Goal: Transaction & Acquisition: Purchase product/service

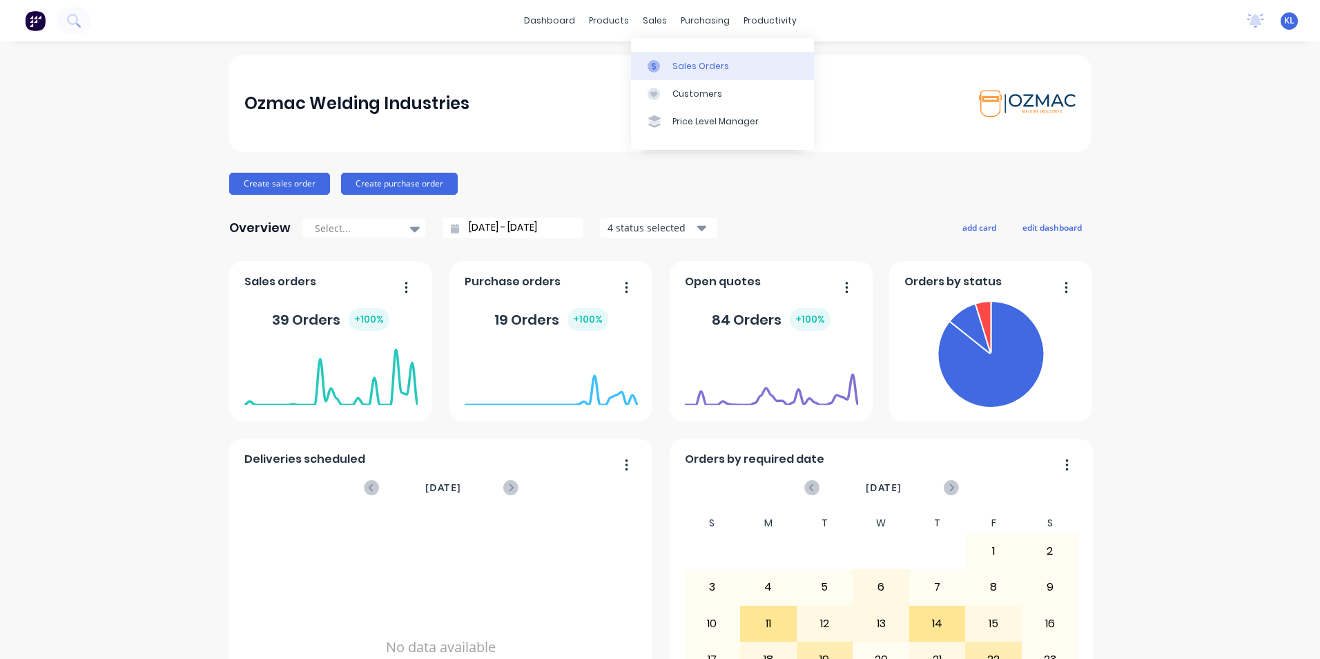
click at [688, 70] on div "Sales Orders" at bounding box center [700, 66] width 57 height 12
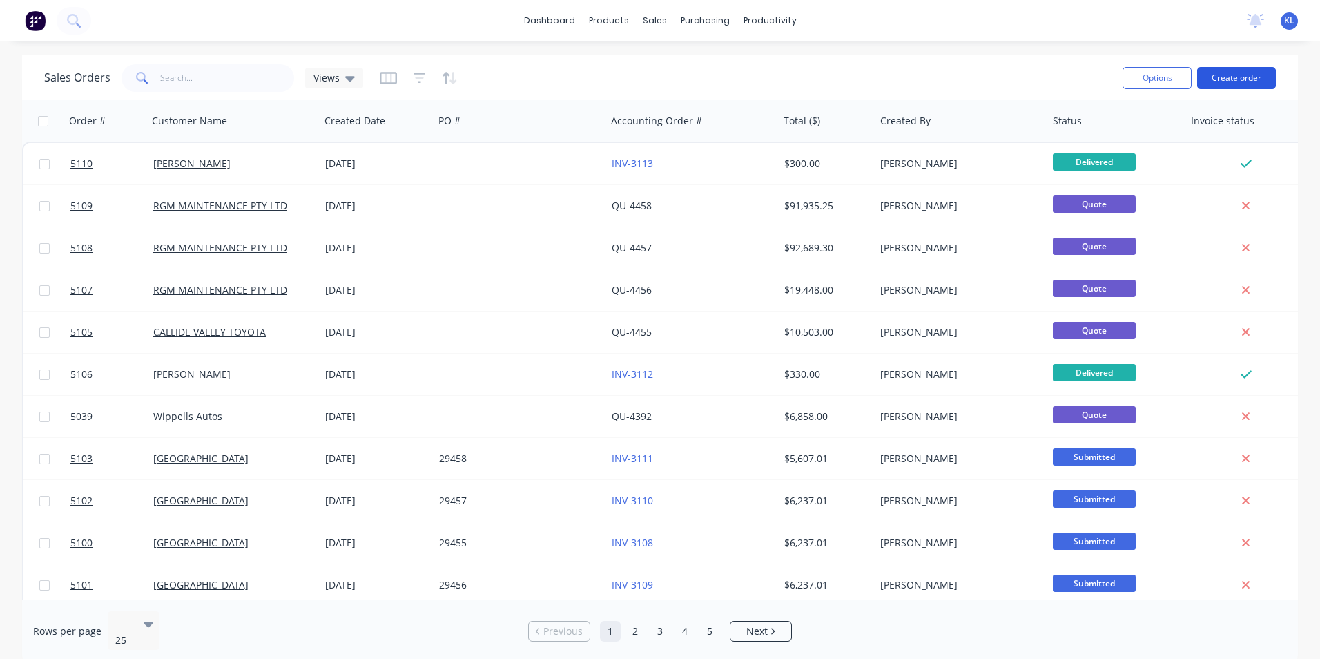
click at [1266, 77] on button "Create order" at bounding box center [1236, 78] width 79 height 22
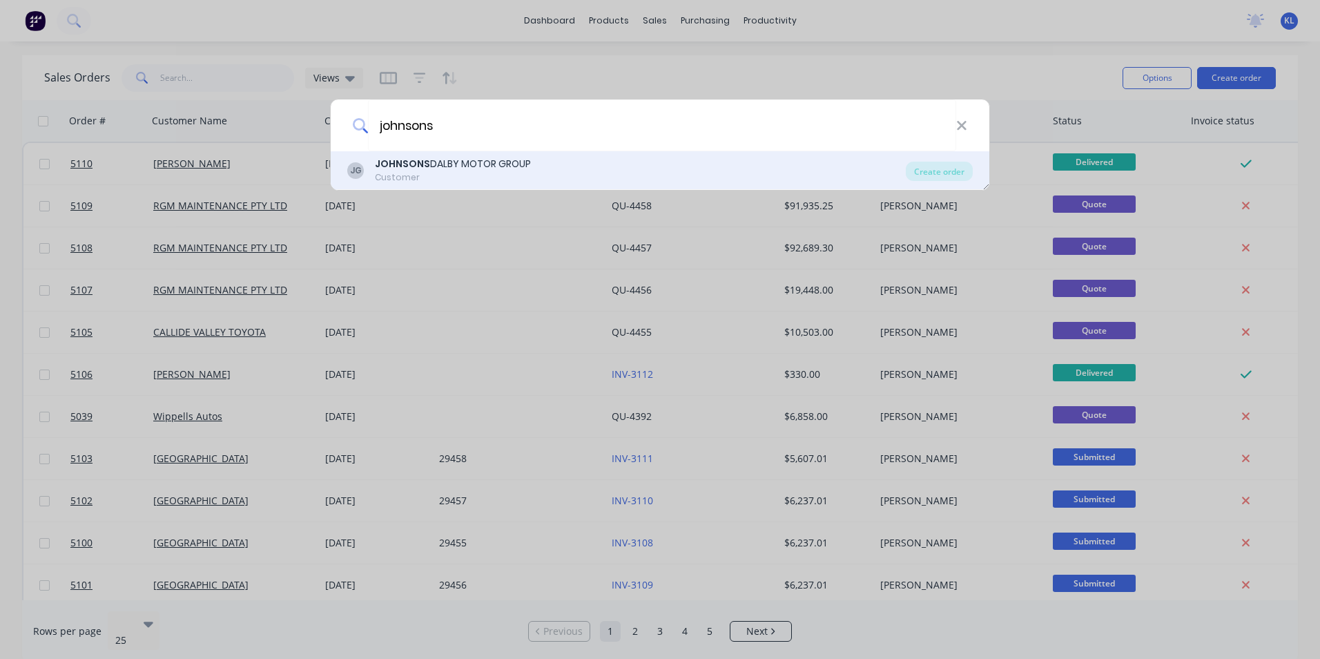
type input "johnsons"
click at [483, 168] on div "JOHNSONS DALBY MOTOR GROUP" at bounding box center [453, 164] width 156 height 14
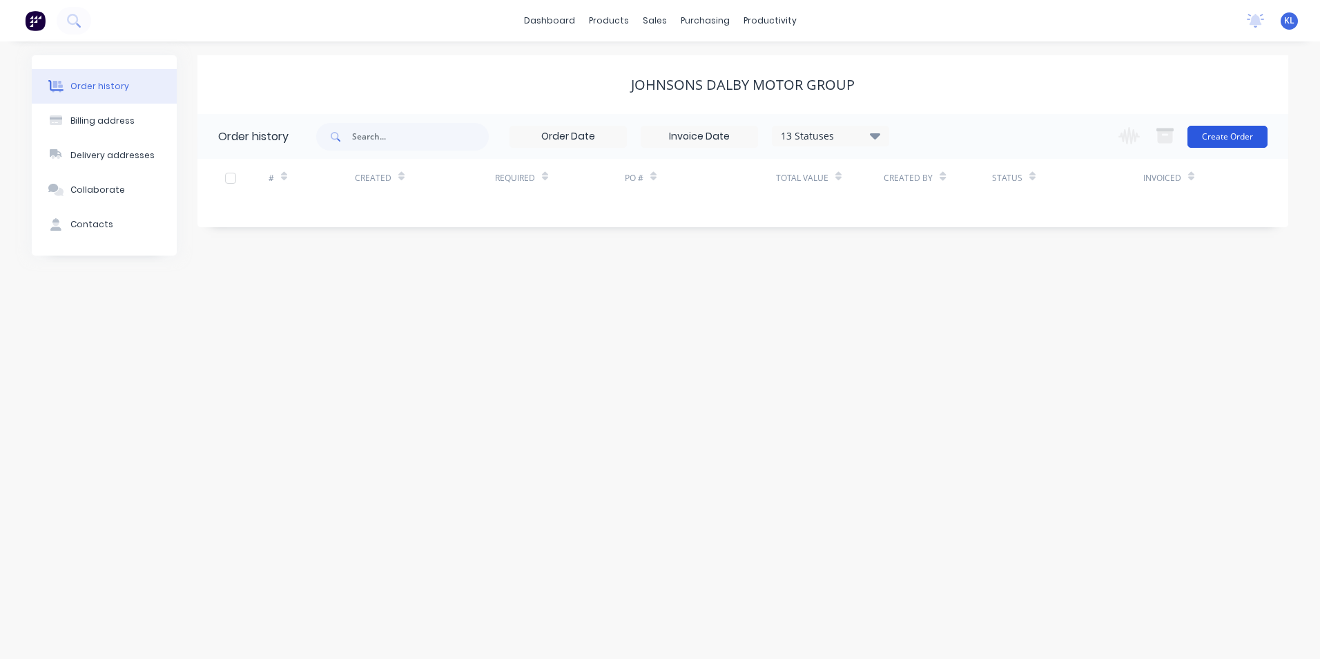
click at [1238, 143] on button "Create Order" at bounding box center [1228, 137] width 80 height 22
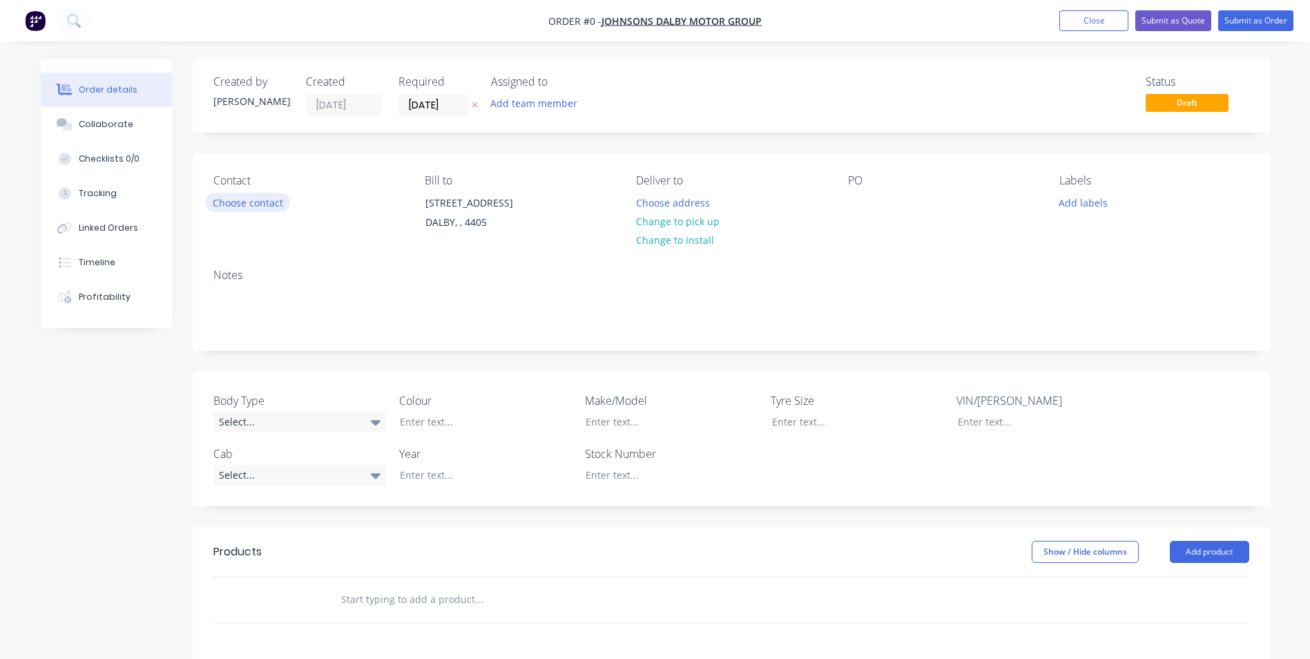
click at [271, 200] on button "Choose contact" at bounding box center [247, 202] width 85 height 19
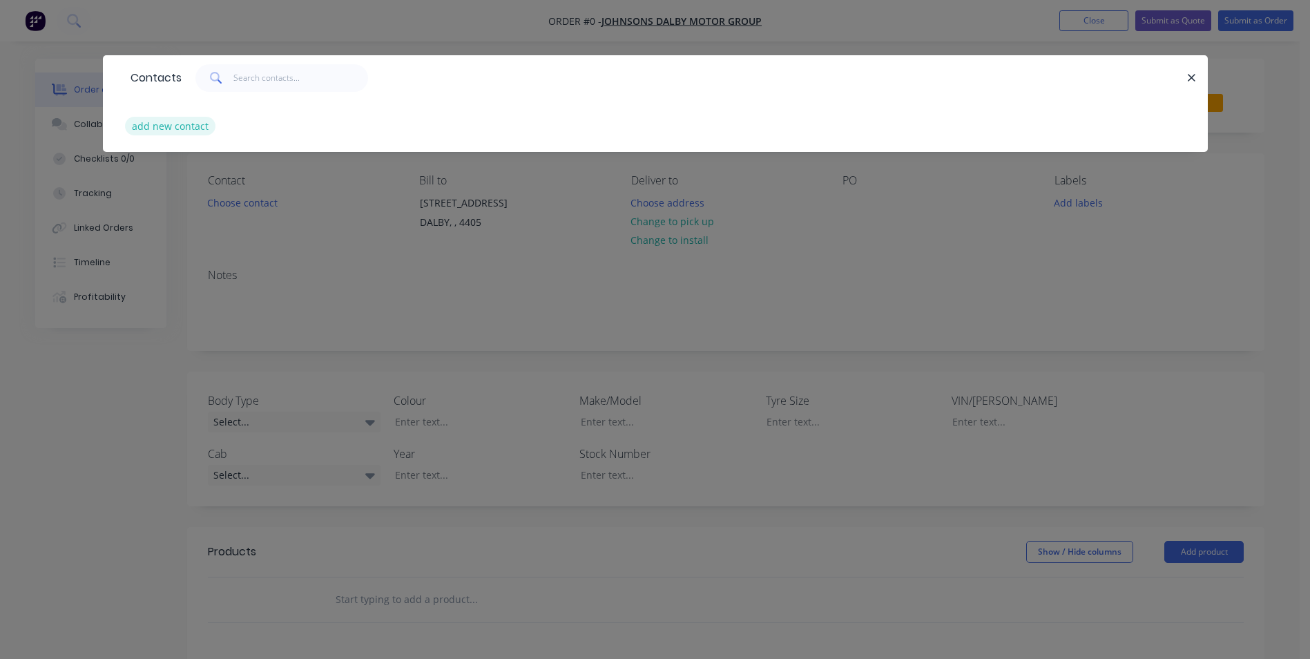
click at [184, 121] on button "add new contact" at bounding box center [170, 126] width 91 height 19
select select "AU"
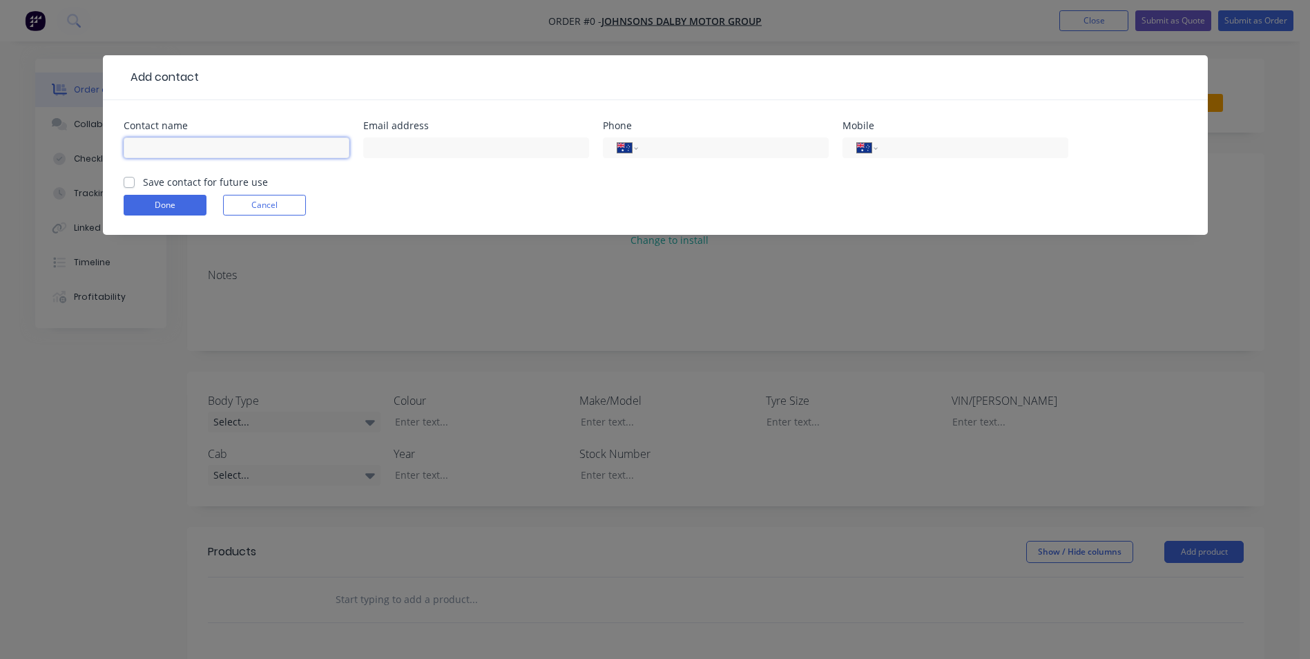
click at [198, 138] on input "text" at bounding box center [237, 147] width 226 height 21
click at [127, 184] on form "Contact name Email address Phone International [GEOGRAPHIC_DATA] [GEOGRAPHIC_DA…" at bounding box center [655, 178] width 1063 height 114
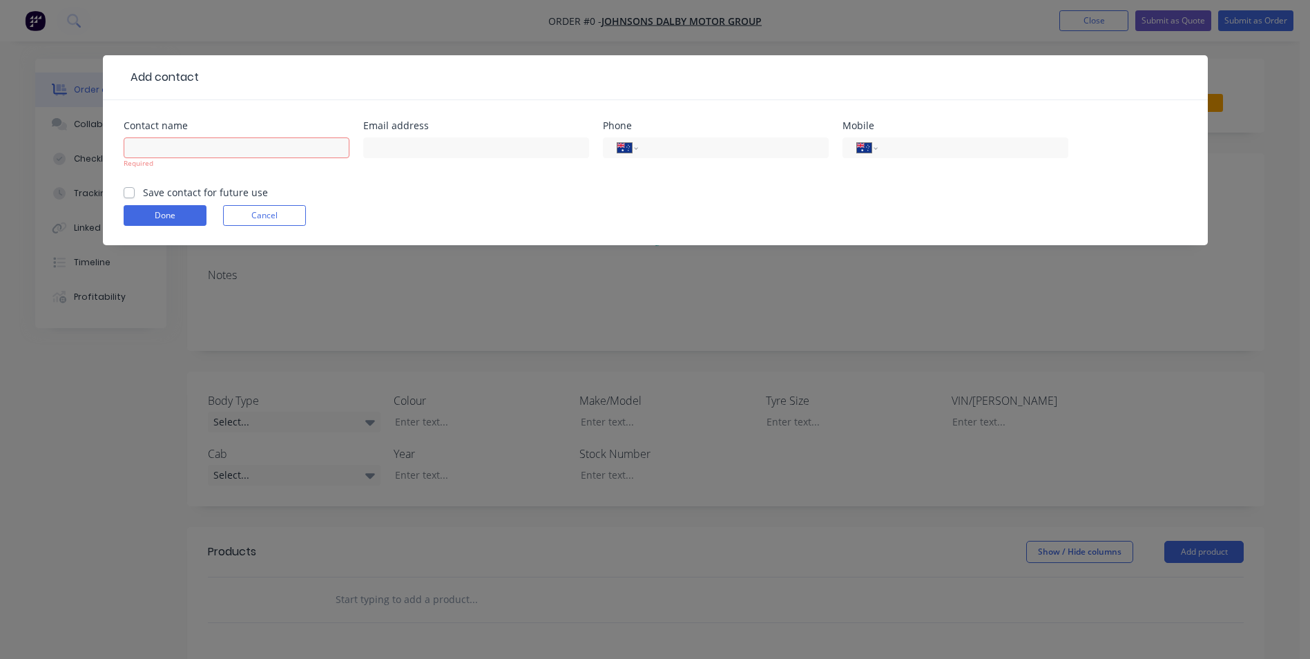
click at [143, 194] on label "Save contact for future use" at bounding box center [205, 192] width 125 height 14
click at [128, 194] on input "Save contact for future use" at bounding box center [129, 191] width 11 height 13
checkbox input "true"
click at [153, 145] on input "text" at bounding box center [237, 147] width 226 height 21
type input "[PERSON_NAME]"
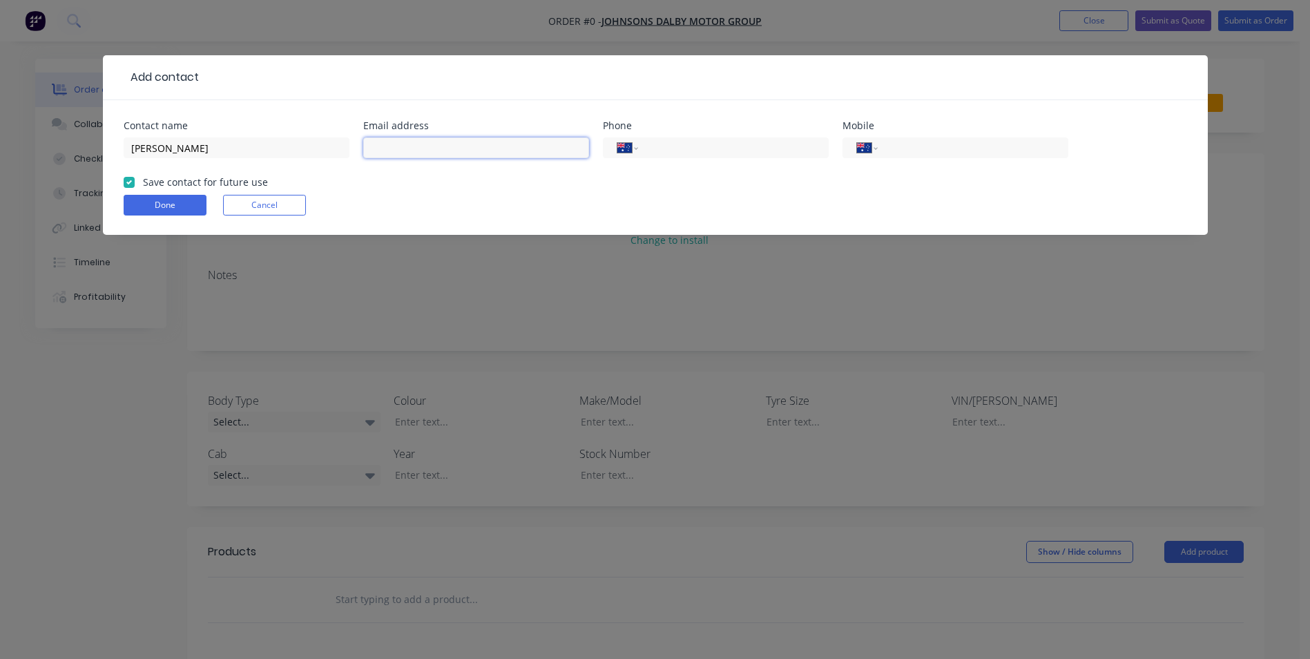
click at [410, 146] on input "text" at bounding box center [476, 147] width 226 height 21
type input "[PERSON_NAME][EMAIL_ADDRESS][DOMAIN_NAME]"
type input "[PHONE_NUMBER]"
click at [162, 208] on button "Done" at bounding box center [165, 205] width 83 height 21
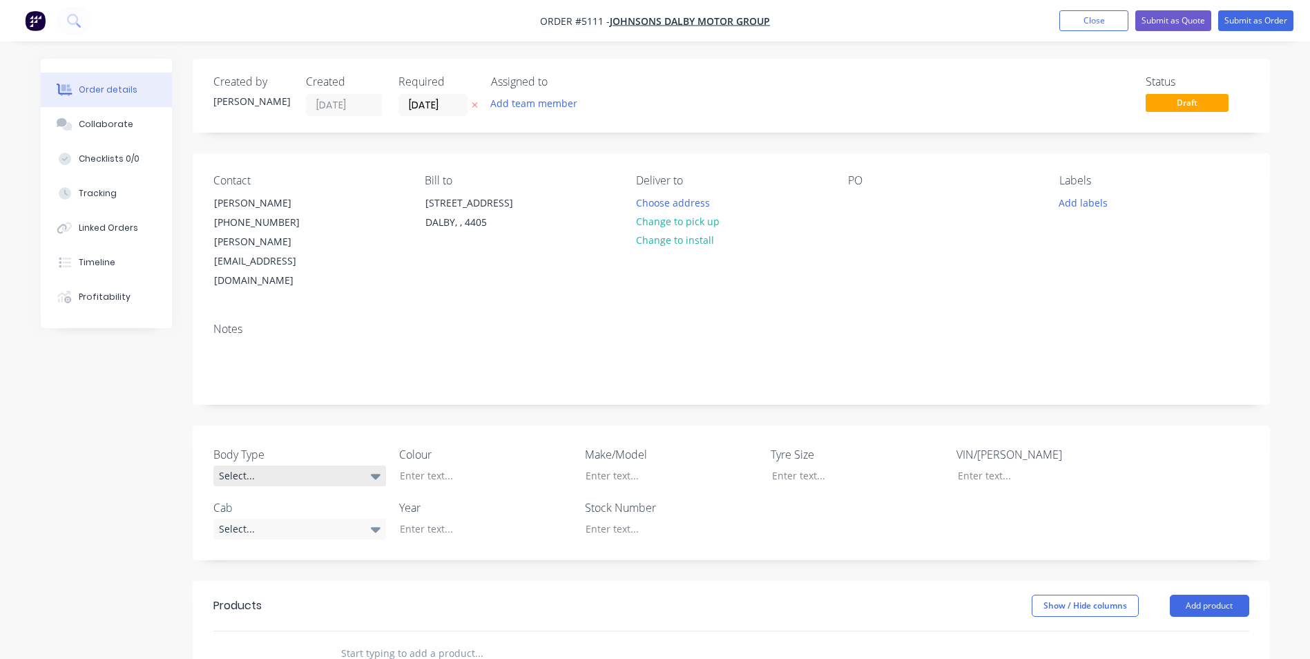
click at [376, 468] on icon at bounding box center [376, 475] width 10 height 15
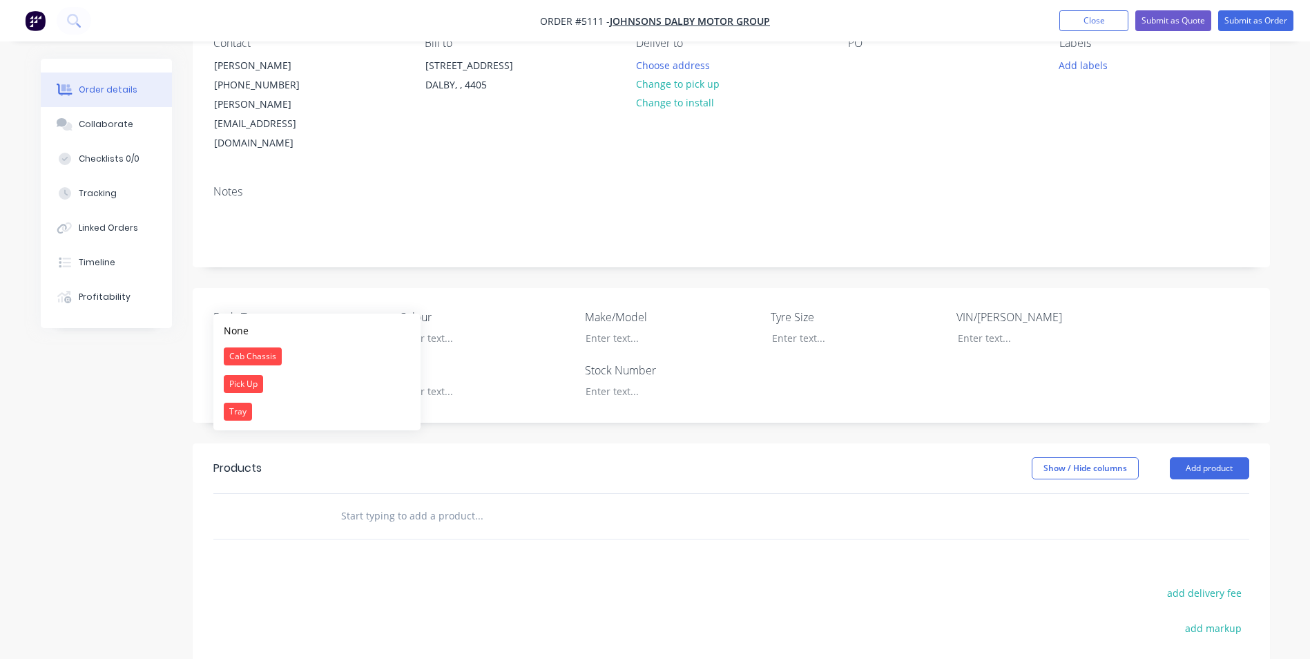
scroll to position [138, 0]
click at [304, 516] on div "Products Show / Hide columns Add product add delivery fee add markup add discou…" at bounding box center [731, 641] width 1077 height 397
click at [356, 380] on div "Select..." at bounding box center [299, 390] width 173 height 21
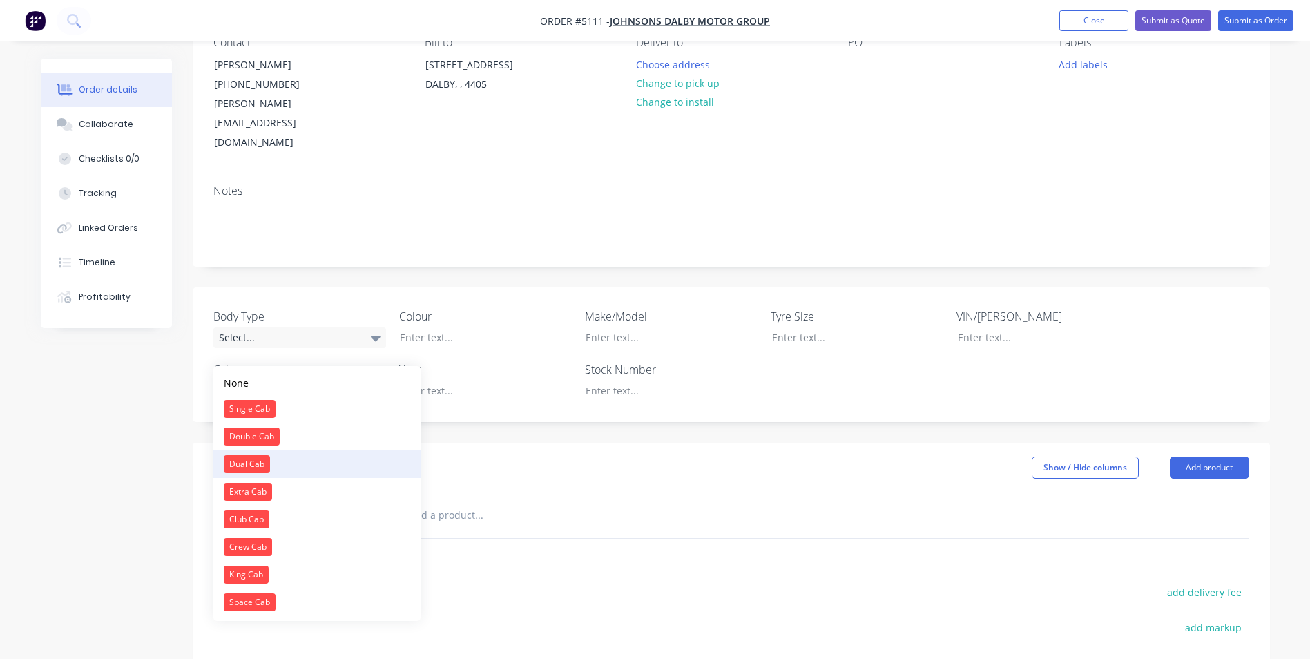
click at [280, 461] on button "Dual Cab" at bounding box center [316, 464] width 207 height 28
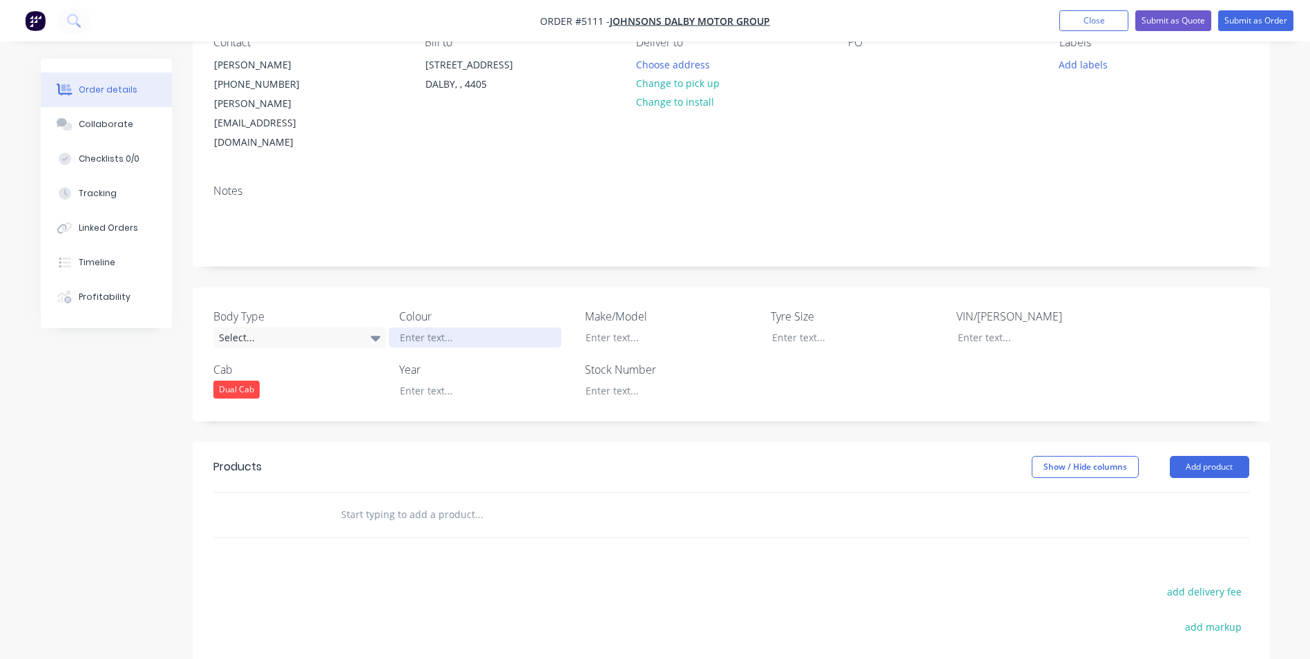
click at [459, 327] on div at bounding box center [475, 337] width 173 height 20
click at [448, 380] on div at bounding box center [475, 390] width 173 height 20
click at [621, 327] on div at bounding box center [660, 337] width 173 height 20
click at [1214, 456] on button "Add product" at bounding box center [1209, 467] width 79 height 22
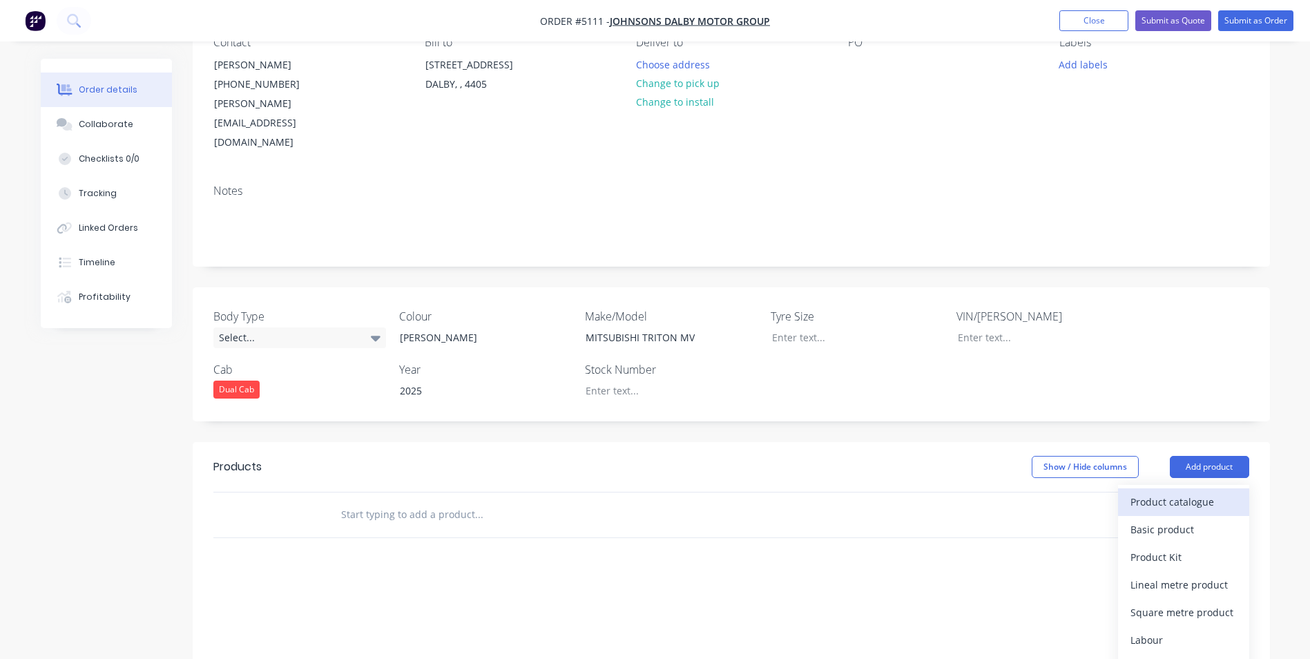
click at [1209, 492] on div "Product catalogue" at bounding box center [1183, 502] width 106 height 20
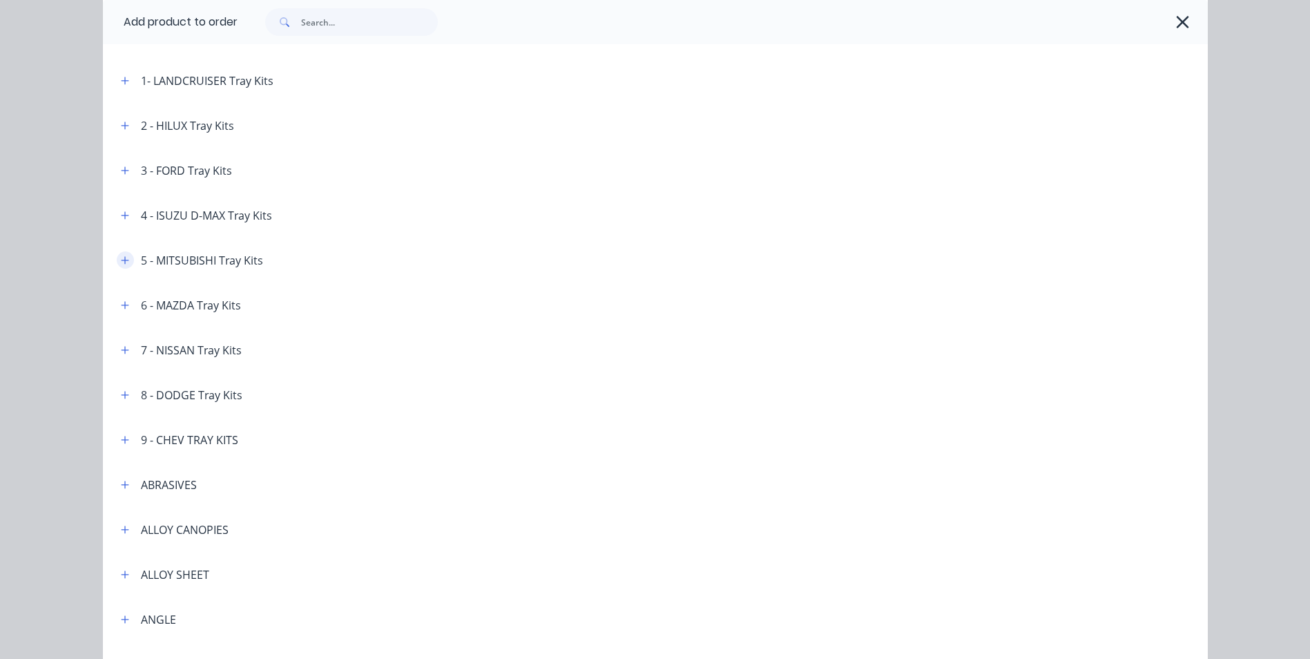
click at [121, 260] on icon "button" at bounding box center [125, 260] width 8 height 8
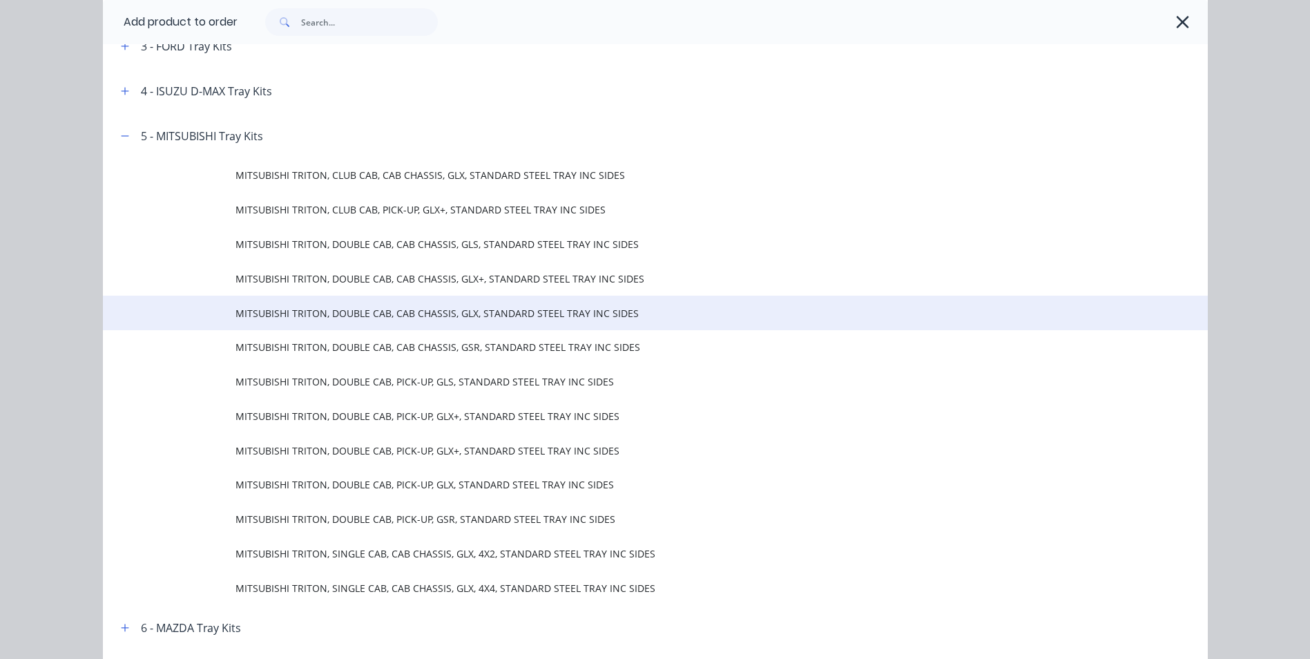
scroll to position [276, 0]
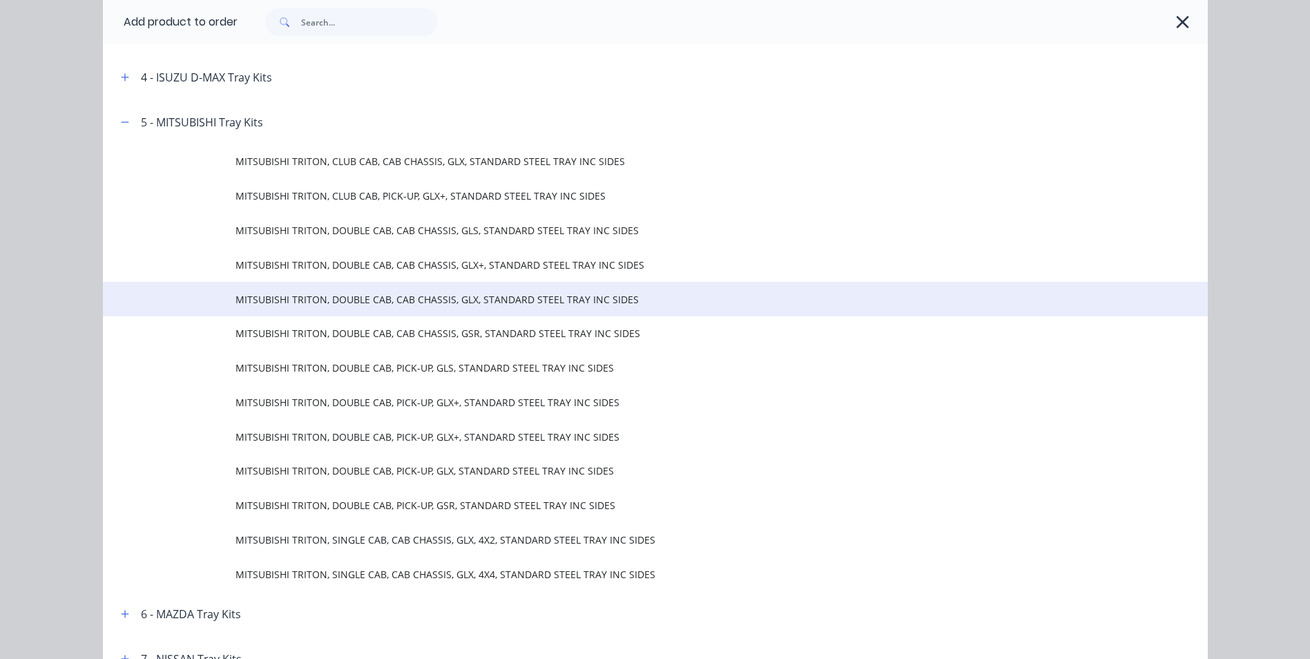
click at [623, 306] on span "MITSUBISHI TRITON, DOUBLE CAB, CAB CHASSIS, GLX, STANDARD STEEL TRAY INC SIDES" at bounding box center [623, 299] width 777 height 14
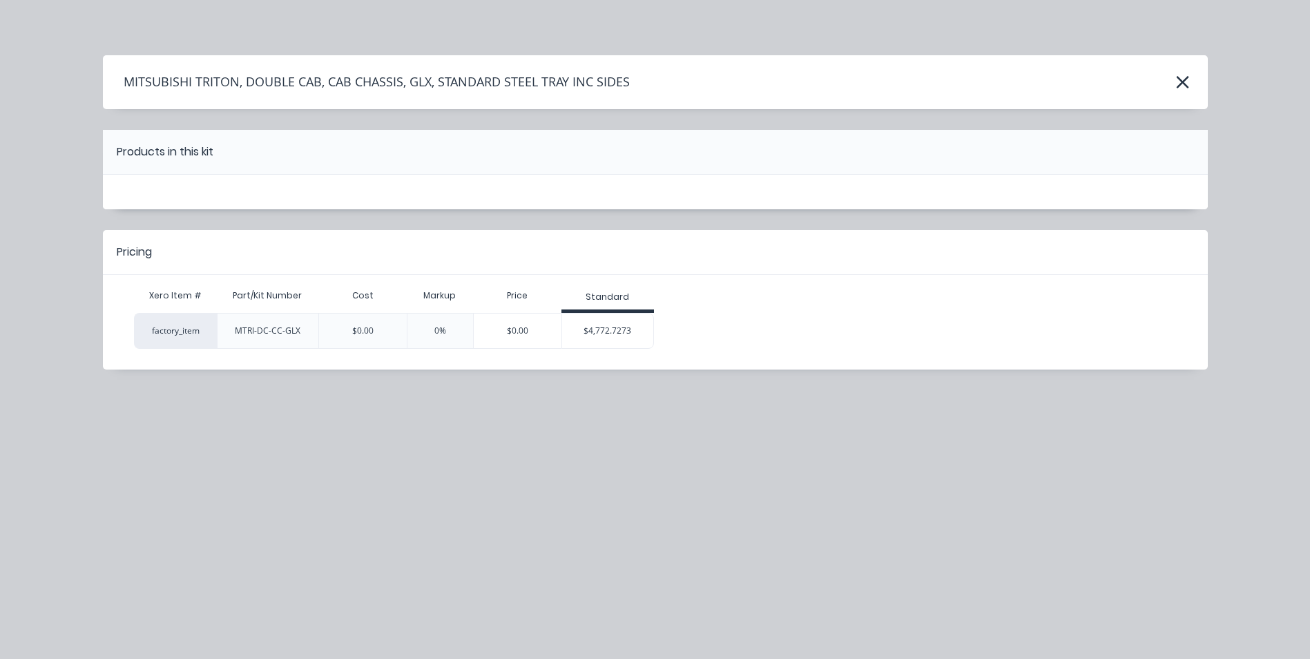
scroll to position [0, 0]
click at [1181, 81] on icon "button" at bounding box center [1183, 82] width 12 height 12
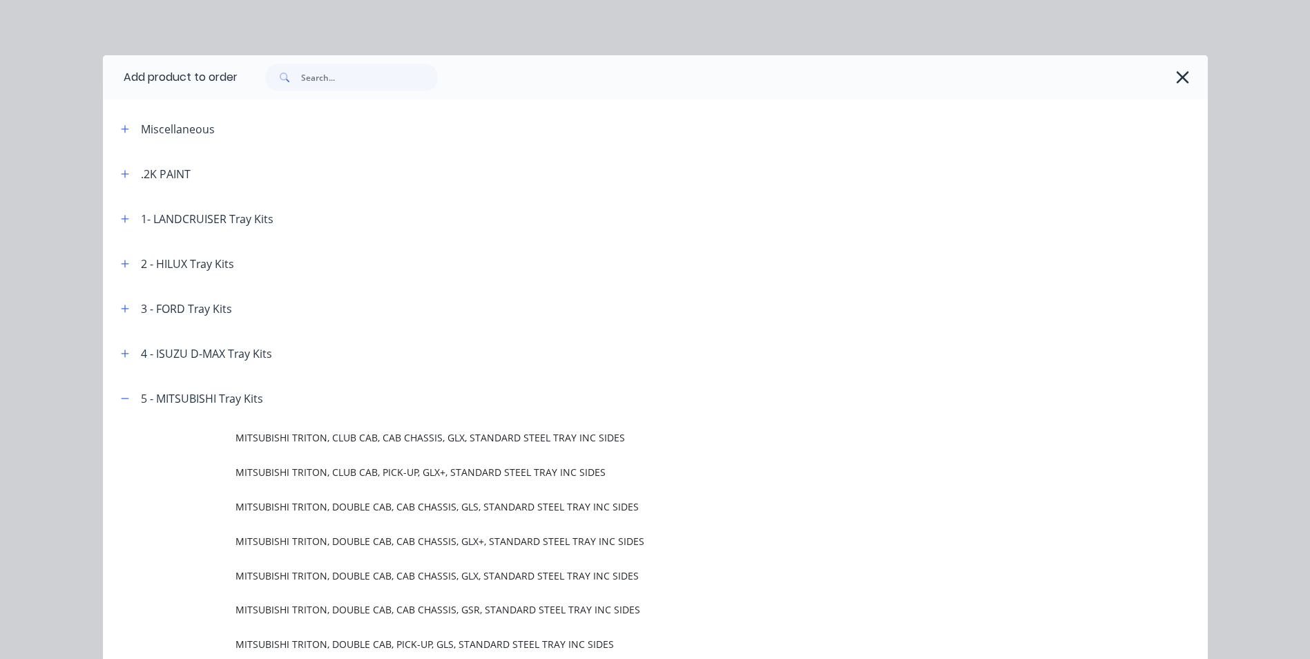
scroll to position [376, 0]
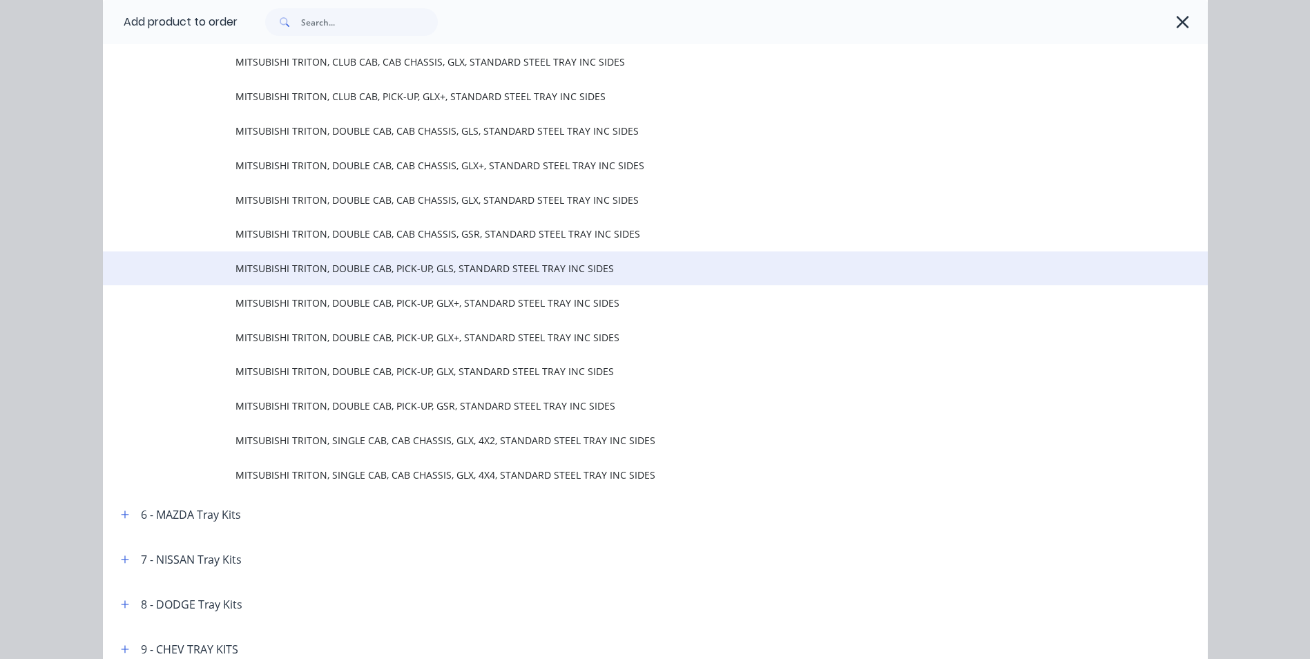
click at [516, 269] on span "MITSUBISHI TRITON, DOUBLE CAB, PICK-UP, GLS, STANDARD STEEL TRAY INC SIDES" at bounding box center [623, 268] width 777 height 14
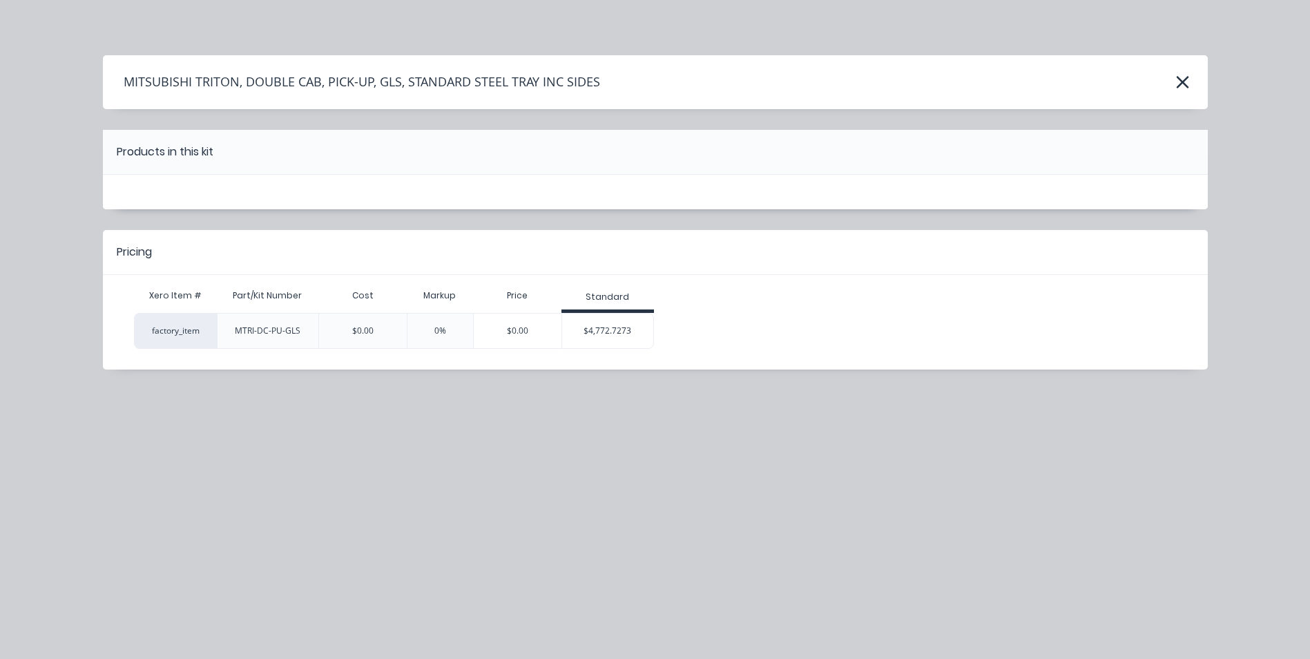
scroll to position [0, 0]
click at [623, 332] on div "$4,772.7273" at bounding box center [608, 330] width 92 height 35
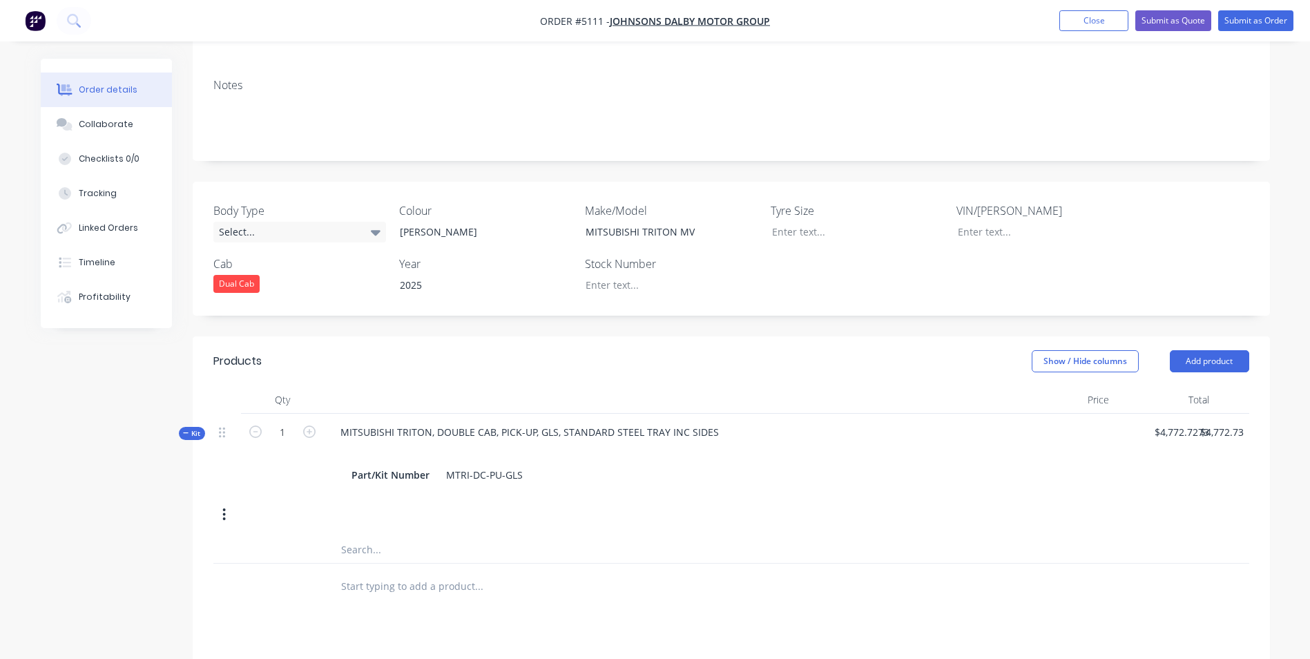
scroll to position [276, 0]
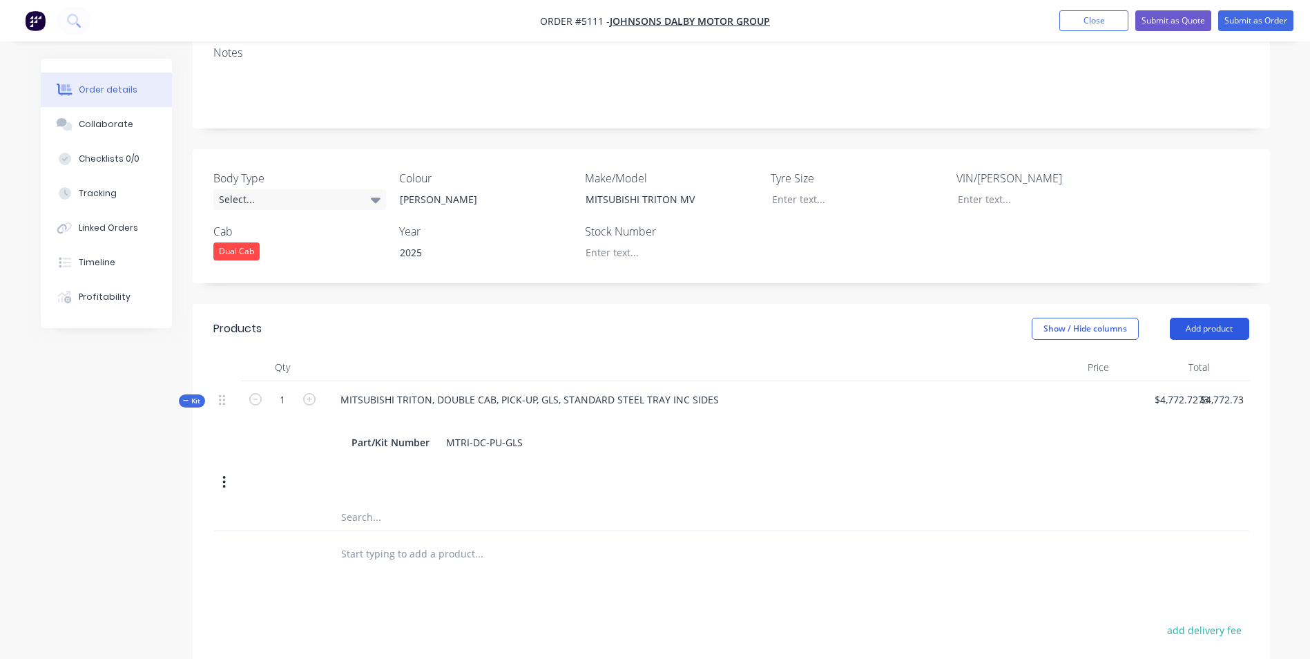
click at [1230, 318] on button "Add product" at bounding box center [1209, 329] width 79 height 22
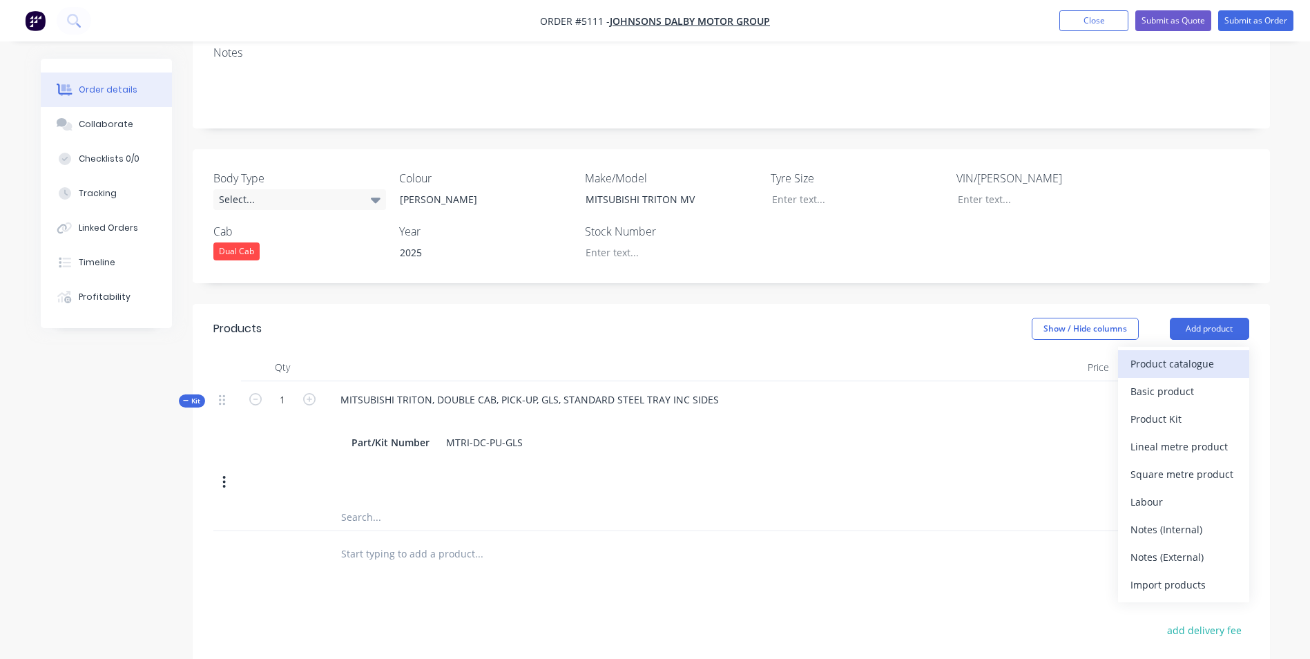
click at [1190, 354] on div "Product catalogue" at bounding box center [1183, 364] width 106 height 20
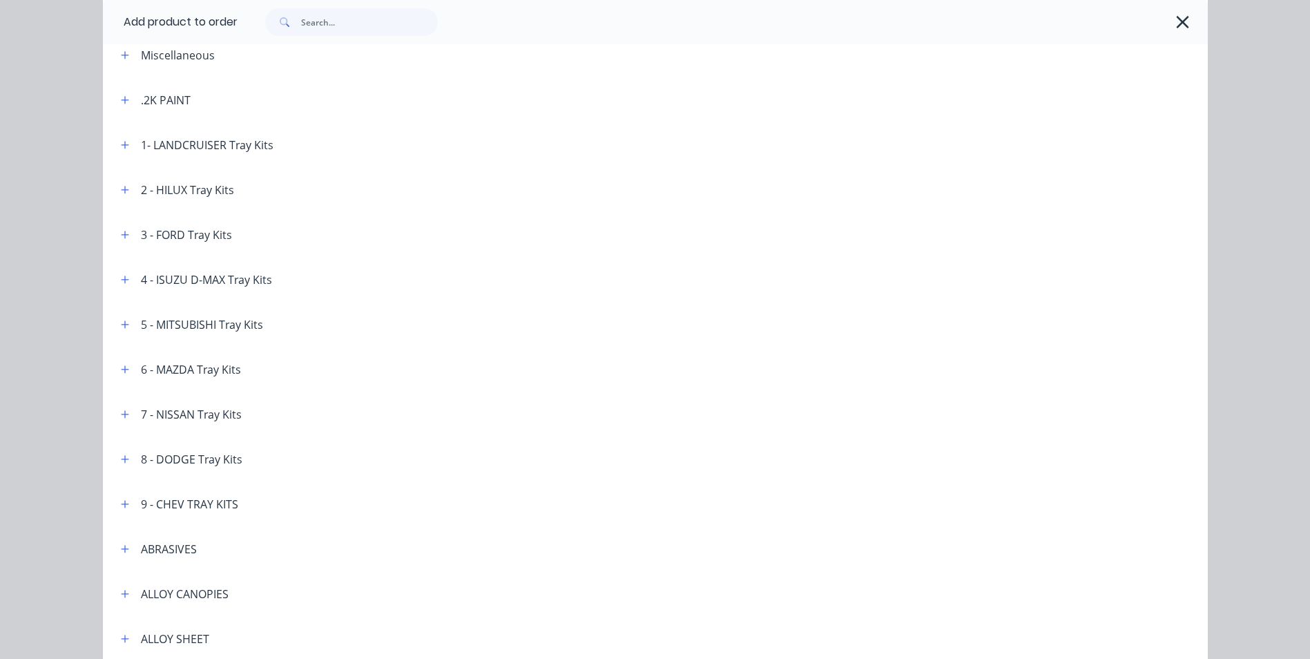
scroll to position [69, 0]
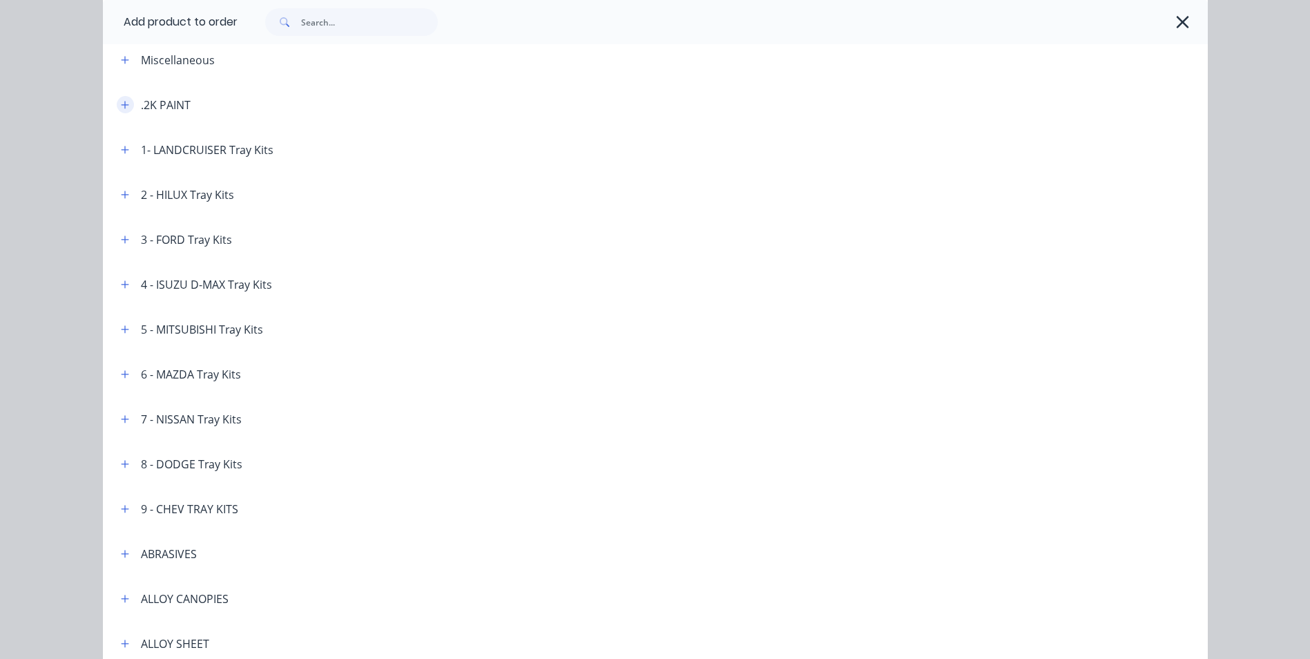
click at [121, 104] on icon "button" at bounding box center [125, 105] width 8 height 8
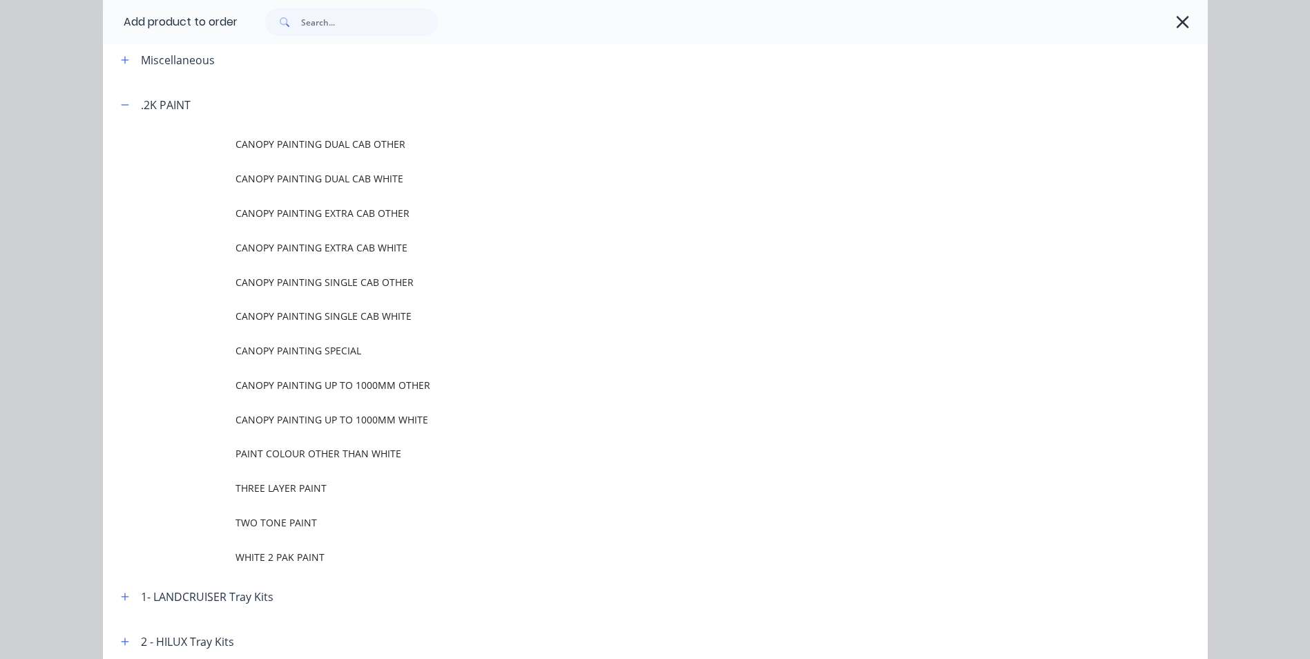
click at [370, 464] on td "PAINT COLOUR OTHER THAN WHITE" at bounding box center [721, 453] width 972 height 35
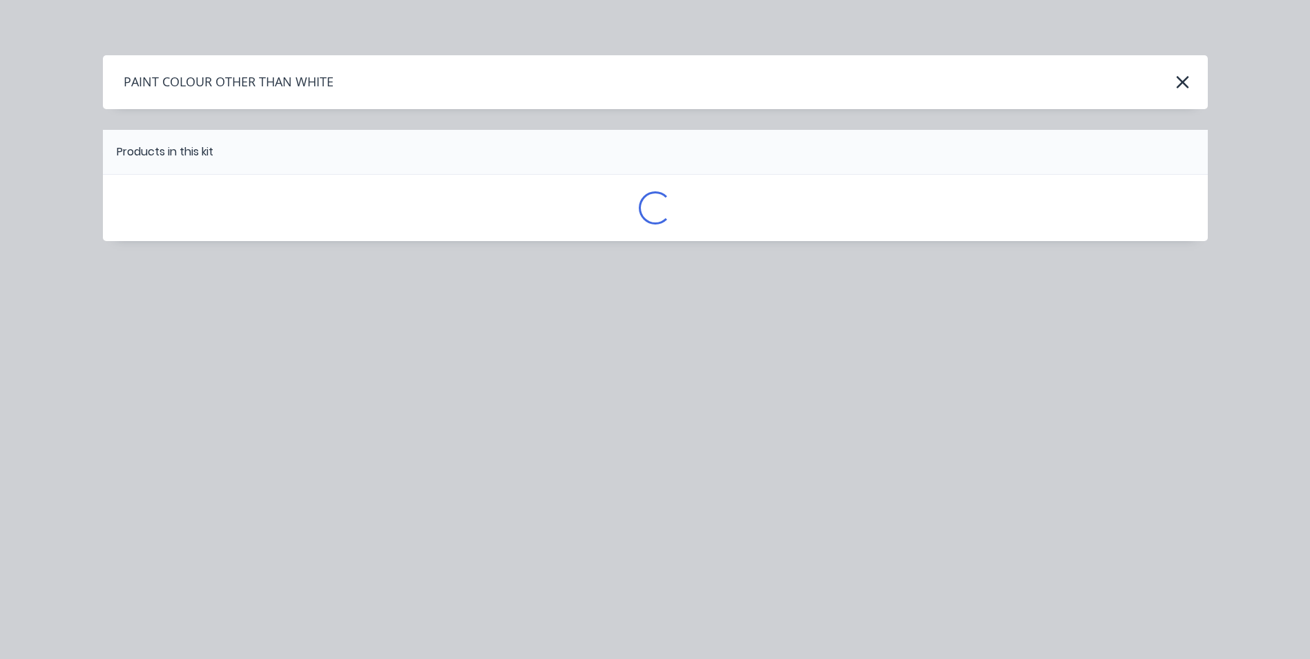
scroll to position [0, 0]
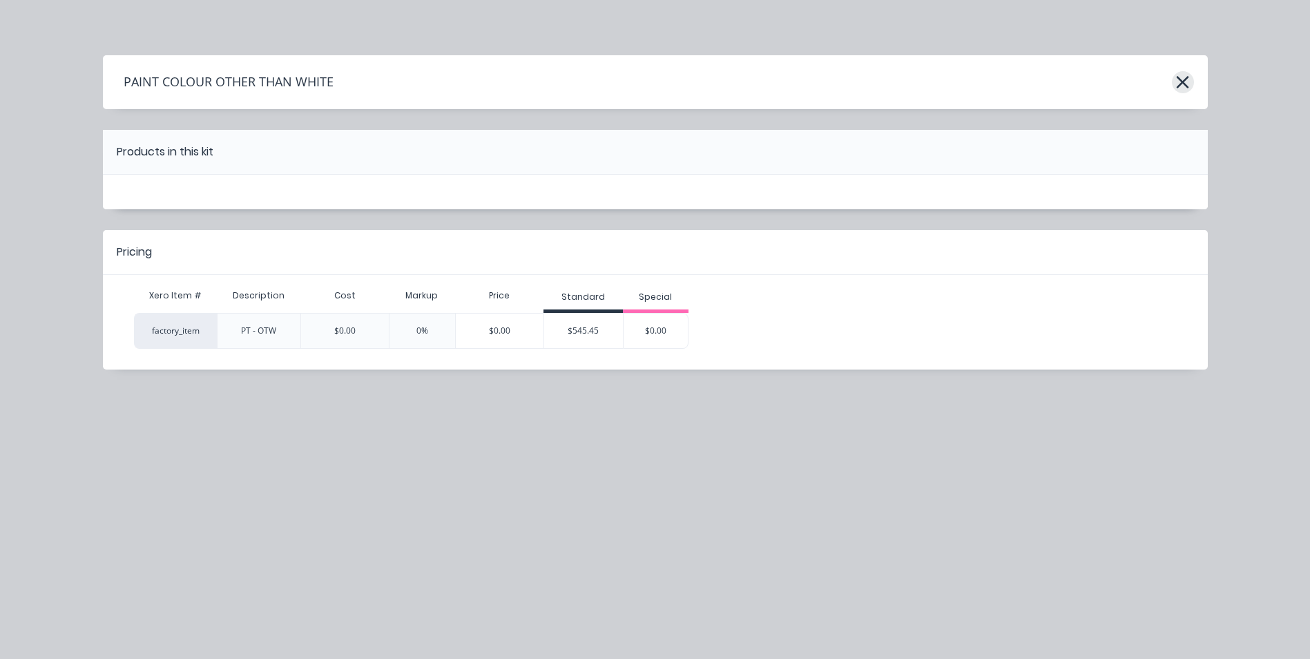
click at [1178, 78] on icon "button" at bounding box center [1183, 82] width 12 height 12
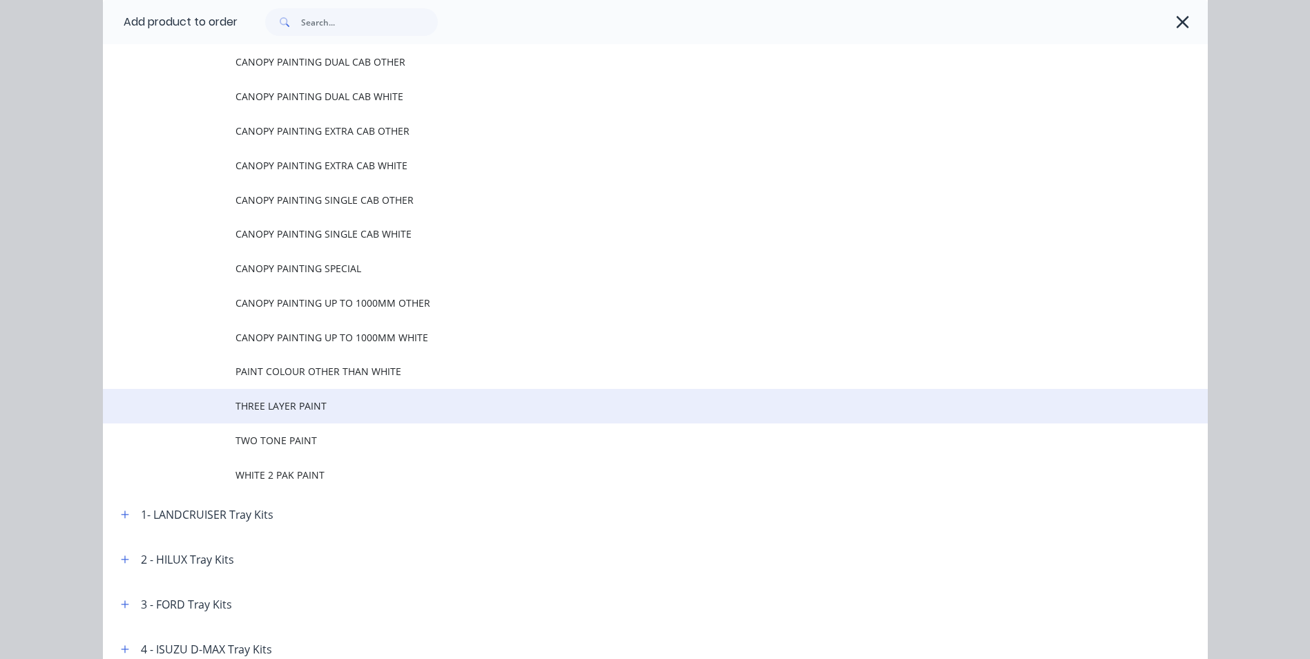
click at [325, 403] on span "THREE LAYER PAINT" at bounding box center [623, 405] width 777 height 14
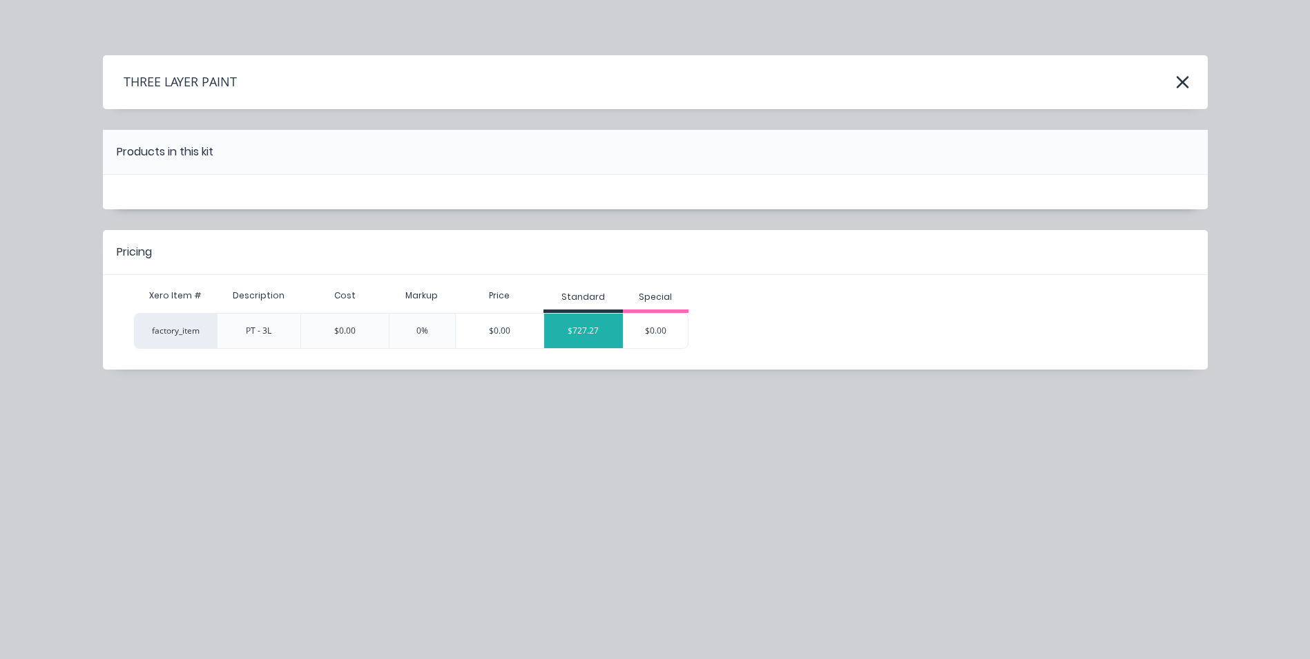
click at [565, 331] on div "$727.27" at bounding box center [583, 330] width 79 height 35
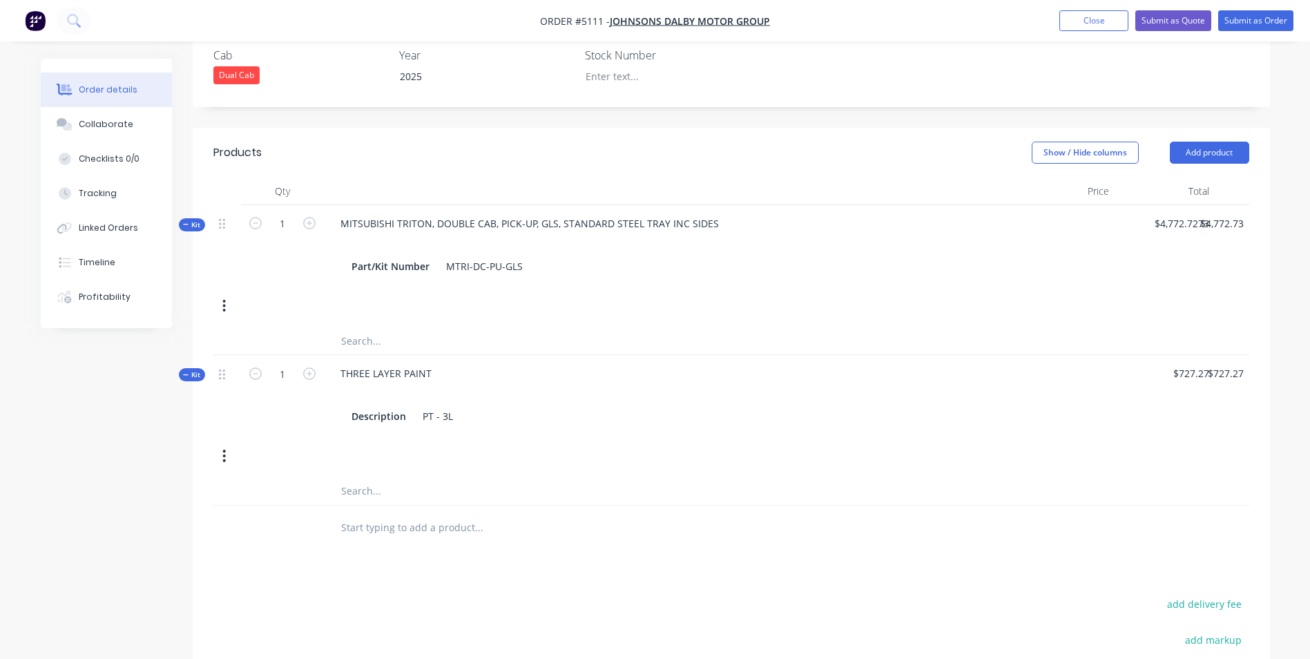
scroll to position [483, 0]
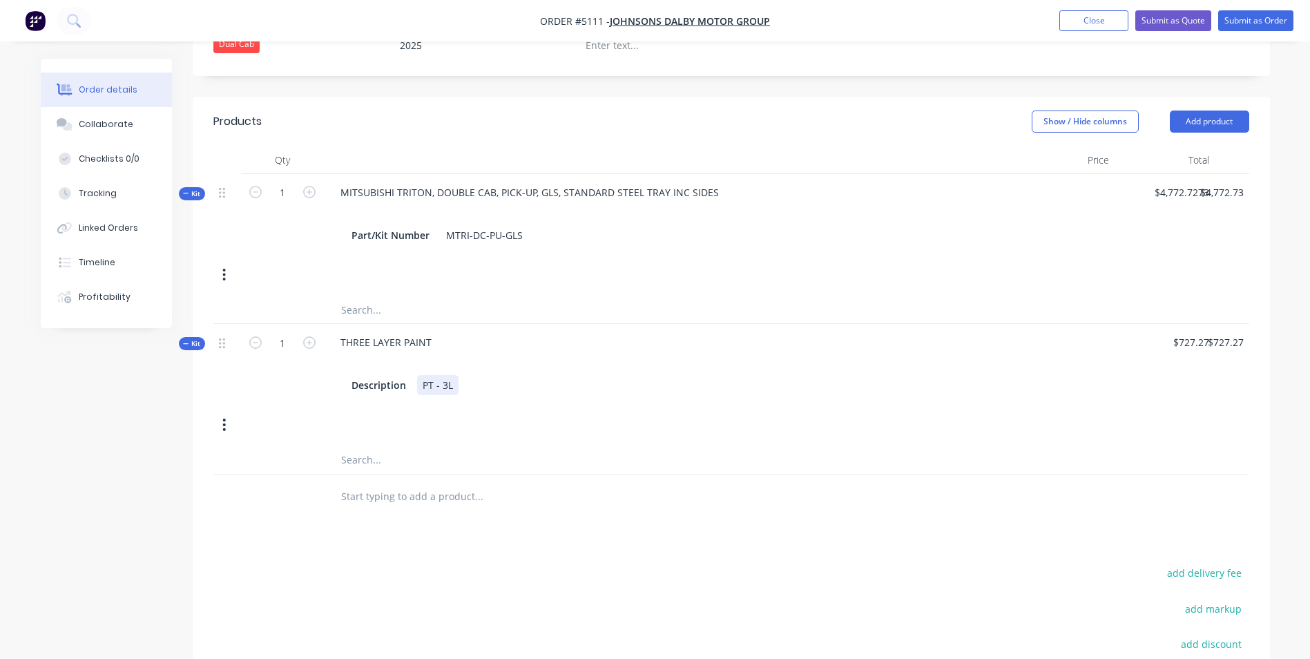
click at [474, 375] on div "Description PT - 3L" at bounding box center [669, 385] width 646 height 20
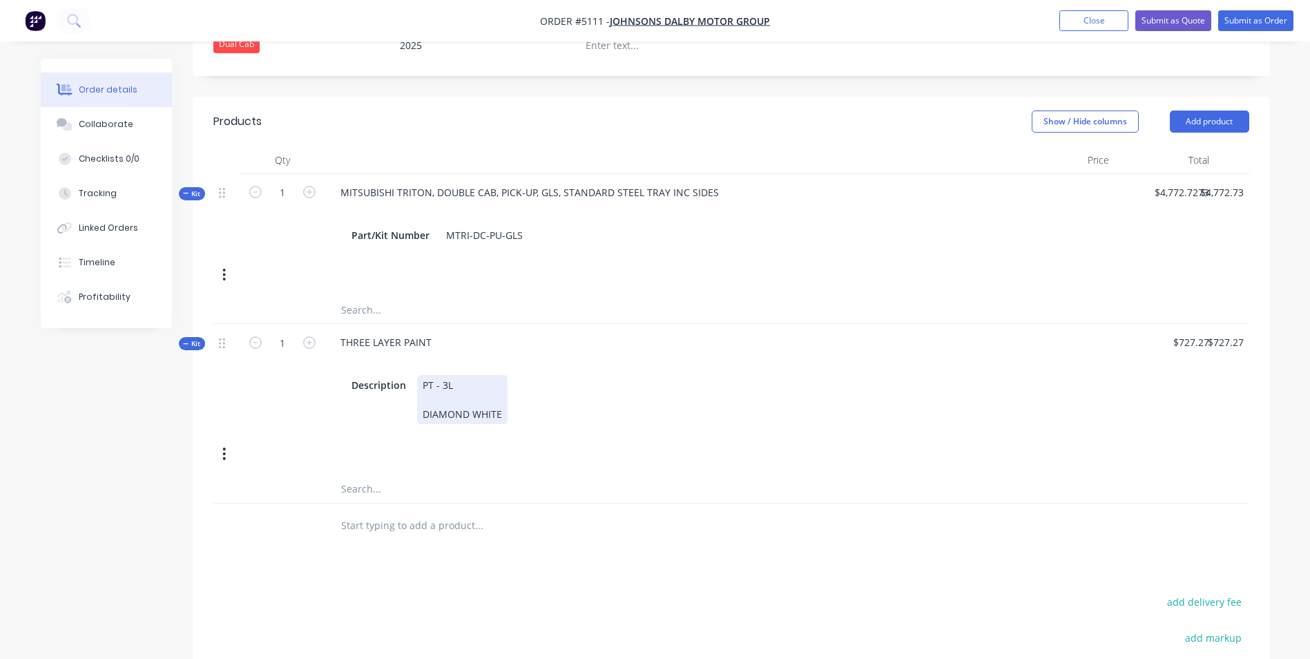
click at [562, 434] on div "Kit 1 THREE LAYER PAINT Description PT - 3L DIAMOND WHITE $727.27 $727.27 $727.…" at bounding box center [731, 399] width 1036 height 151
click at [627, 536] on div "Products Show / Hide columns Add product Qty Price Total Kit 1 MITSUBISHI TRITO…" at bounding box center [731, 473] width 1077 height 753
click at [1219, 110] on button "Add product" at bounding box center [1209, 121] width 79 height 22
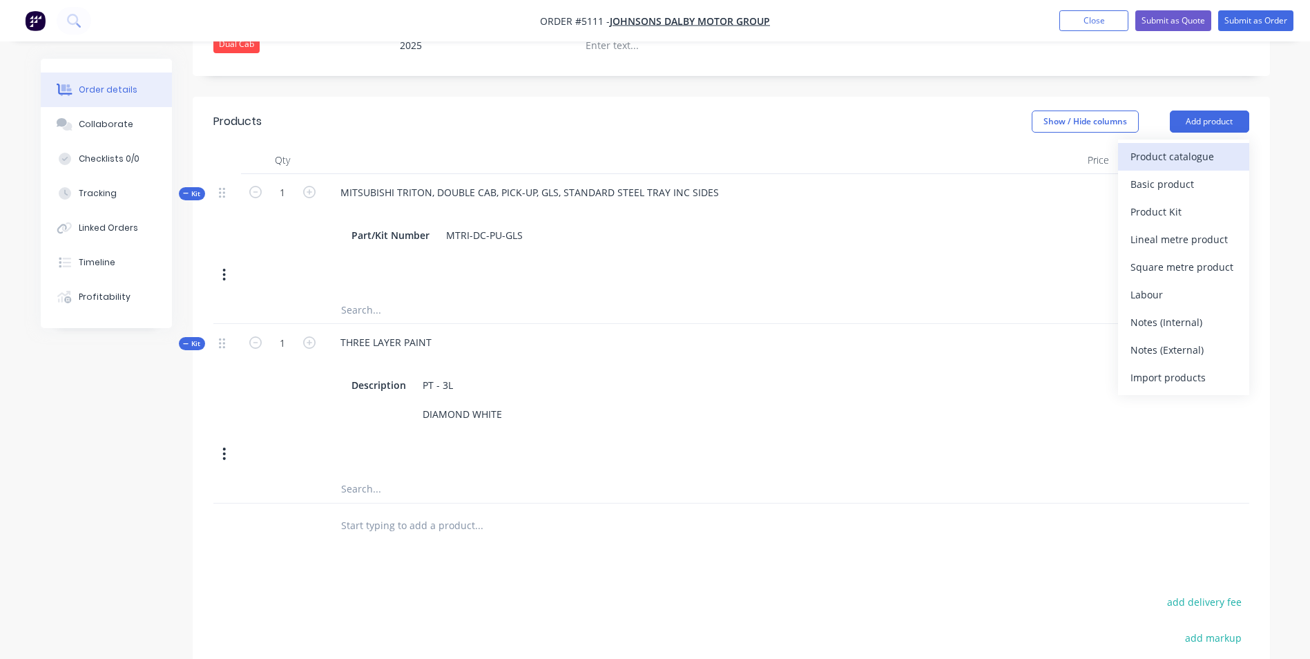
click at [1150, 146] on div "Product catalogue" at bounding box center [1183, 156] width 106 height 20
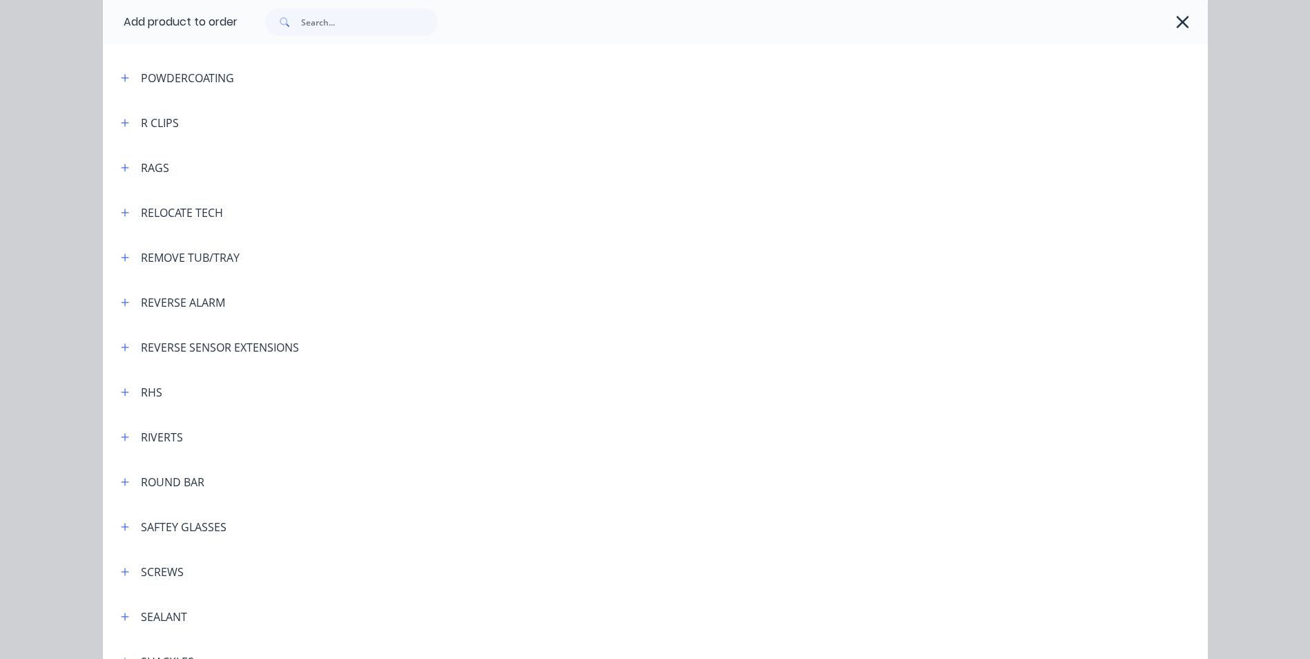
scroll to position [3383, 0]
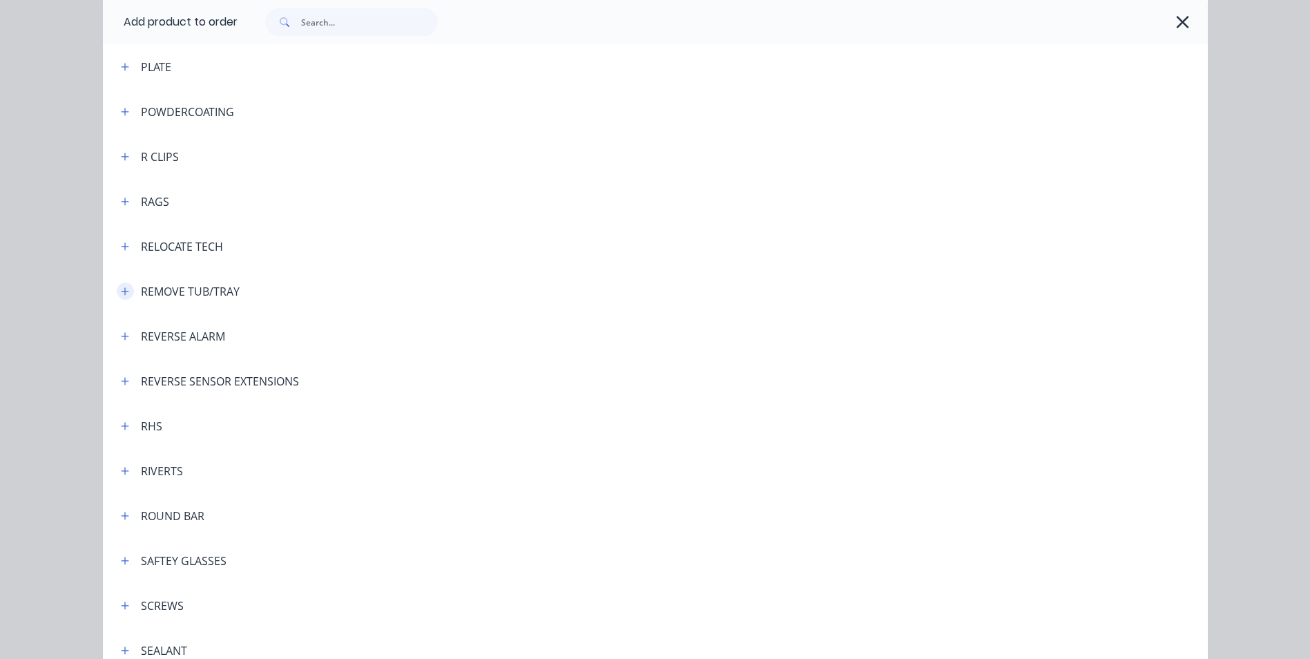
click at [122, 293] on icon "button" at bounding box center [125, 292] width 8 height 10
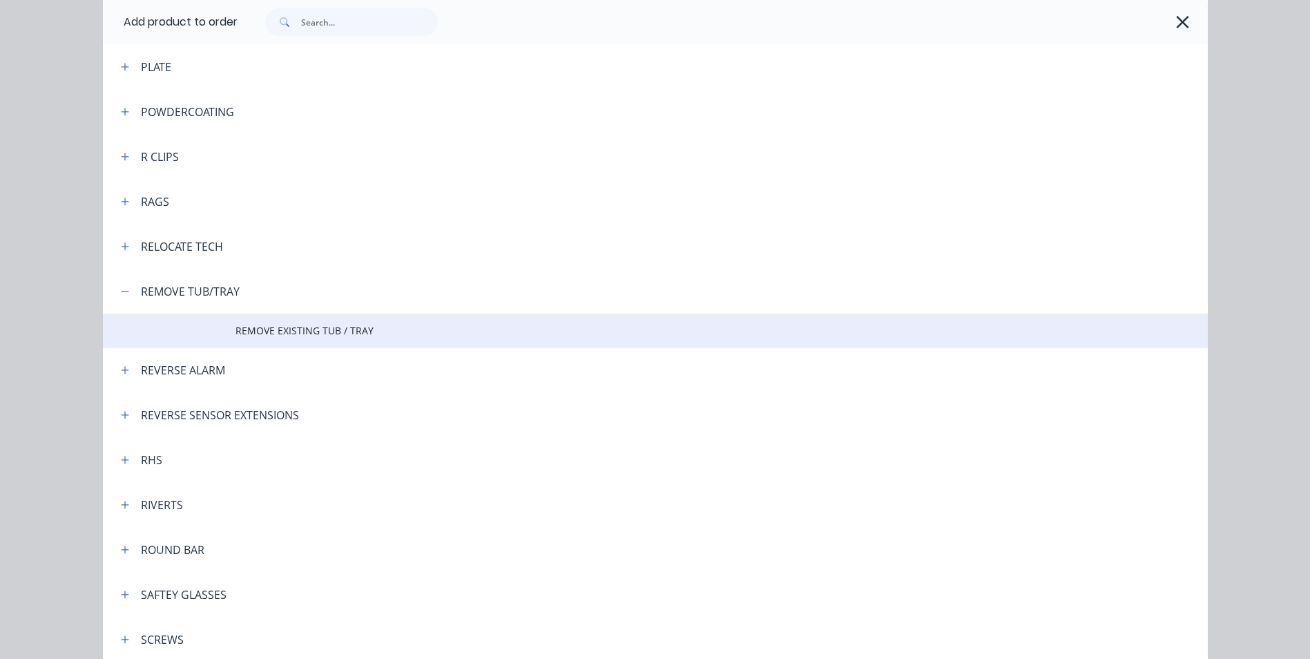
click at [316, 330] on span "REMOVE EXISTING TUB / TRAY" at bounding box center [623, 330] width 777 height 14
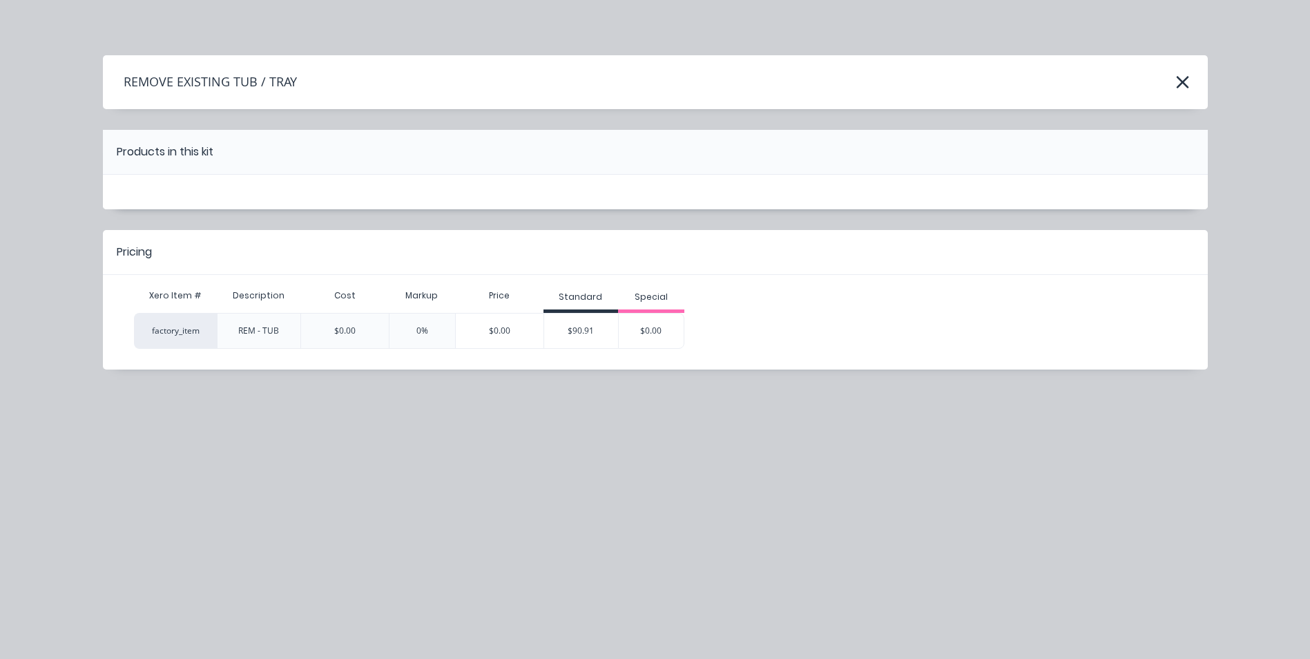
click at [565, 331] on div "$90.91" at bounding box center [581, 330] width 75 height 35
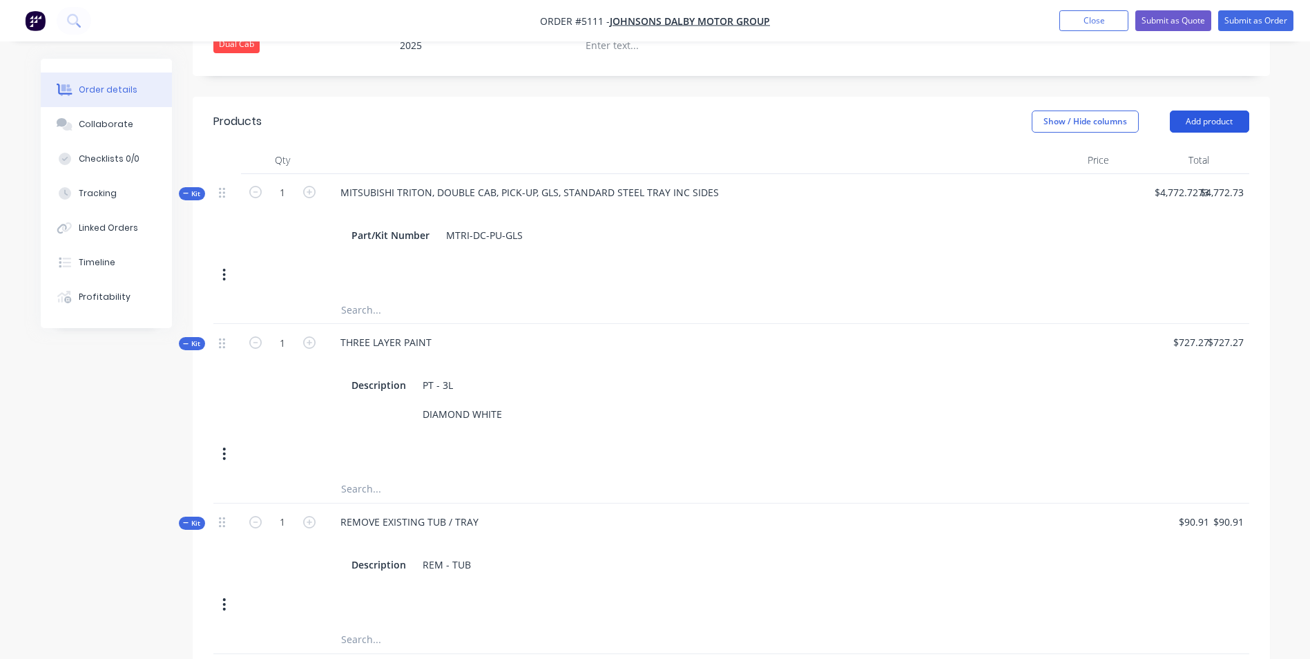
click at [1208, 110] on button "Add product" at bounding box center [1209, 121] width 79 height 22
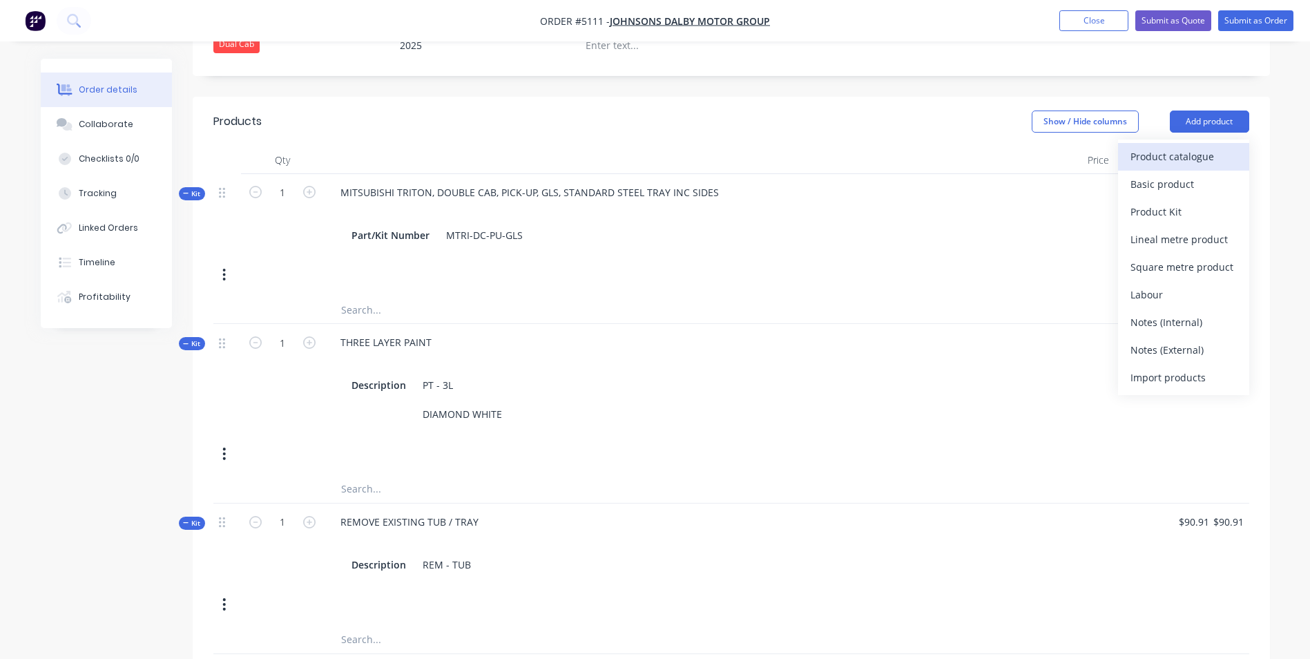
click at [1186, 146] on div "Product catalogue" at bounding box center [1183, 156] width 106 height 20
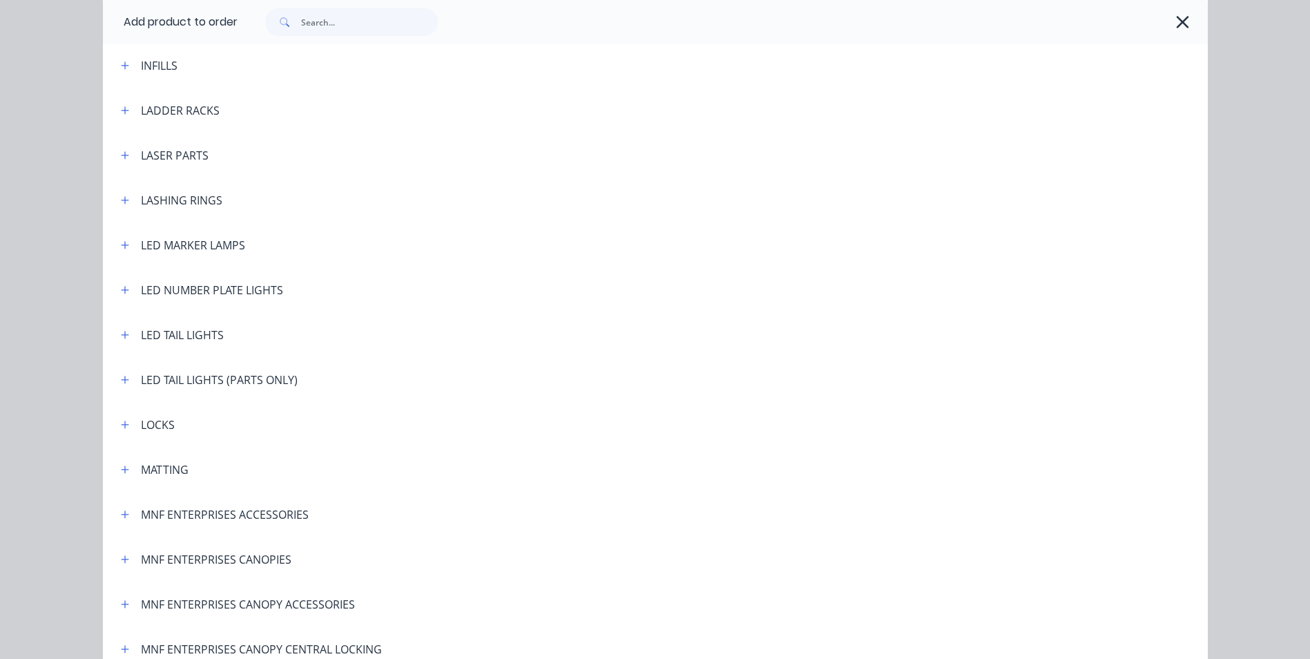
scroll to position [2071, 0]
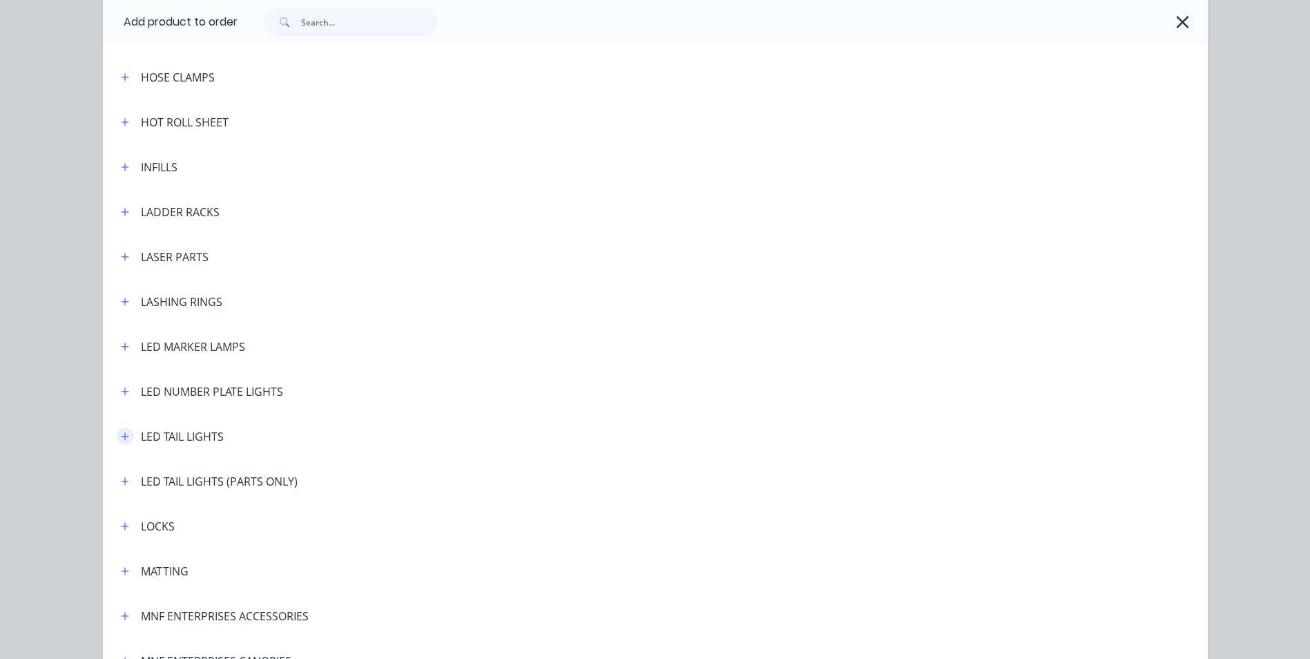
click at [122, 434] on icon "button" at bounding box center [125, 437] width 8 height 10
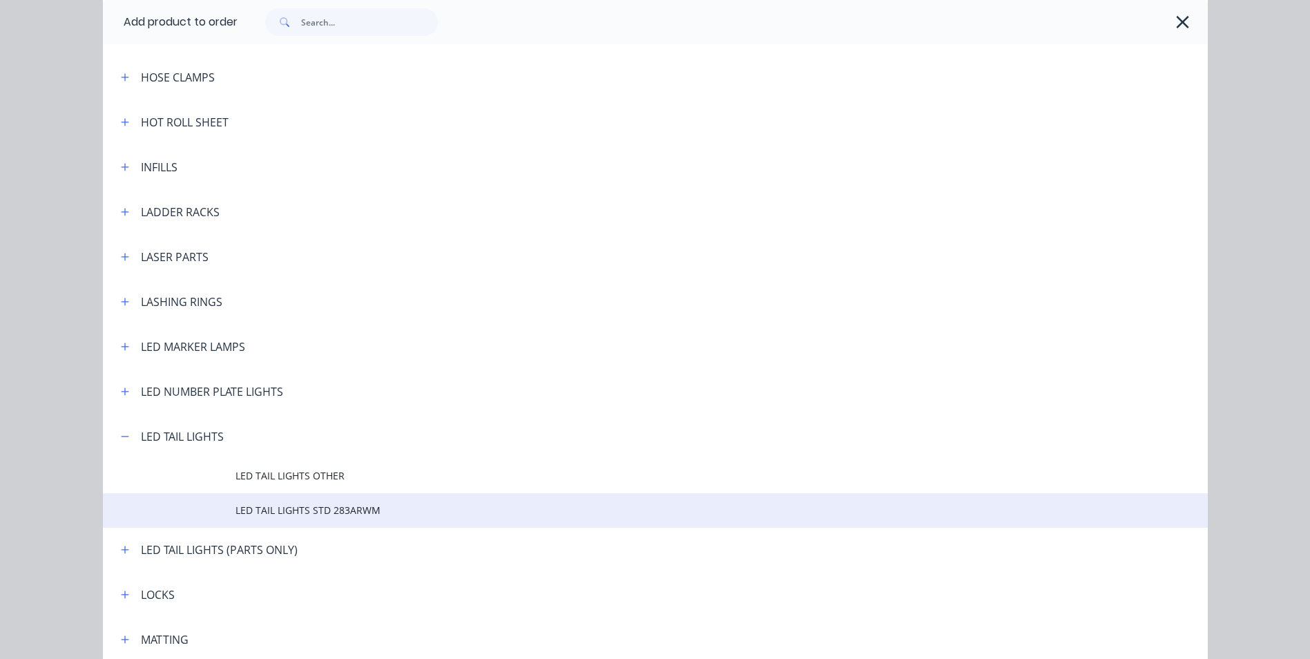
click at [311, 507] on span "LED TAIL LIGHTS STD 283ARWM" at bounding box center [623, 510] width 777 height 14
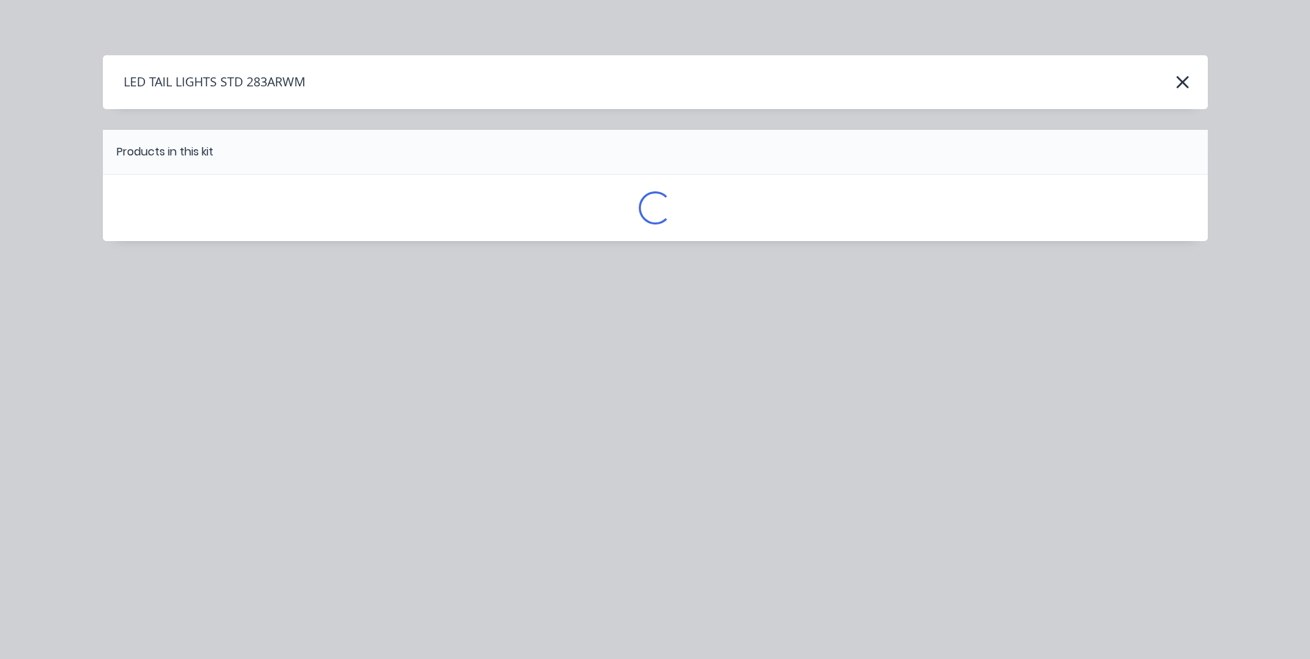
scroll to position [0, 0]
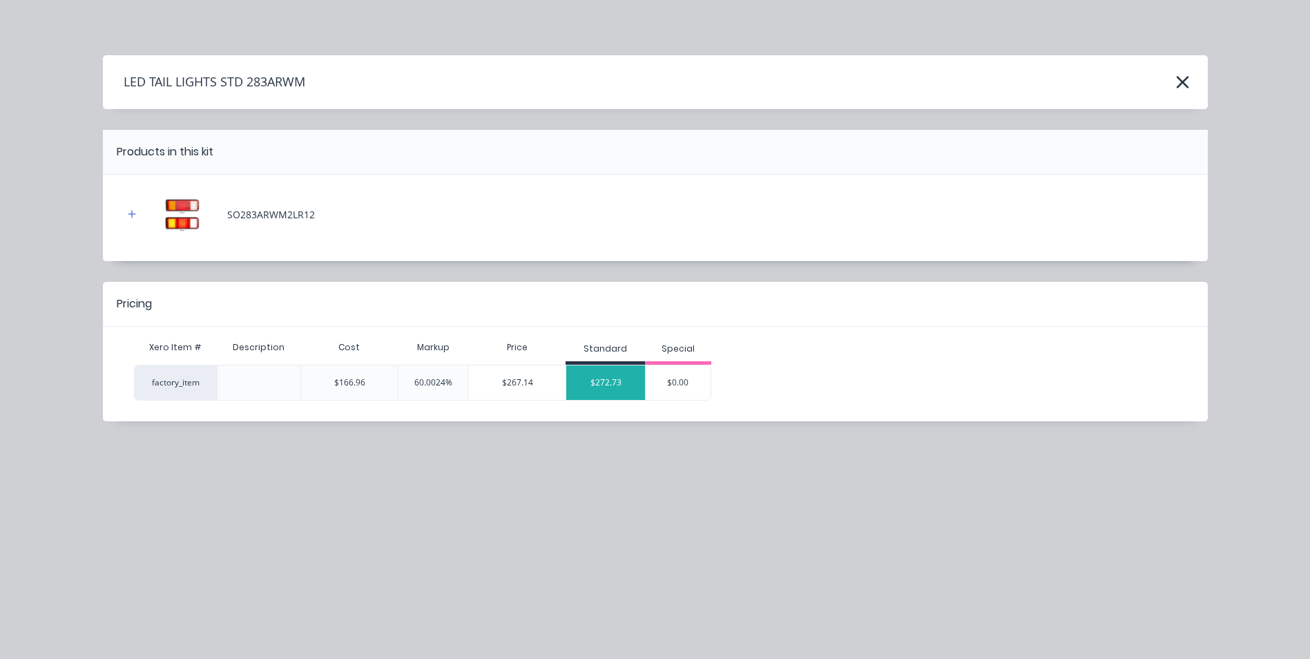
click at [621, 379] on div "$272.73" at bounding box center [605, 382] width 79 height 35
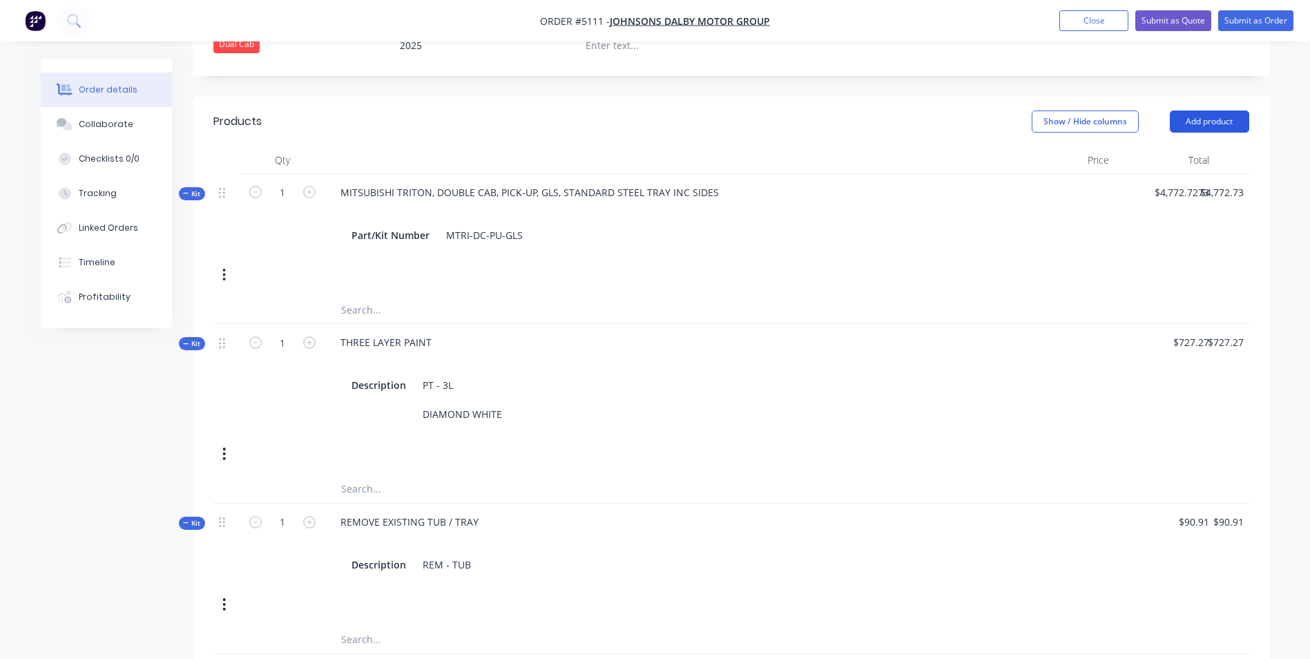
click at [1219, 110] on button "Add product" at bounding box center [1209, 121] width 79 height 22
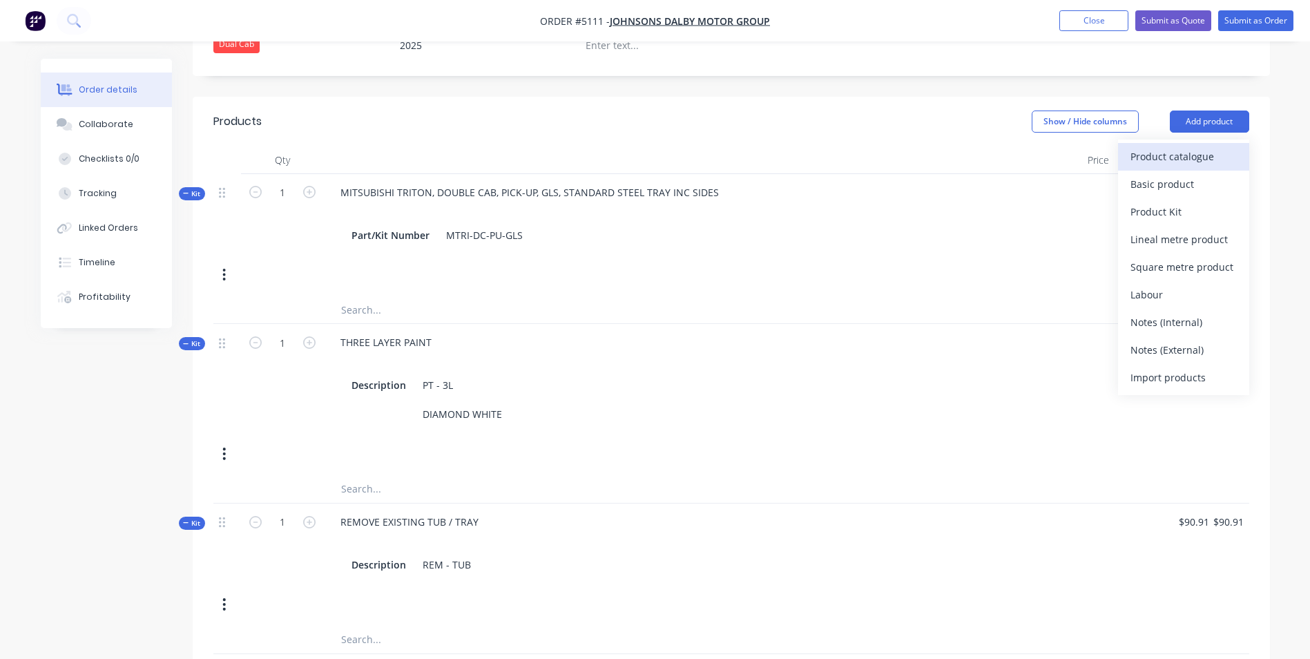
click at [1143, 146] on div "Product catalogue" at bounding box center [1183, 156] width 106 height 20
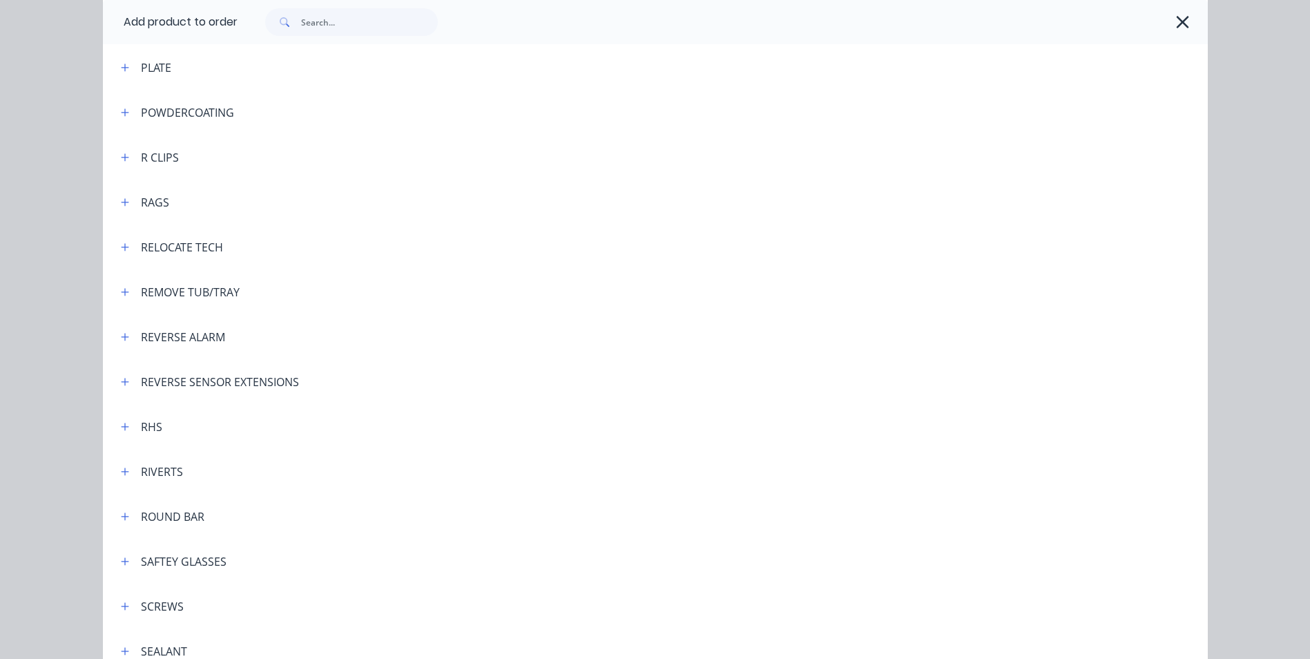
scroll to position [3383, 0]
click at [121, 245] on icon "button" at bounding box center [125, 246] width 8 height 8
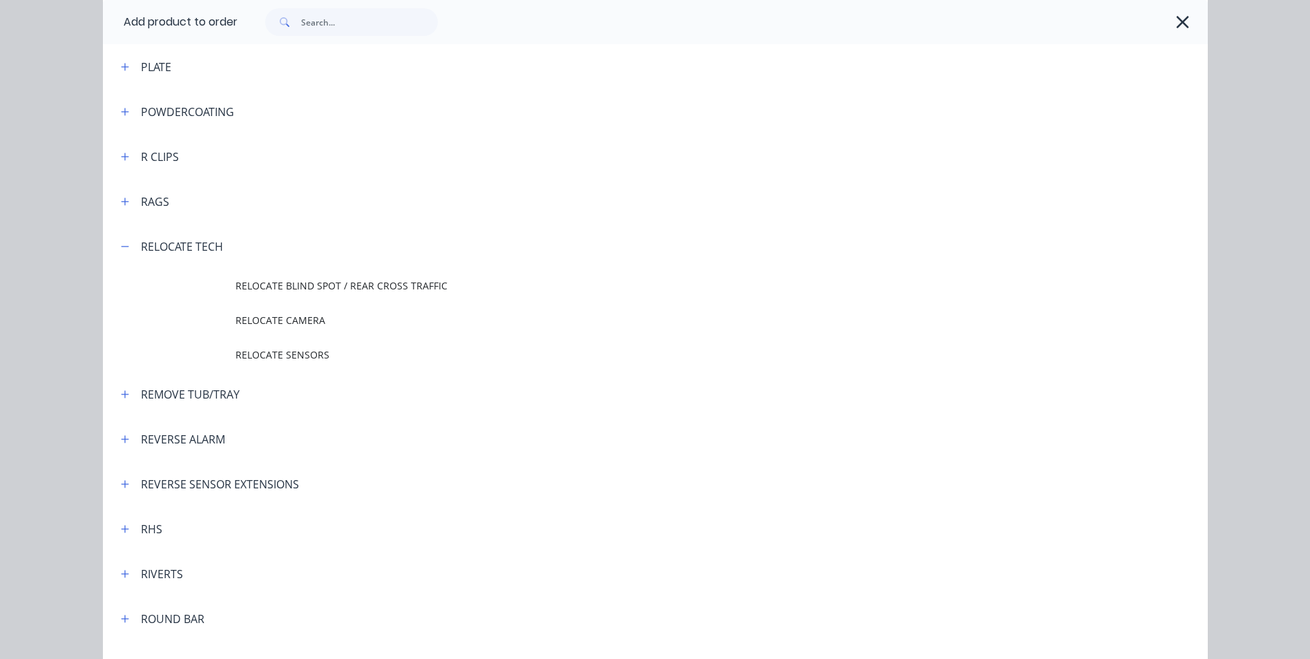
click at [284, 324] on span "RELOCATE CAMERA" at bounding box center [623, 320] width 777 height 14
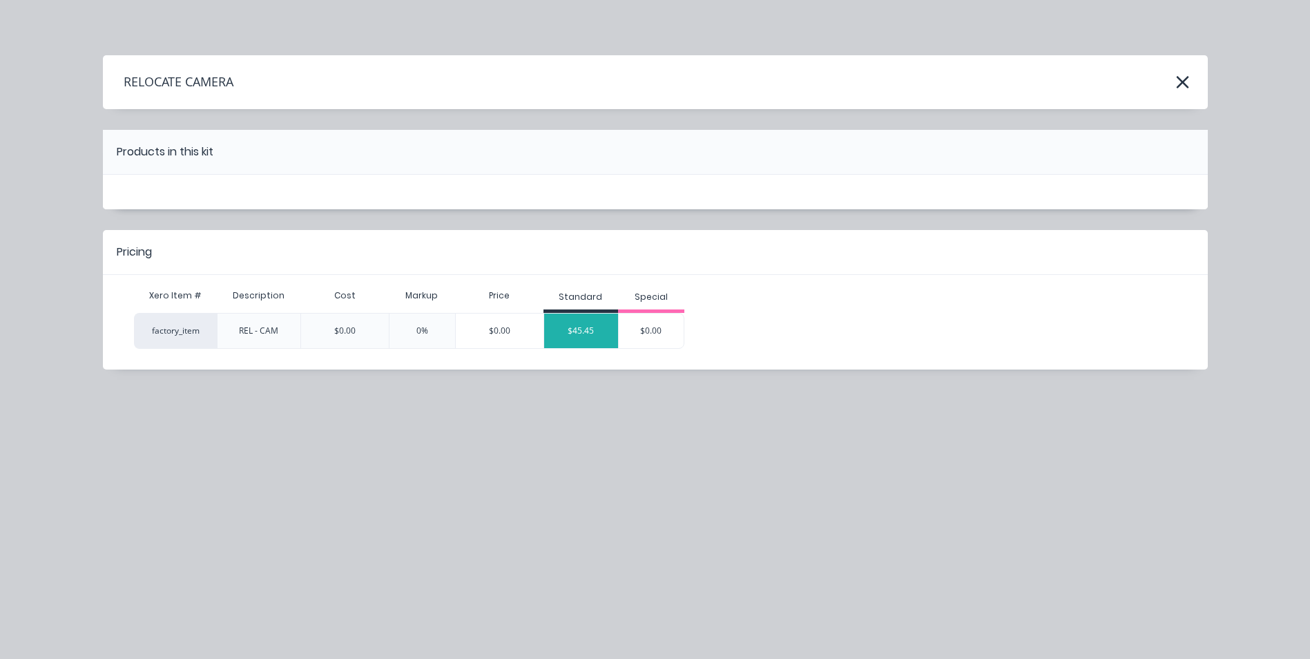
click at [573, 327] on div "$45.45" at bounding box center [581, 330] width 75 height 35
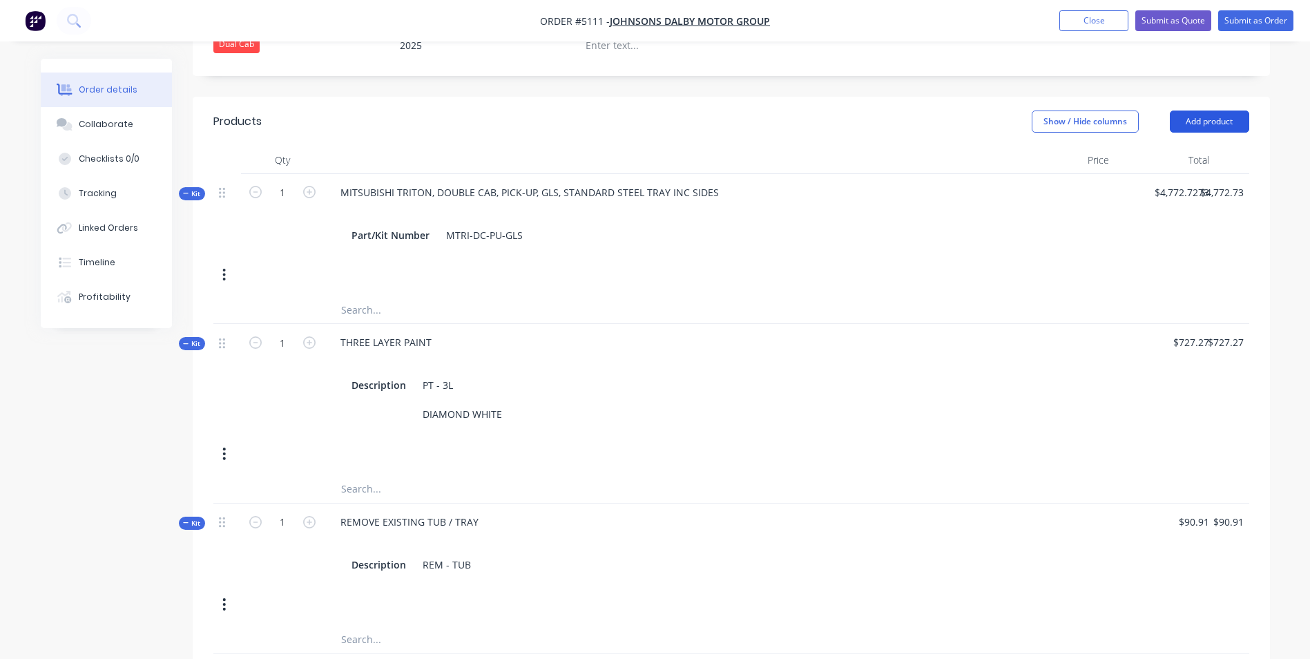
click at [1219, 110] on button "Add product" at bounding box center [1209, 121] width 79 height 22
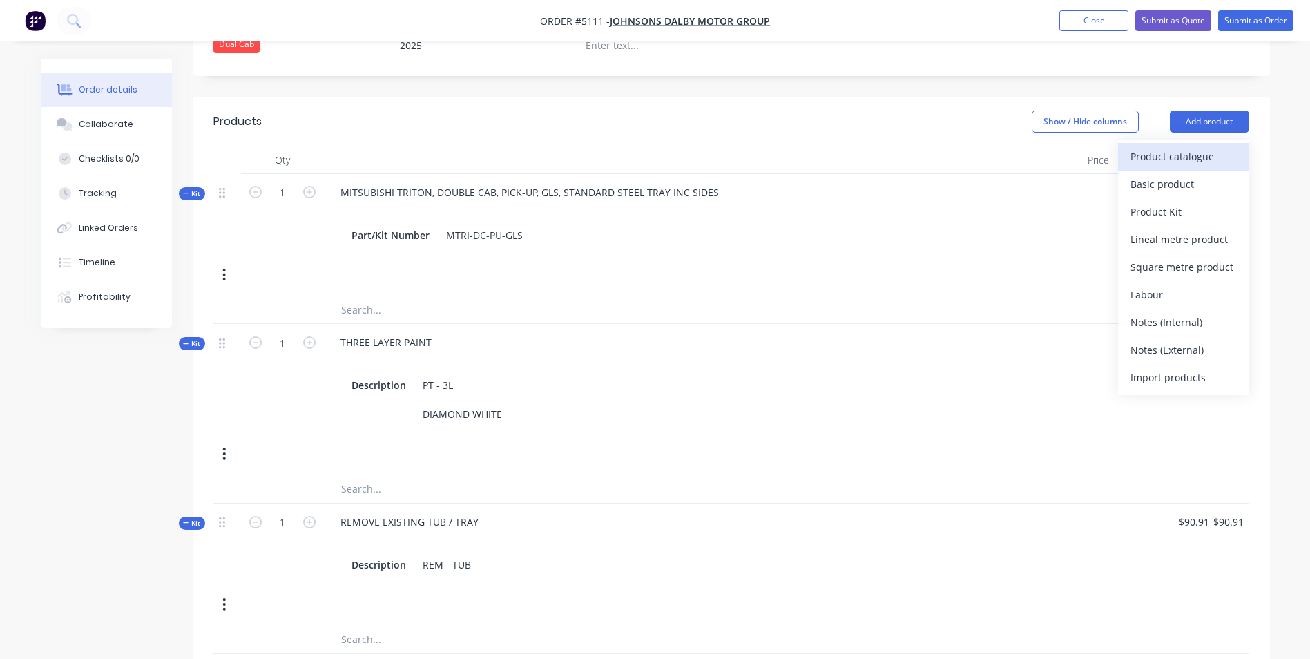
click at [1187, 146] on div "Product catalogue" at bounding box center [1183, 156] width 106 height 20
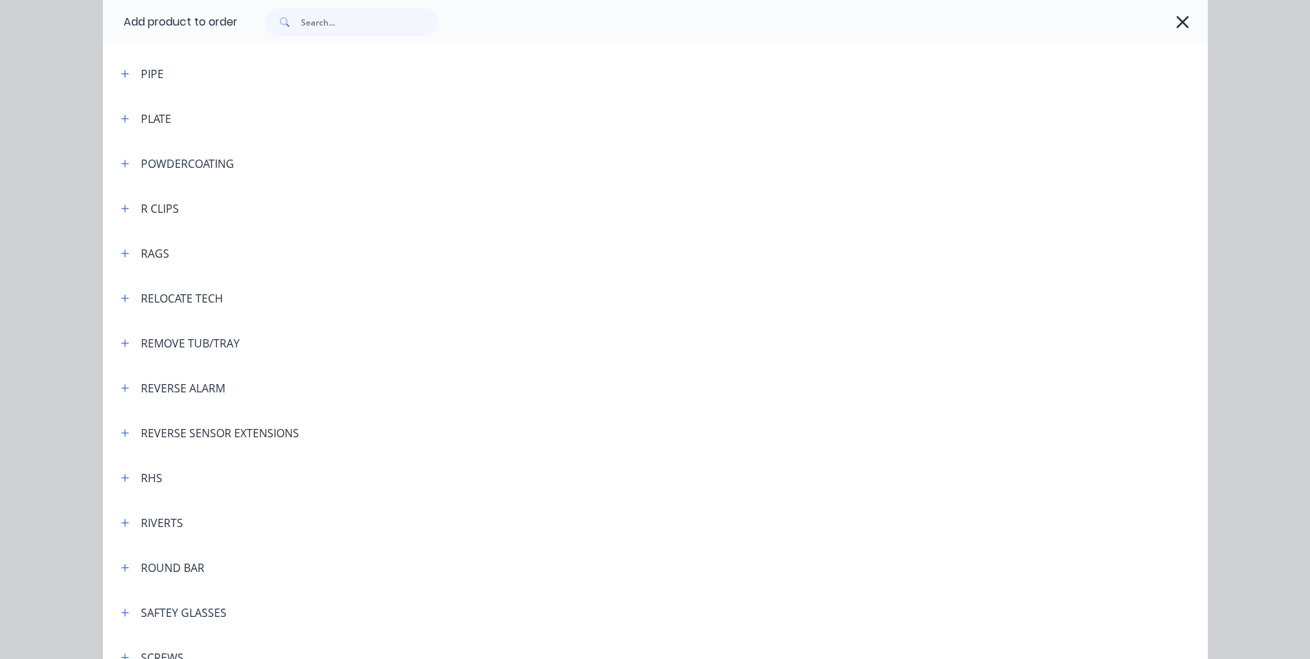
scroll to position [3383, 0]
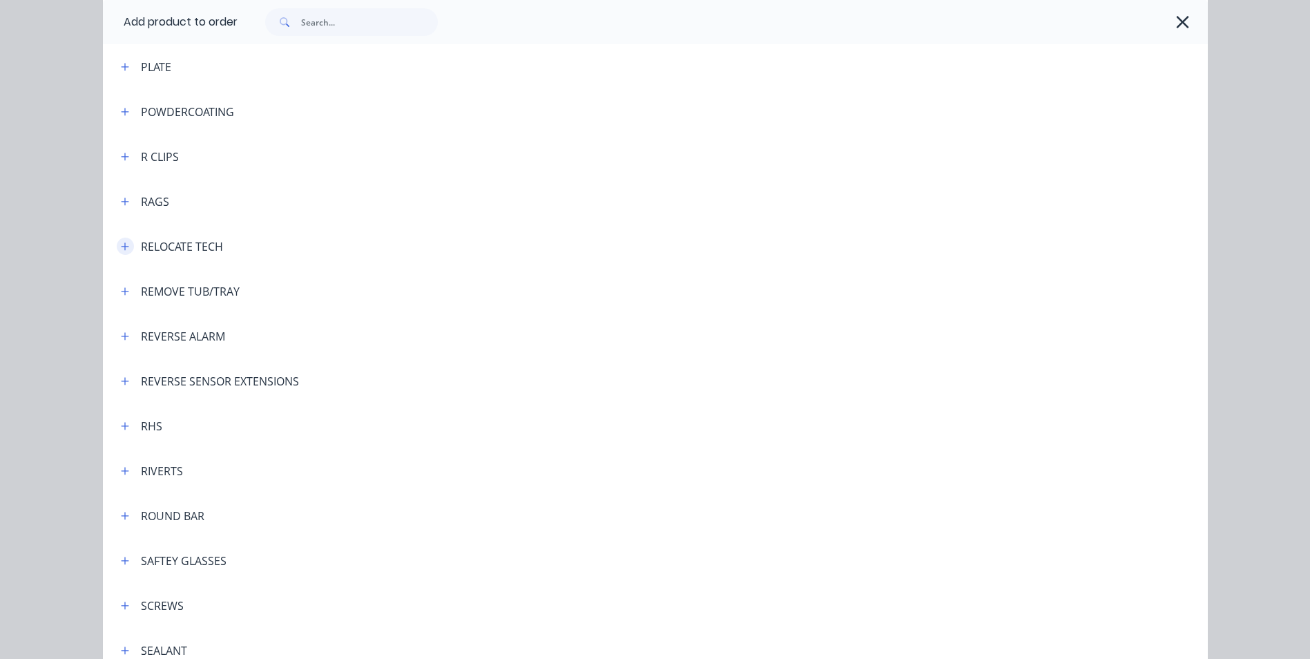
click at [117, 247] on button "button" at bounding box center [125, 246] width 17 height 17
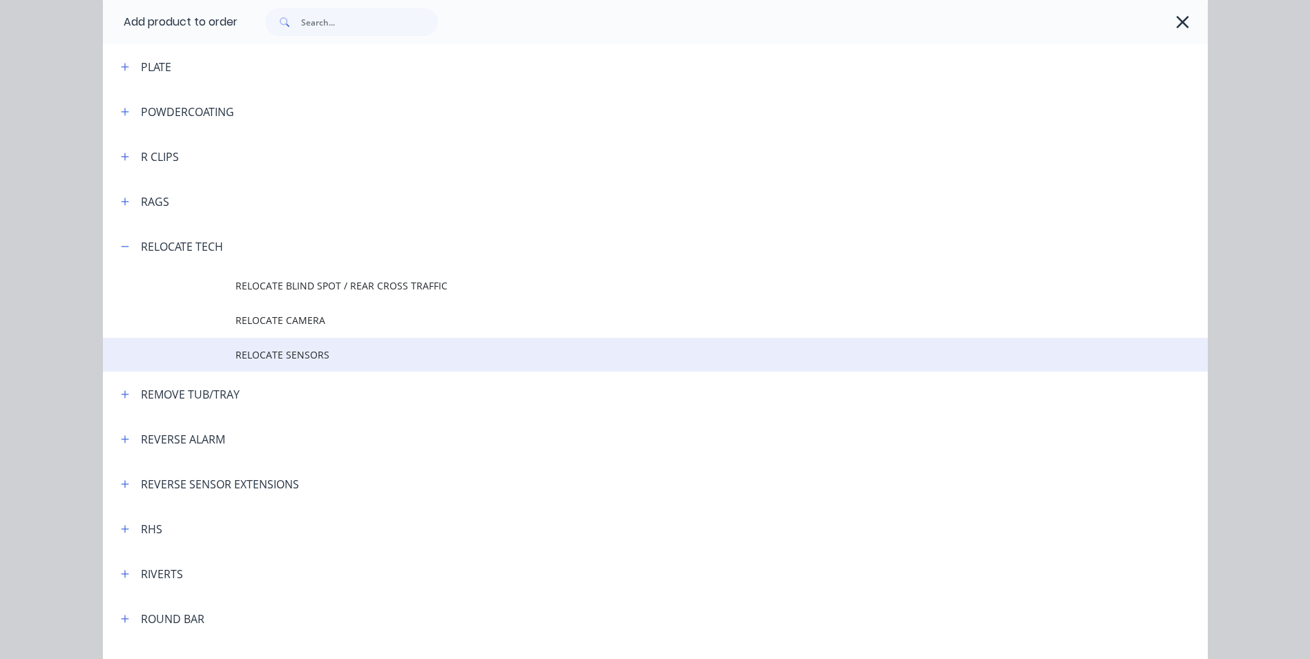
click at [296, 355] on span "RELOCATE SENSORS" at bounding box center [623, 354] width 777 height 14
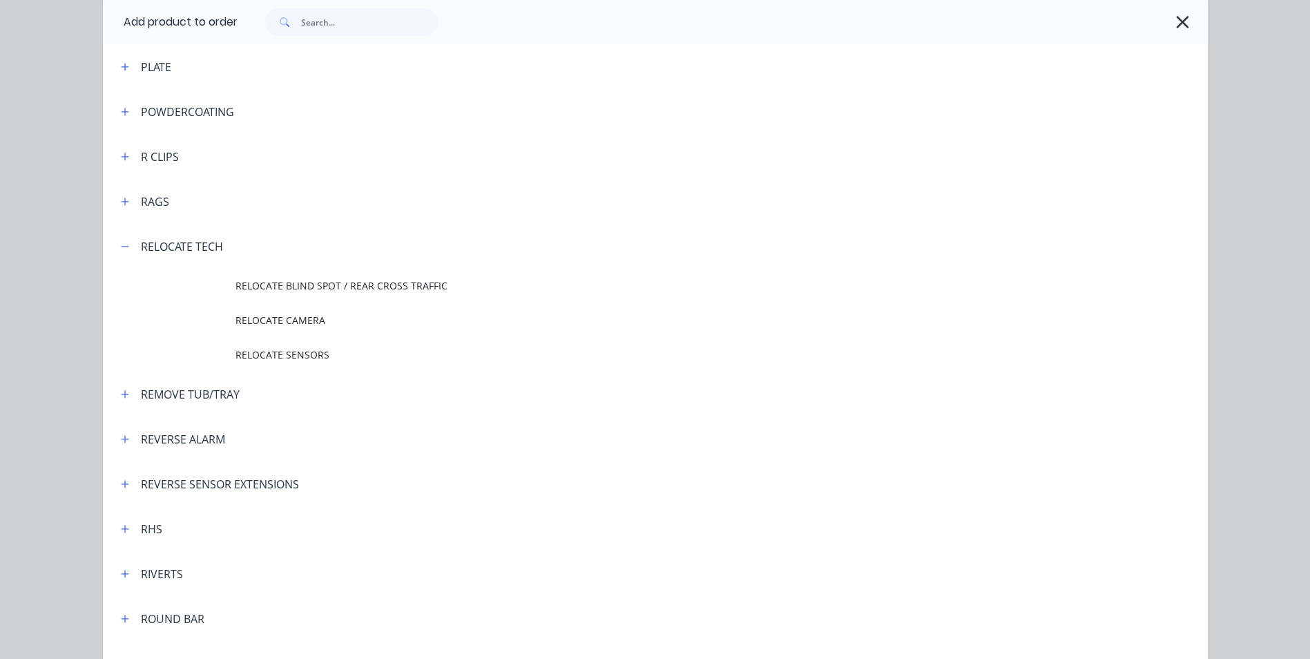
scroll to position [0, 0]
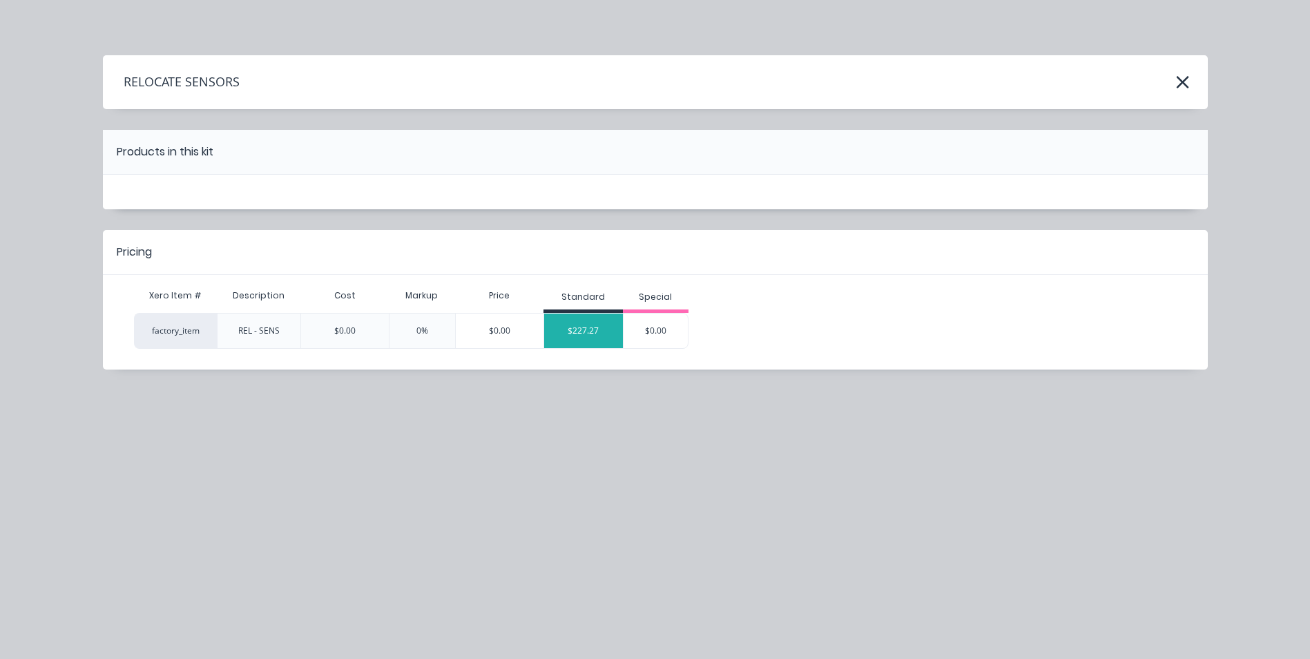
click at [592, 336] on div "$227.27" at bounding box center [583, 330] width 79 height 35
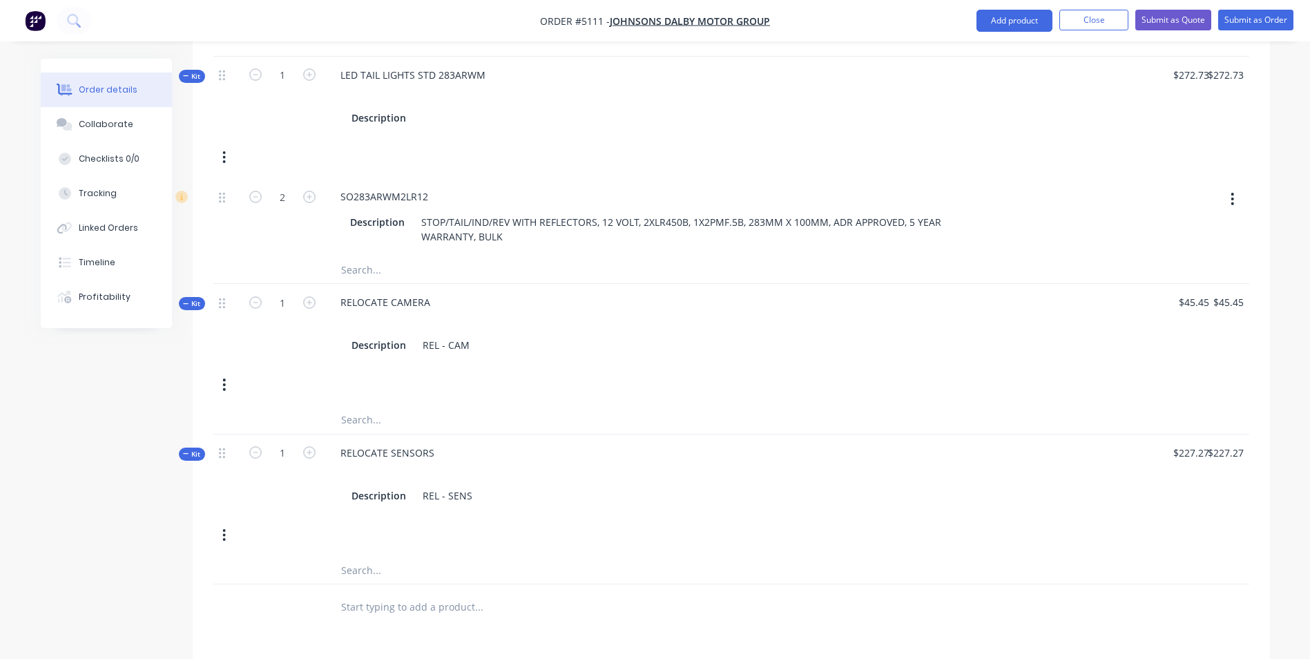
scroll to position [1105, 0]
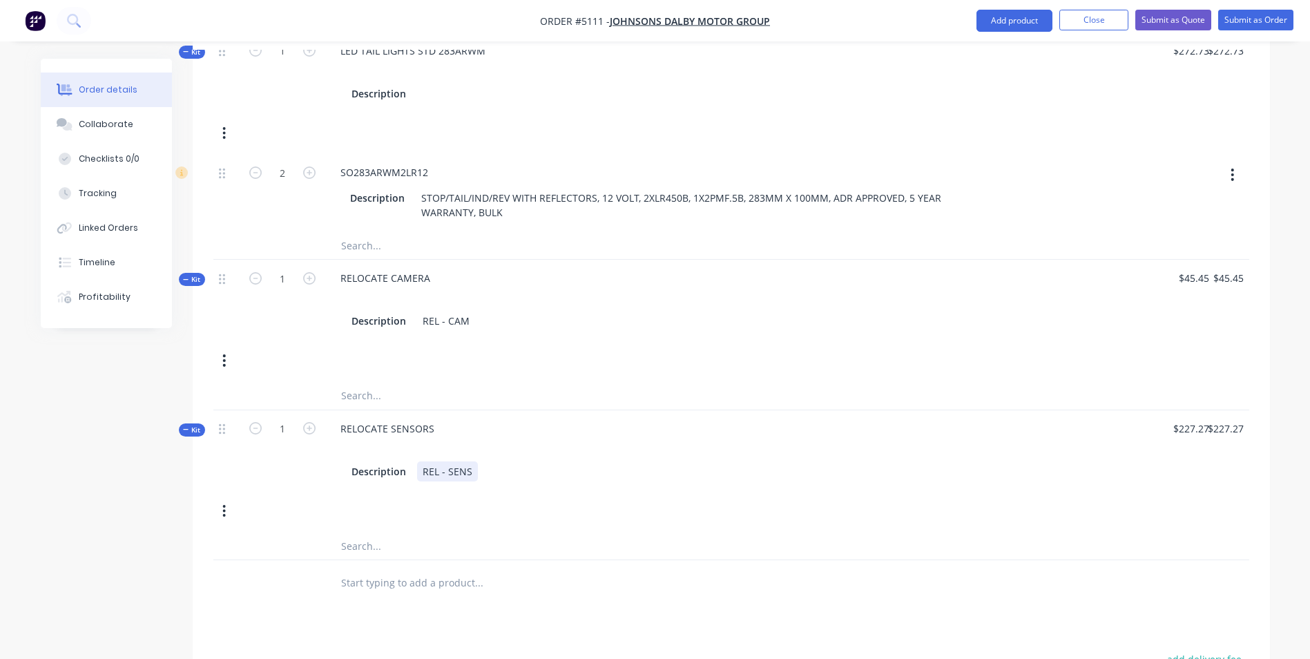
click at [474, 461] on div "REL - SENS" at bounding box center [447, 471] width 61 height 20
click at [645, 494] on div "Kit 1 RELOCATE SENSORS Description REL - SENS FOUR(4) SENSORS - 27MM $227.27 $2…" at bounding box center [731, 485] width 1036 height 151
click at [447, 461] on div "REL - SENS FOUR(4) SENSORS - 27MM" at bounding box center [483, 485] width 132 height 49
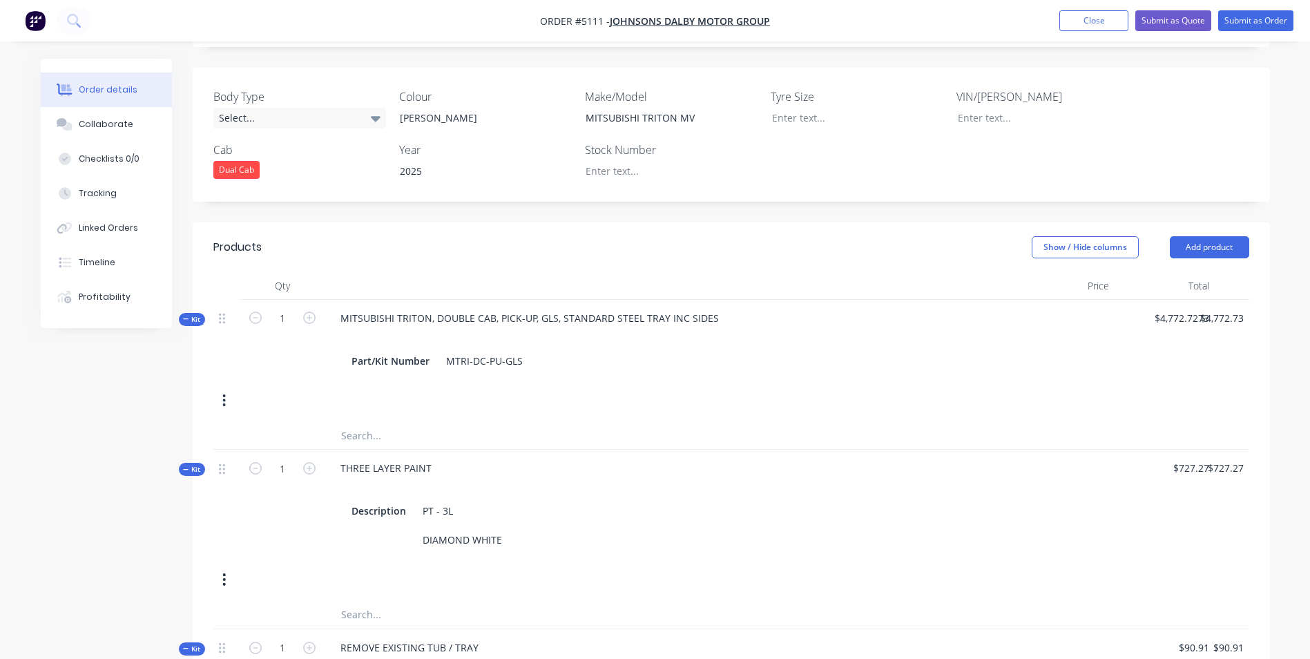
scroll to position [138, 0]
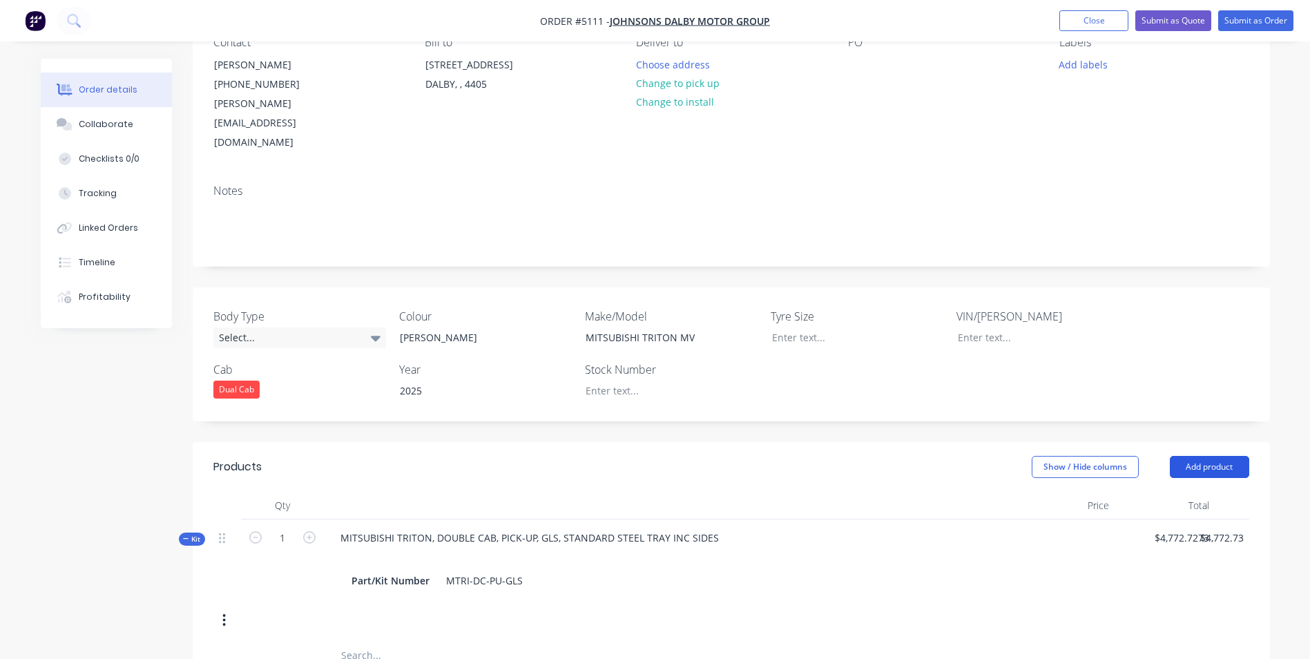
click at [1214, 456] on button "Add product" at bounding box center [1209, 467] width 79 height 22
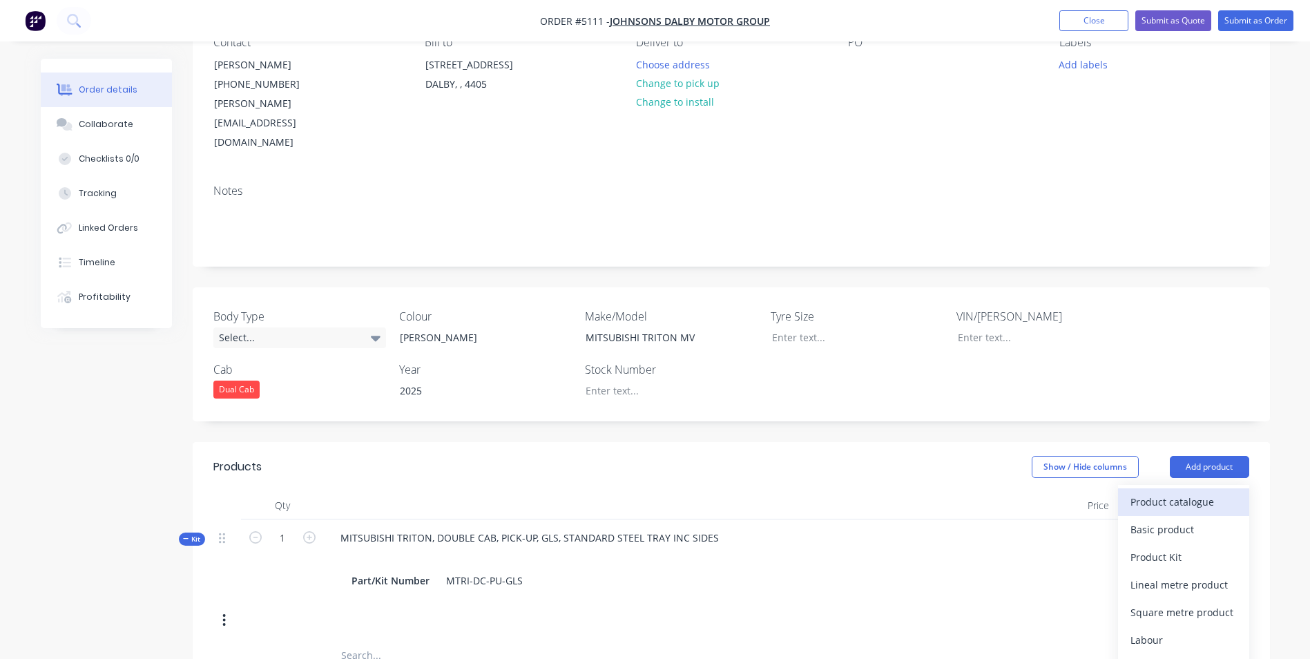
click at [1154, 492] on div "Product catalogue" at bounding box center [1183, 502] width 106 height 20
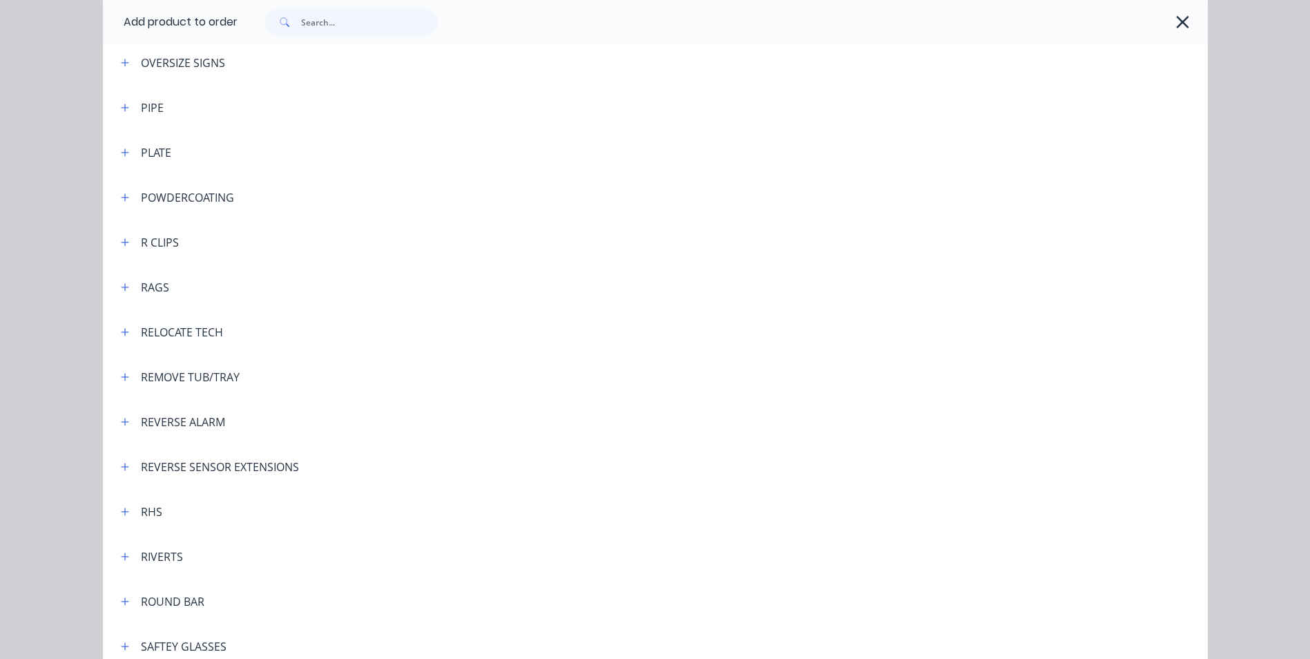
scroll to position [3314, 0]
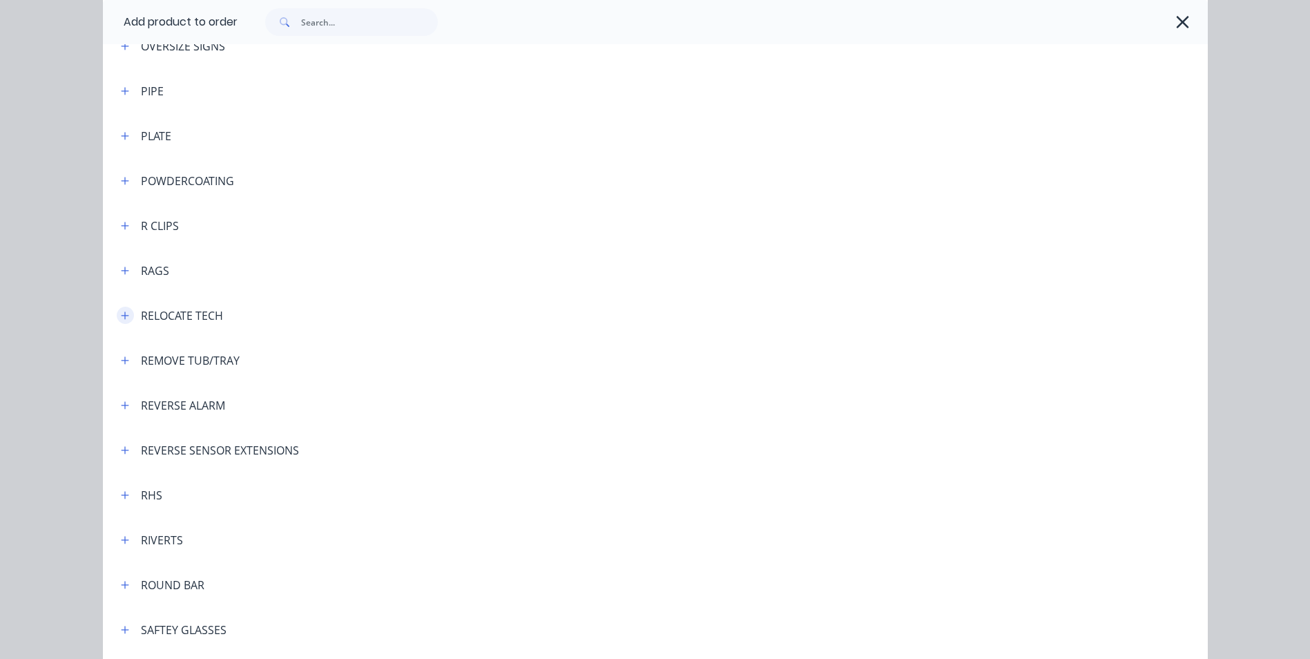
click at [121, 316] on icon "button" at bounding box center [125, 315] width 8 height 8
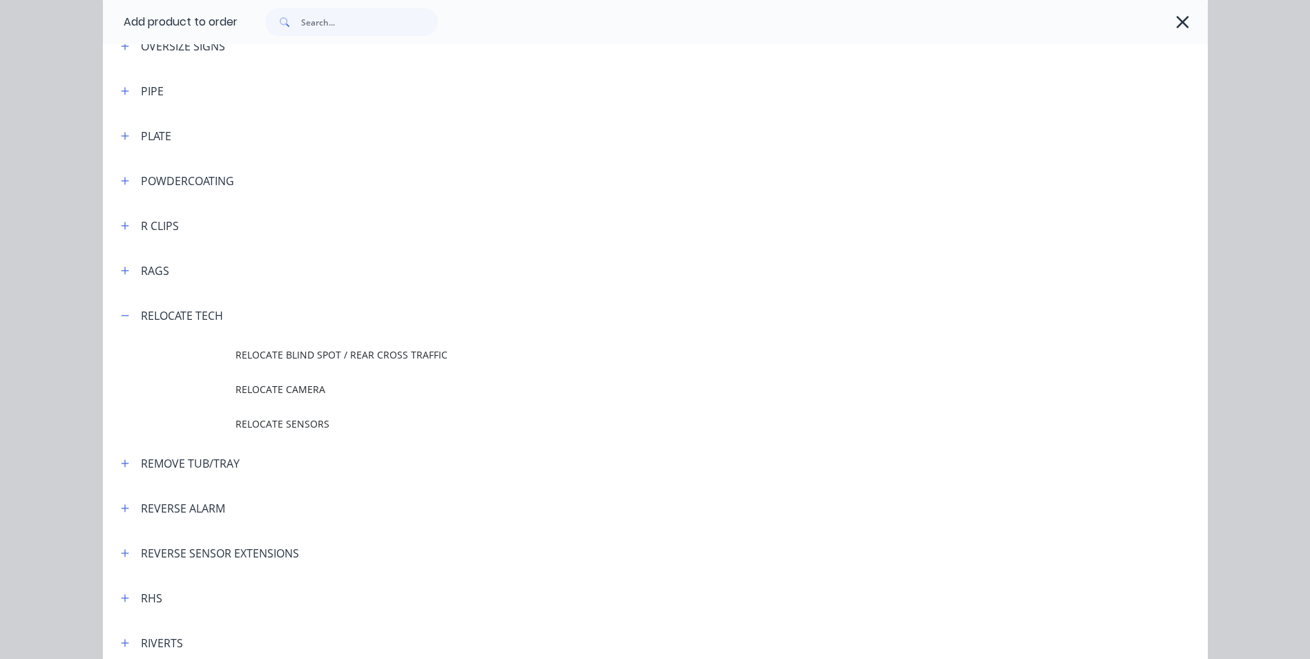
click at [313, 363] on td "RELOCATE BLIND SPOT / REAR CROSS TRAFFIC" at bounding box center [721, 355] width 972 height 35
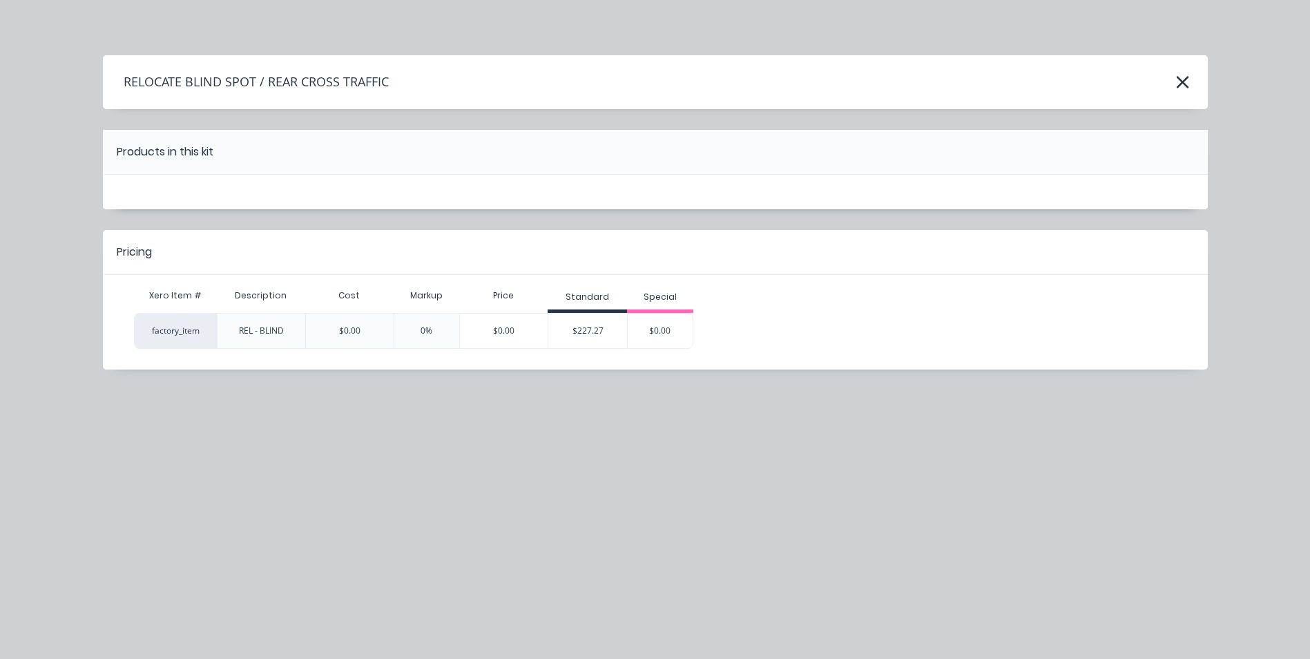
scroll to position [0, 0]
click at [582, 328] on div "$227.27" at bounding box center [587, 330] width 79 height 35
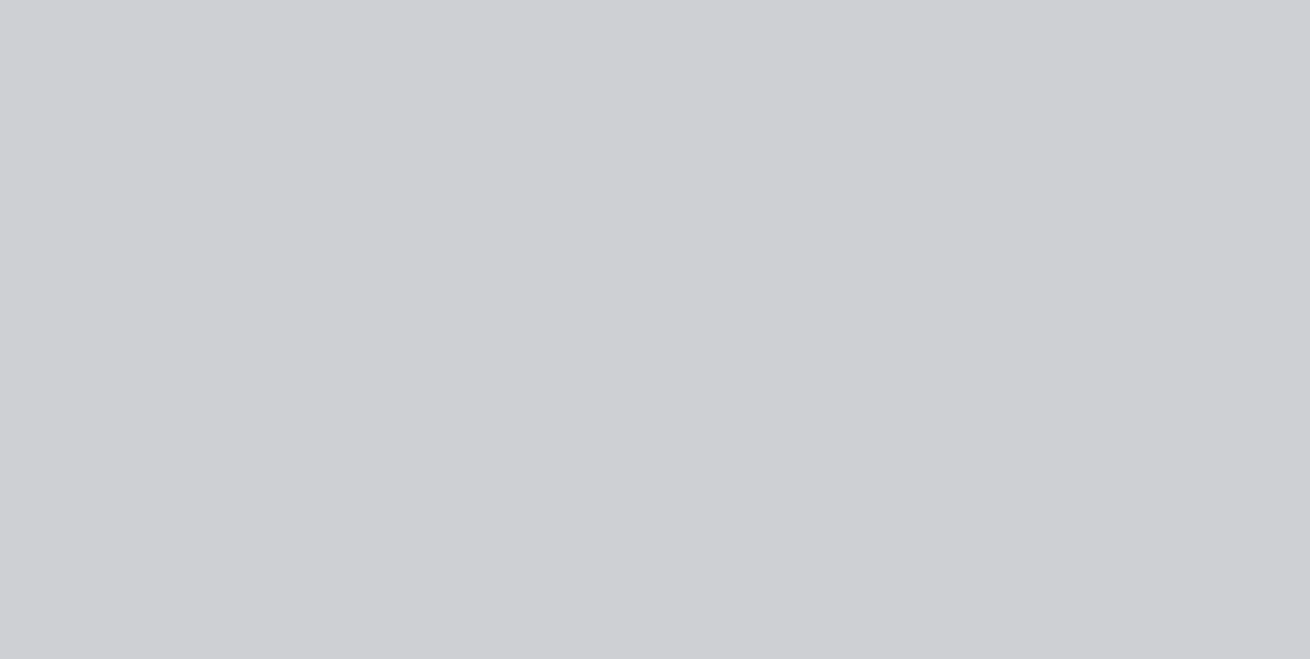
type input "$227.27"
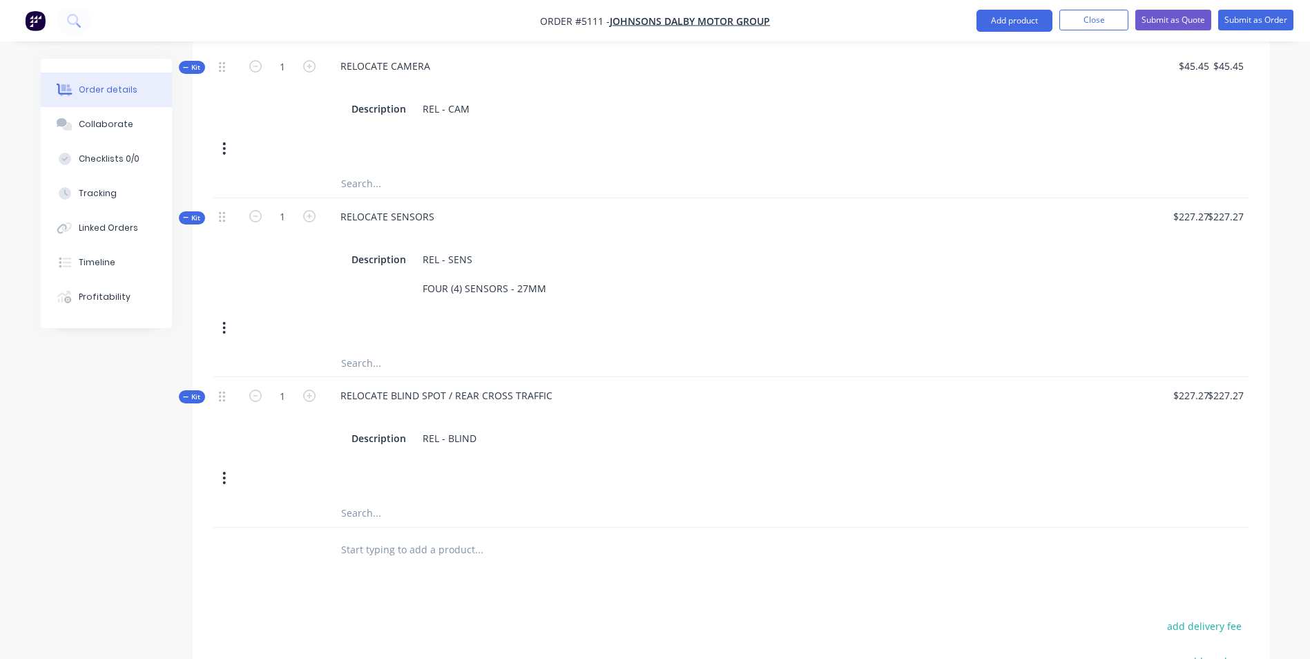
scroll to position [1513, 0]
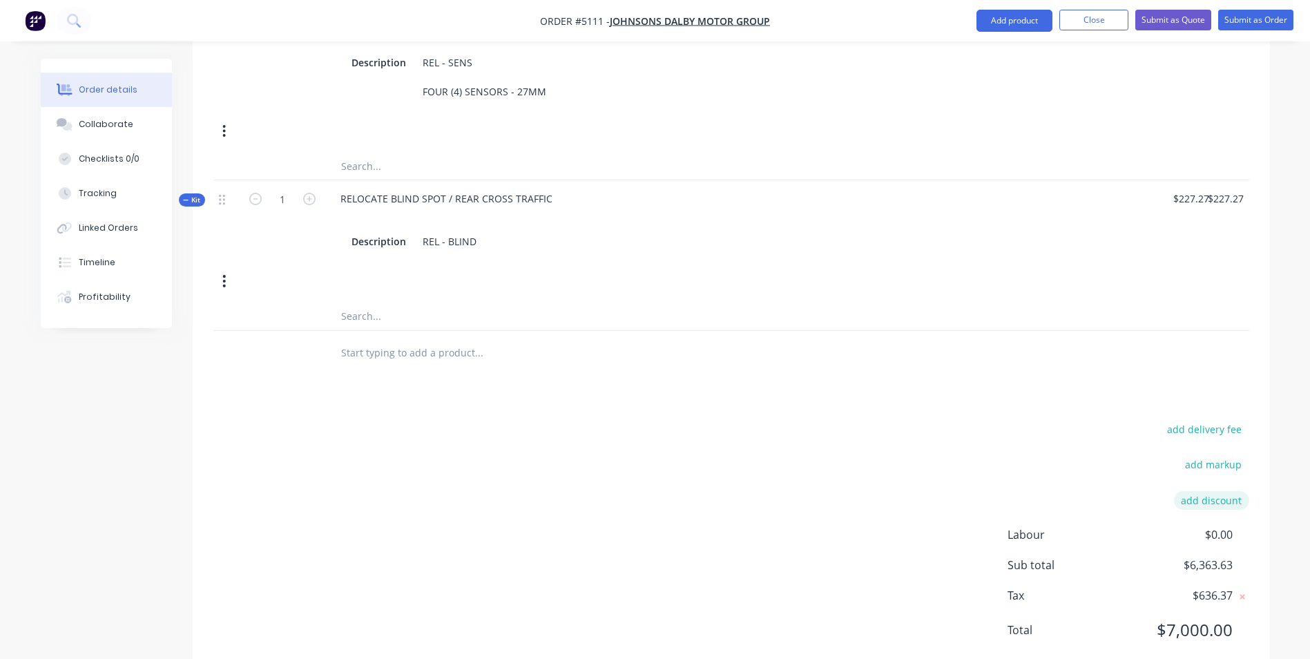
click at [1227, 491] on button "add discount" at bounding box center [1211, 500] width 75 height 19
type input "DEALER DISCOUNT"
type input "10.00%"
click input "submit" at bounding box center [0, 0] width 0 height 0
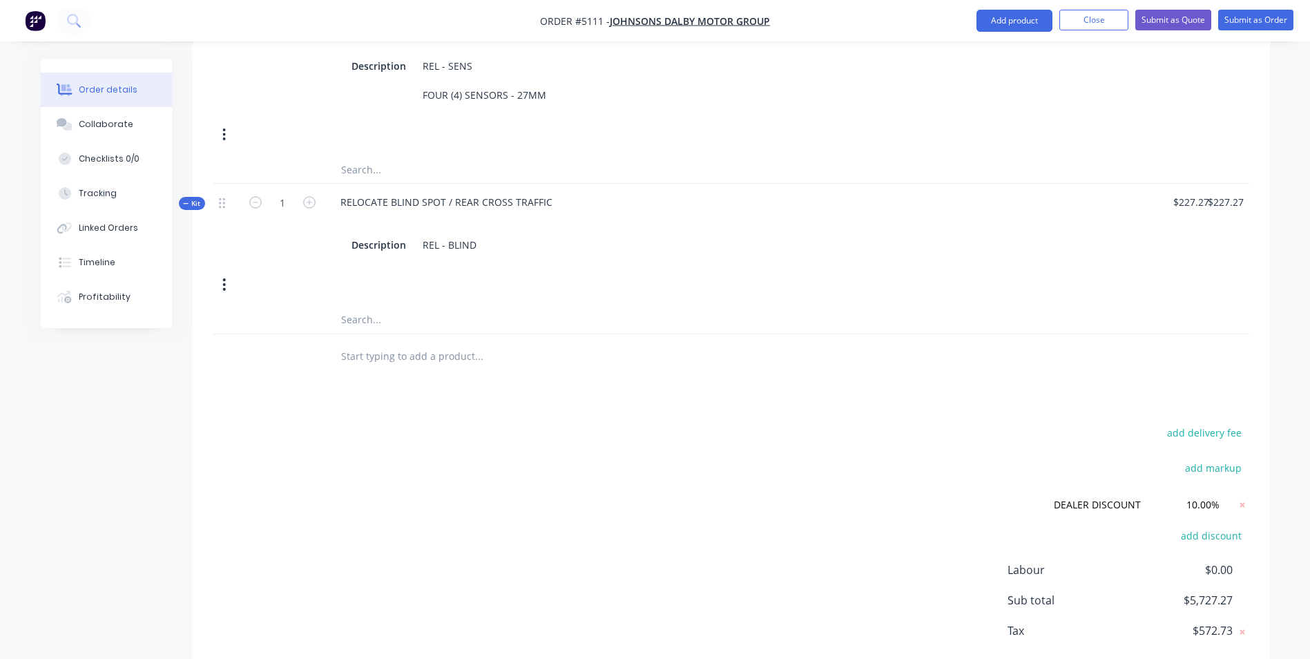
click at [851, 494] on div "add delivery fee add markup DEALER DISCOUNT DEALER DISCOUNT Discount name (Opti…" at bounding box center [731, 557] width 1036 height 268
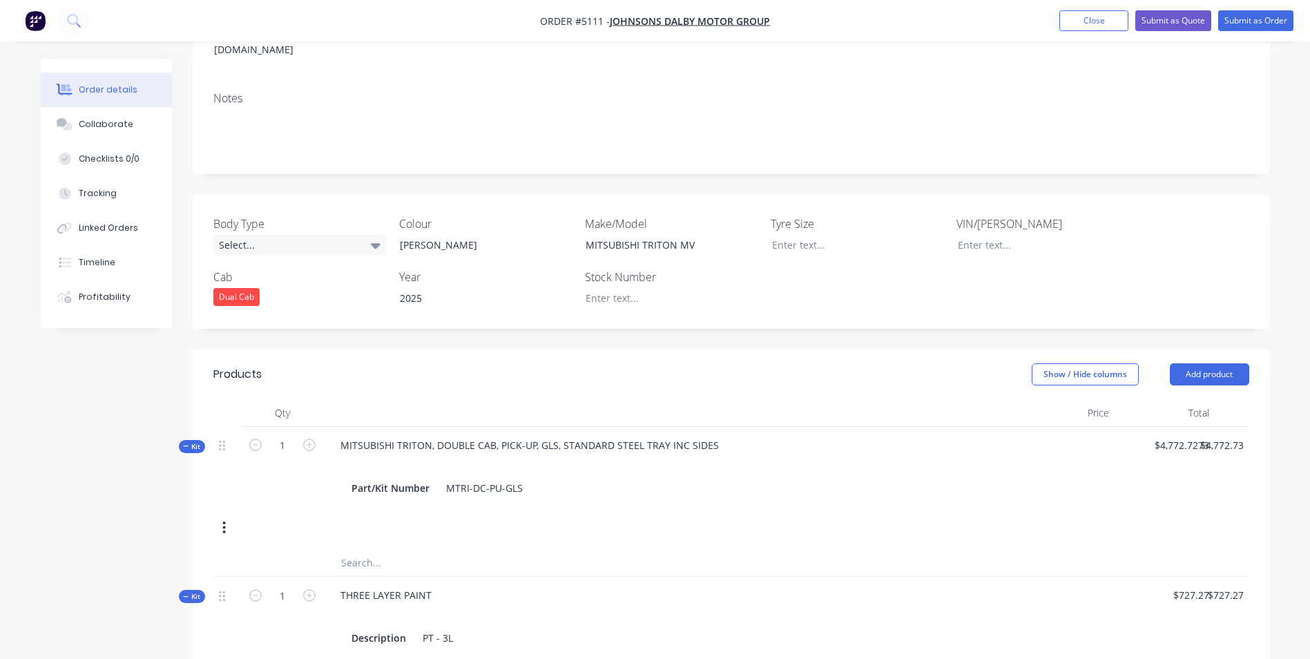
scroll to position [276, 0]
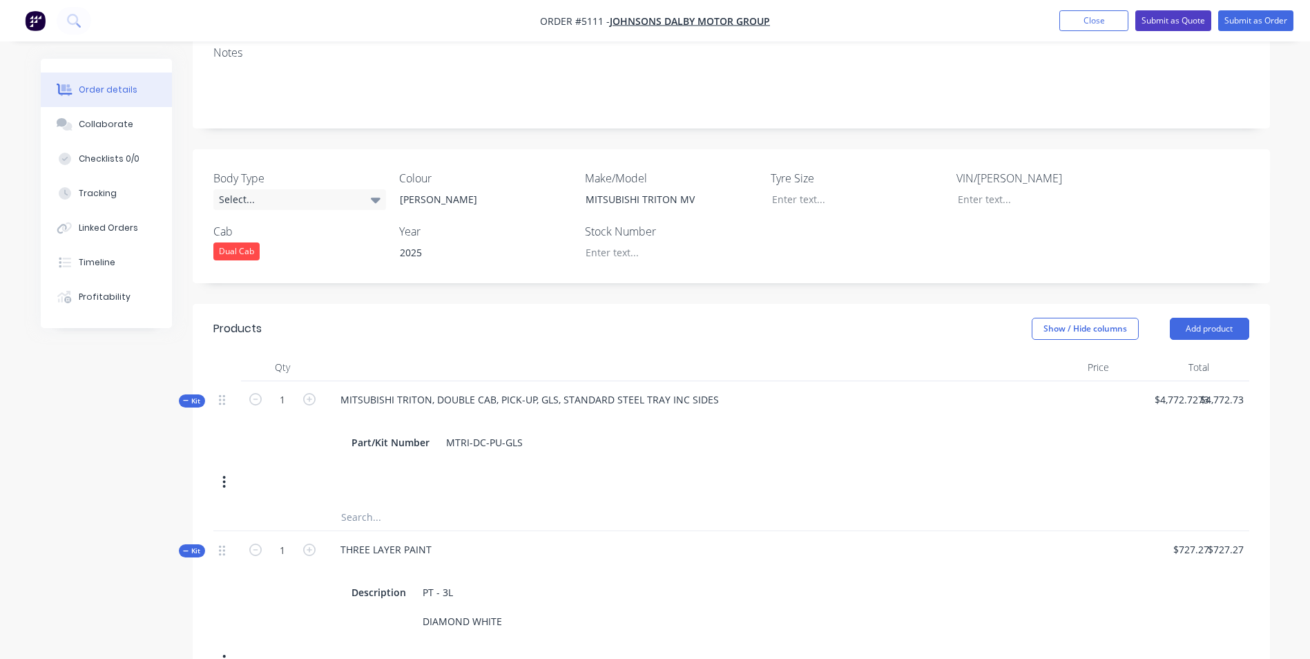
click at [1170, 17] on button "Submit as Quote" at bounding box center [1173, 20] width 76 height 21
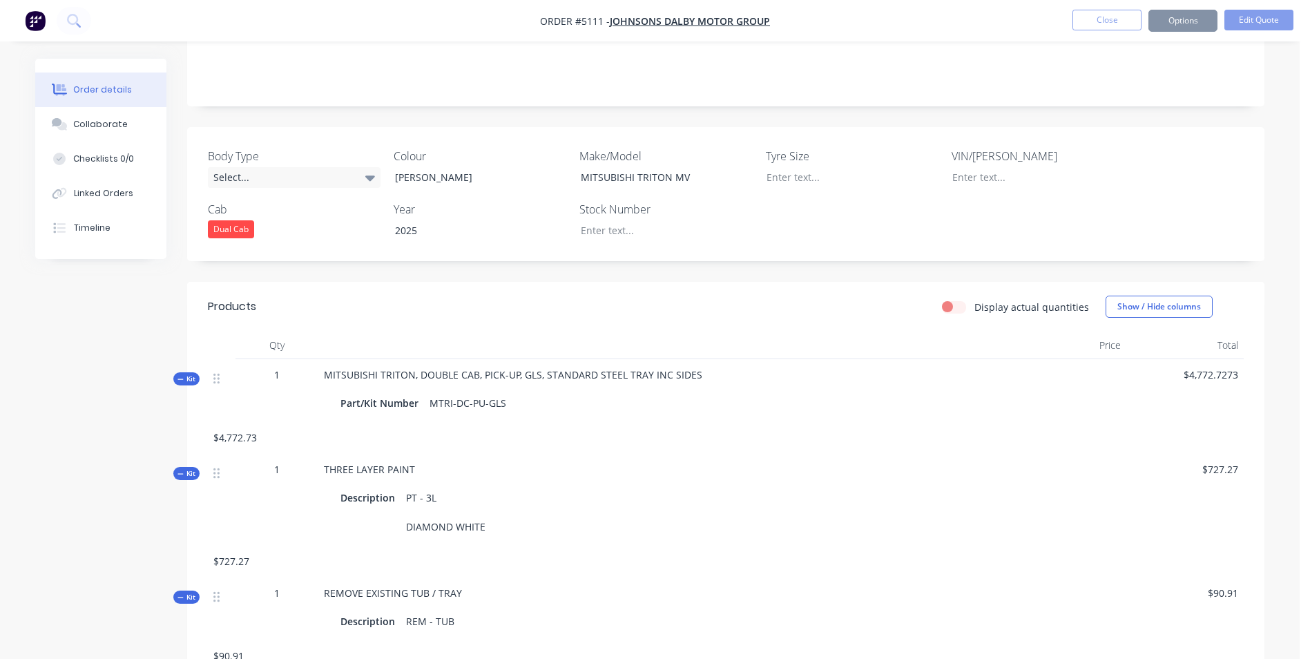
scroll to position [0, 0]
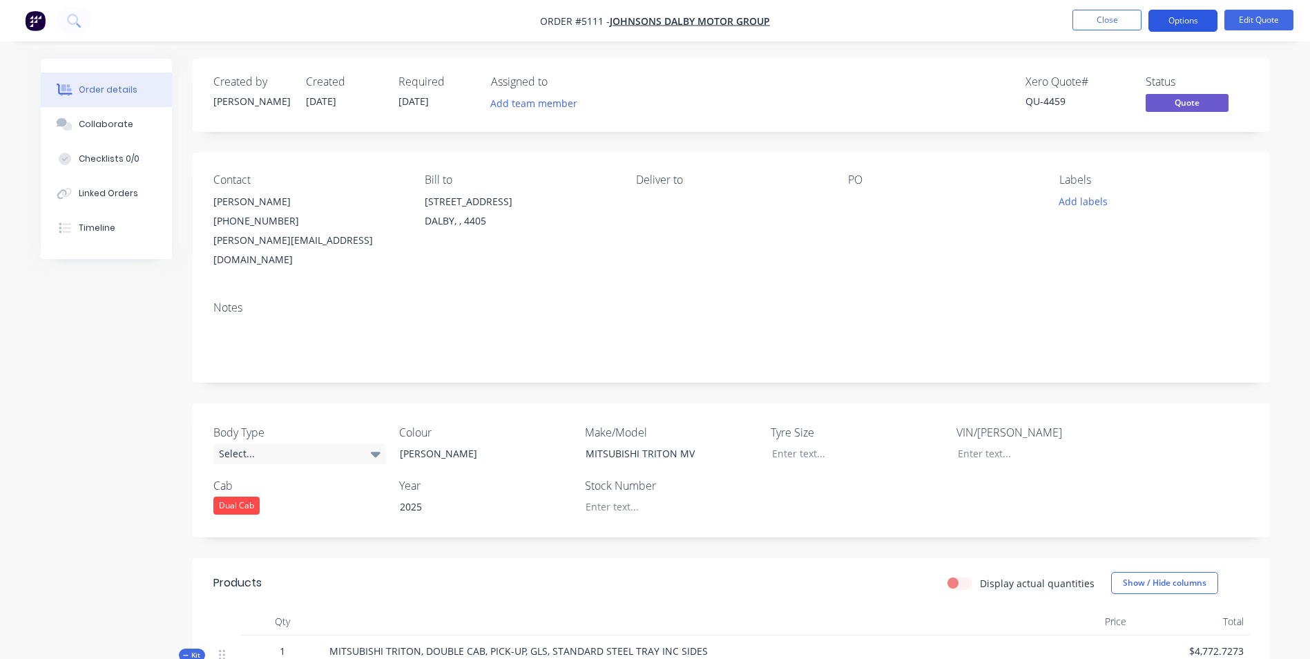
click at [1193, 24] on button "Options" at bounding box center [1182, 21] width 69 height 22
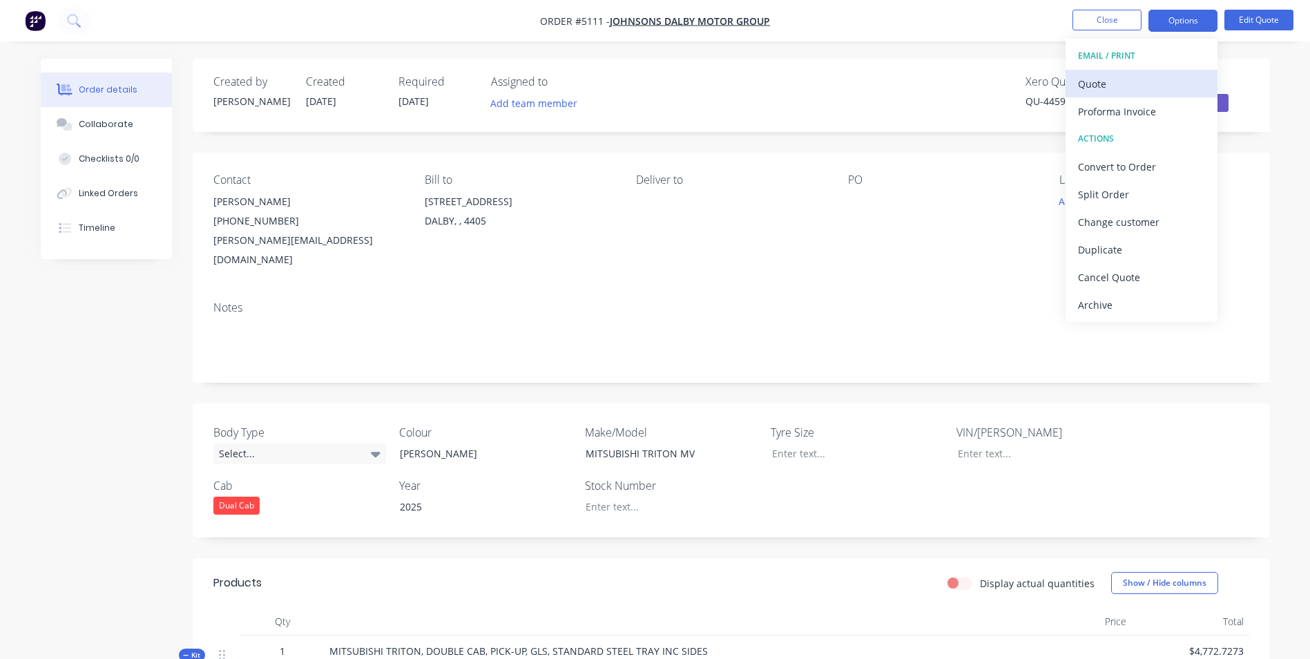
click at [1110, 85] on div "Quote" at bounding box center [1141, 84] width 127 height 20
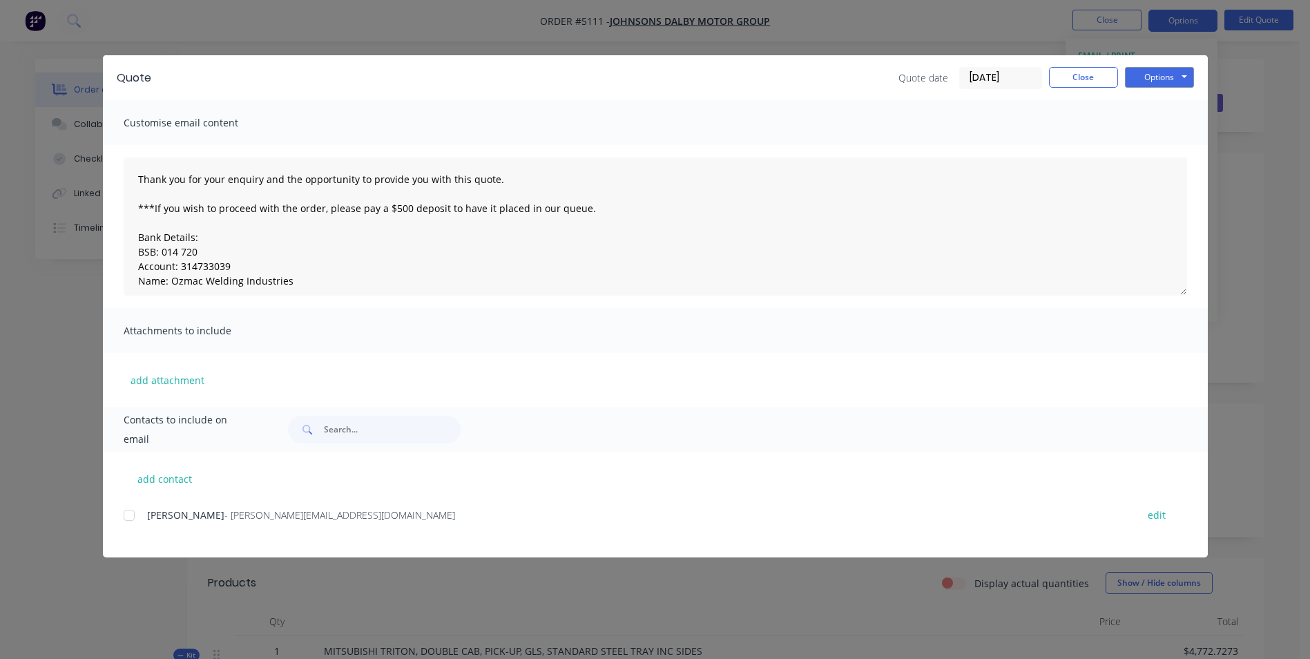
click at [130, 514] on div at bounding box center [129, 515] width 28 height 28
click at [1179, 72] on button "Options" at bounding box center [1159, 77] width 69 height 21
click at [1166, 151] on button "Email" at bounding box center [1169, 147] width 88 height 23
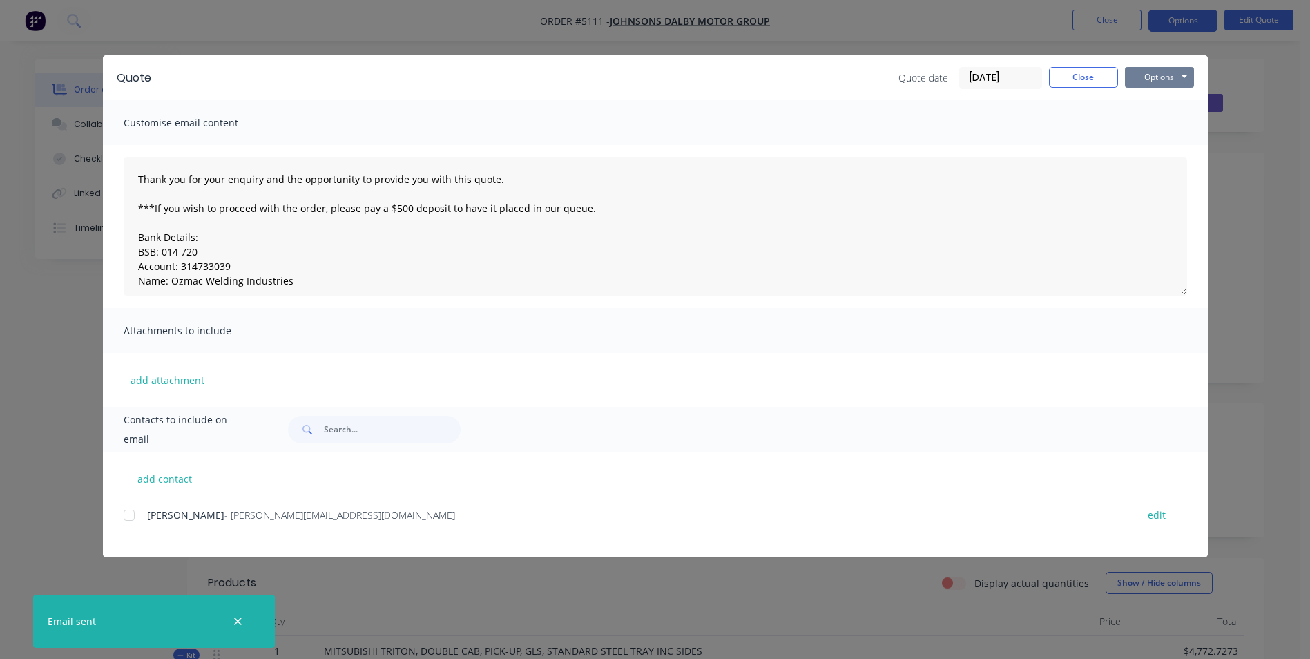
click at [1183, 74] on button "Options" at bounding box center [1159, 77] width 69 height 21
click at [1171, 127] on button "Print" at bounding box center [1169, 124] width 88 height 23
click at [1095, 77] on button "Close" at bounding box center [1083, 77] width 69 height 21
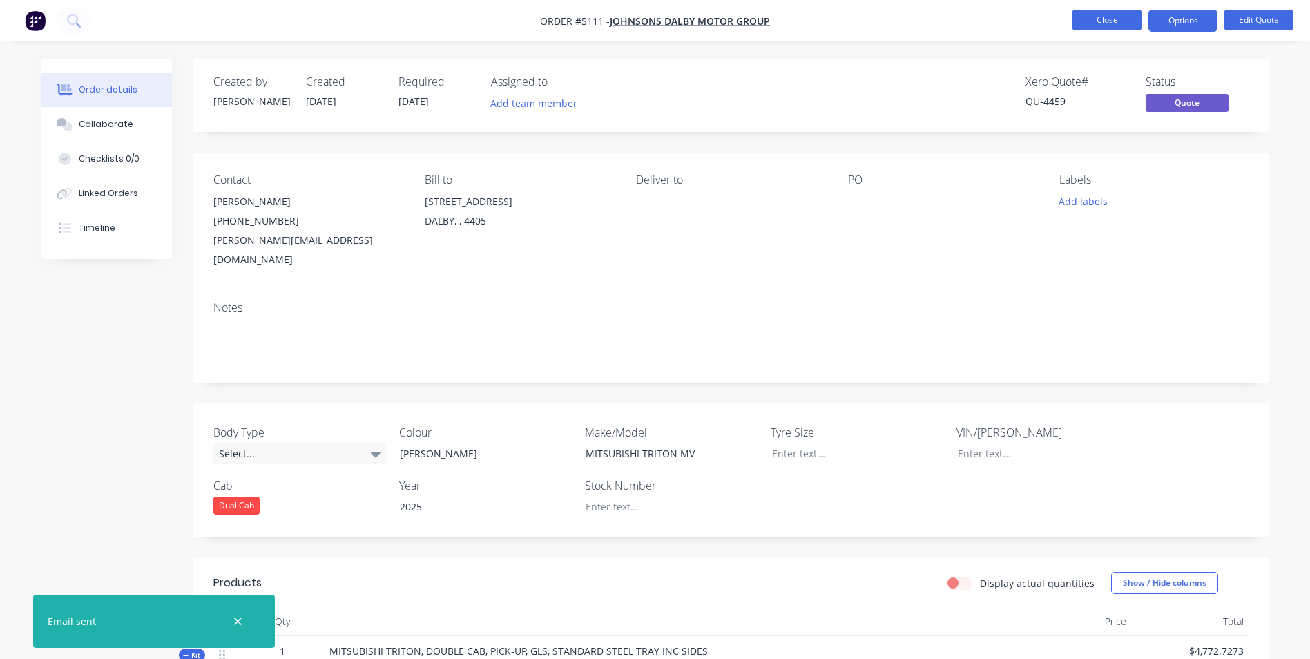
click at [1129, 23] on button "Close" at bounding box center [1106, 20] width 69 height 21
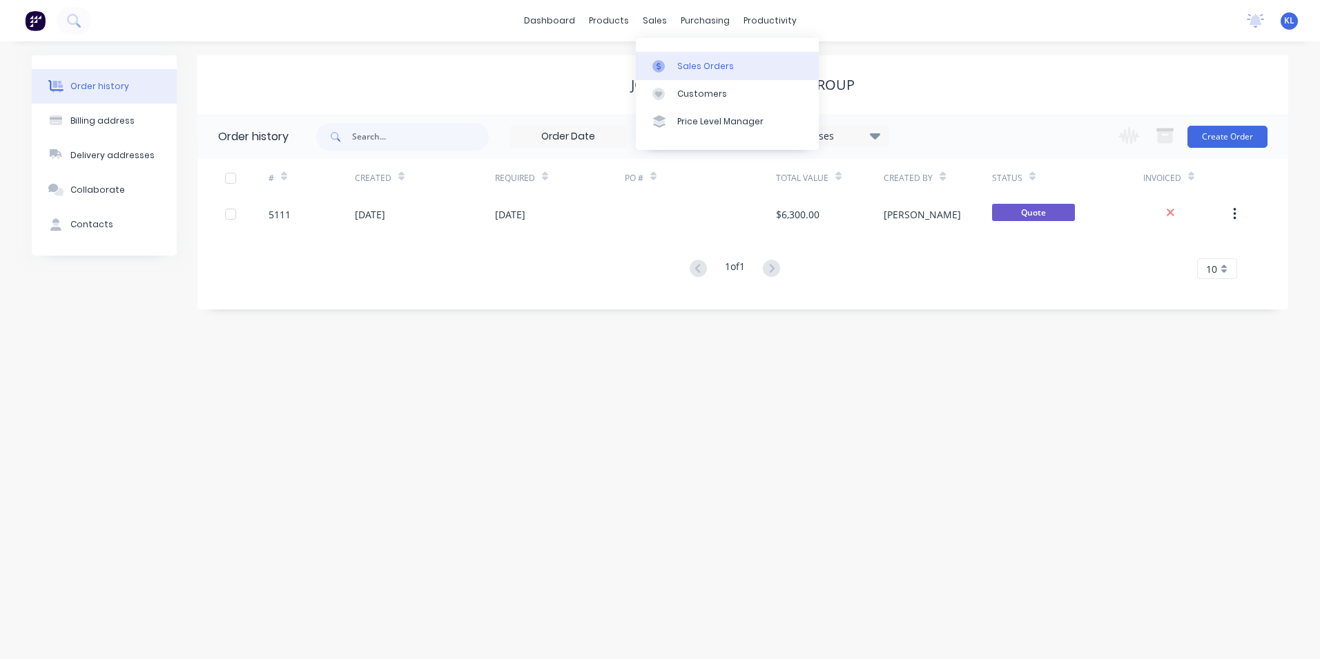
click at [692, 64] on div "Sales Orders" at bounding box center [705, 66] width 57 height 12
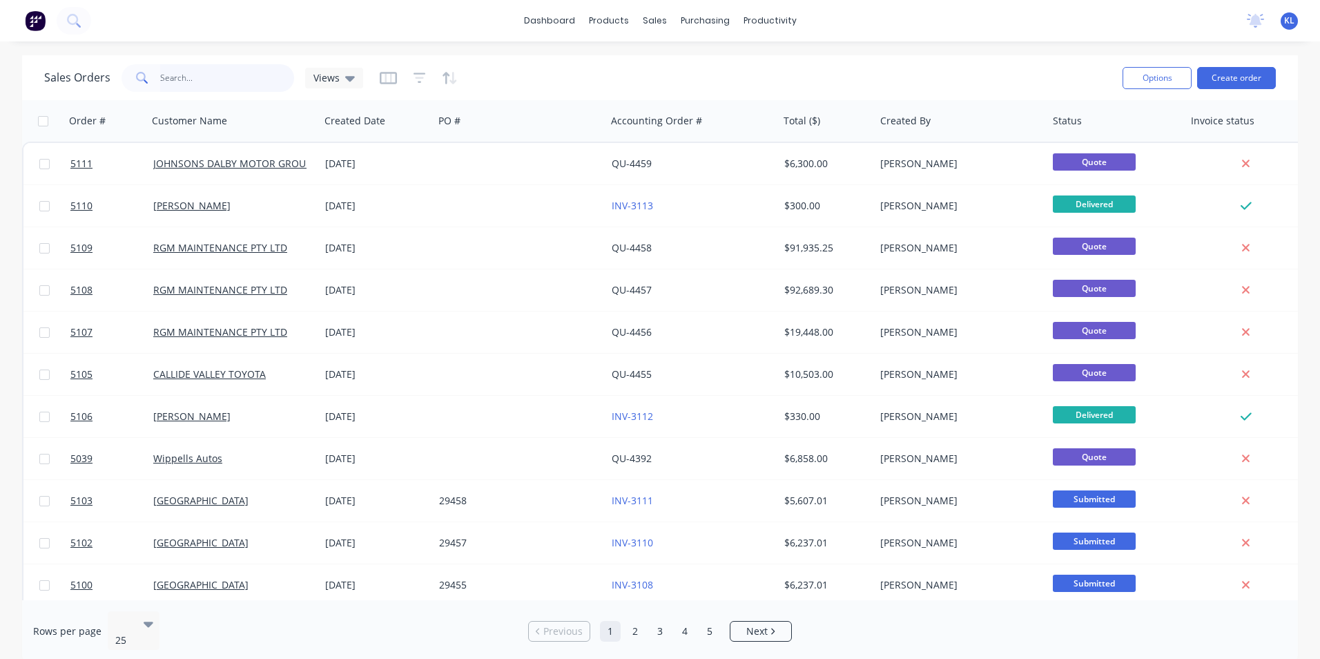
click at [202, 75] on input "text" at bounding box center [227, 78] width 135 height 28
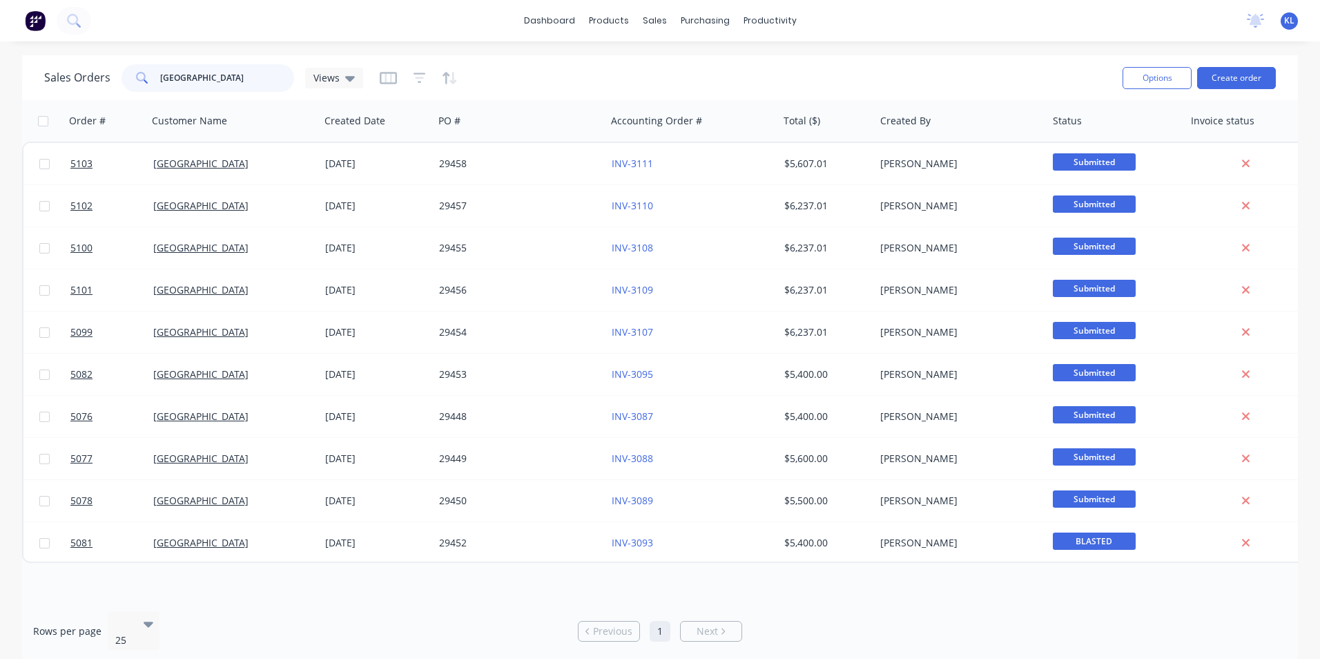
type input "[GEOGRAPHIC_DATA]"
click at [1247, 85] on button "Create order" at bounding box center [1236, 78] width 79 height 22
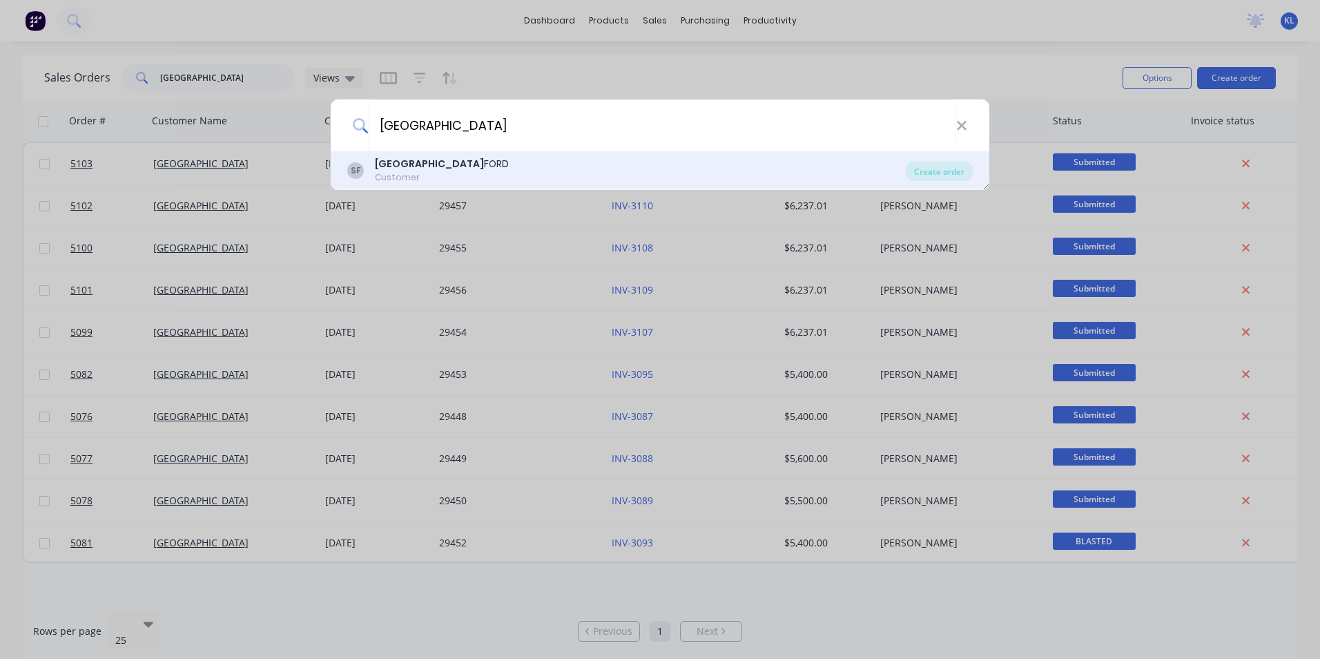
type input "[GEOGRAPHIC_DATA]"
click at [461, 172] on div "Customer" at bounding box center [442, 177] width 134 height 12
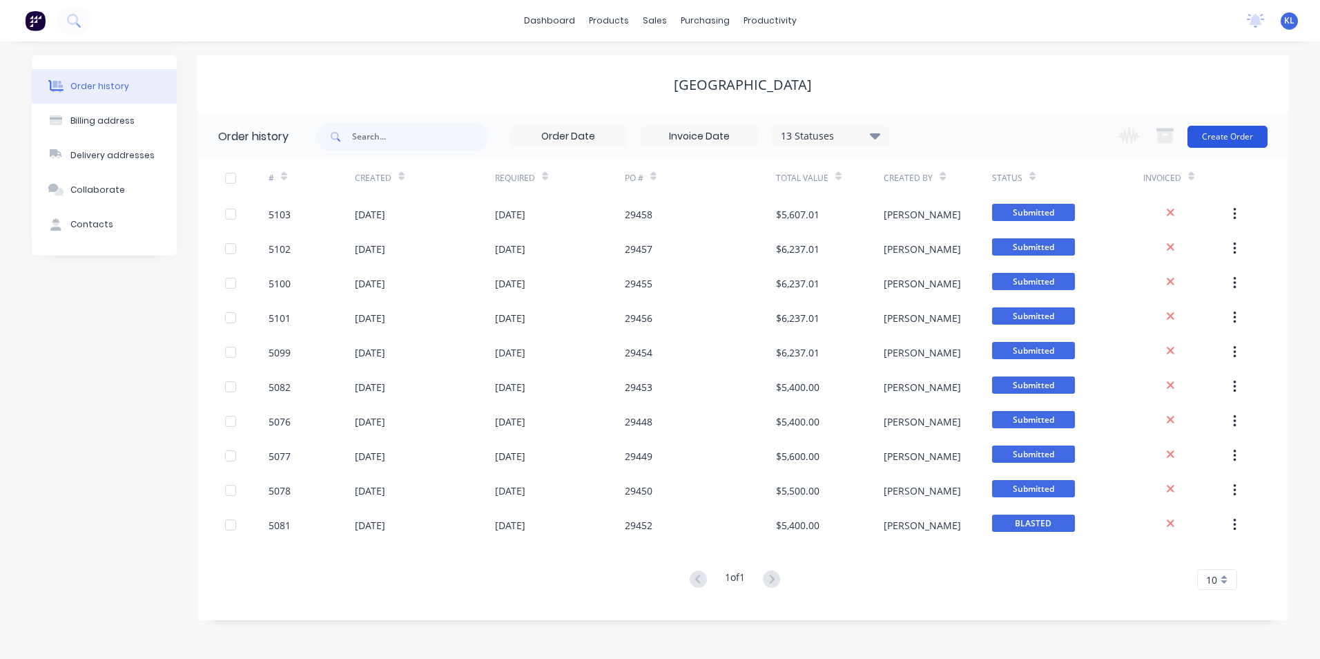
click at [1248, 137] on button "Create Order" at bounding box center [1228, 137] width 80 height 22
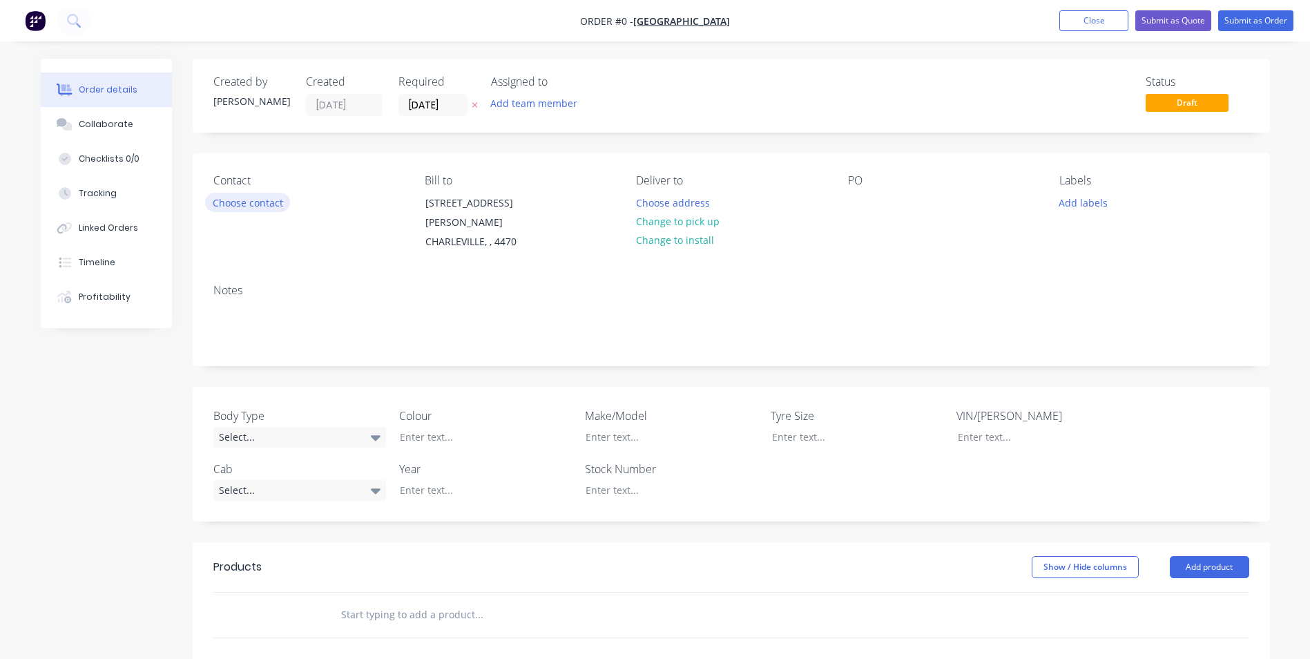
click at [269, 204] on button "Choose contact" at bounding box center [247, 202] width 85 height 19
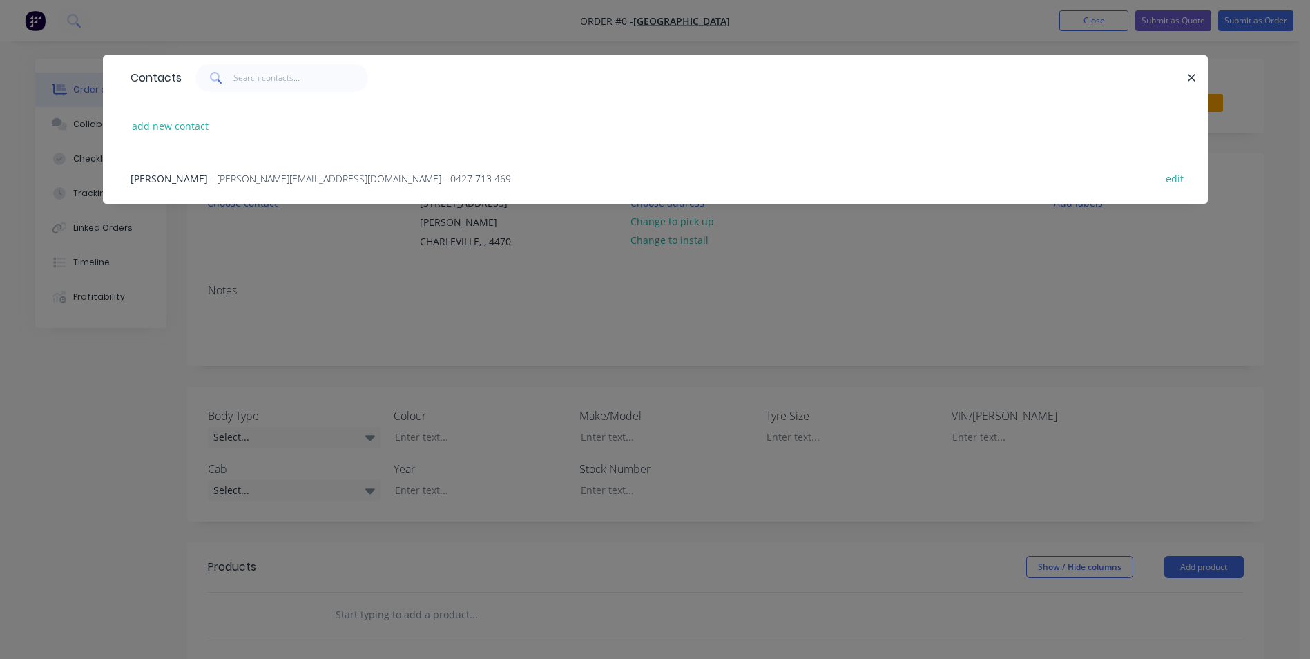
click at [237, 180] on span "- [PERSON_NAME][EMAIL_ADDRESS][DOMAIN_NAME] - 0427 713 469" at bounding box center [361, 178] width 300 height 13
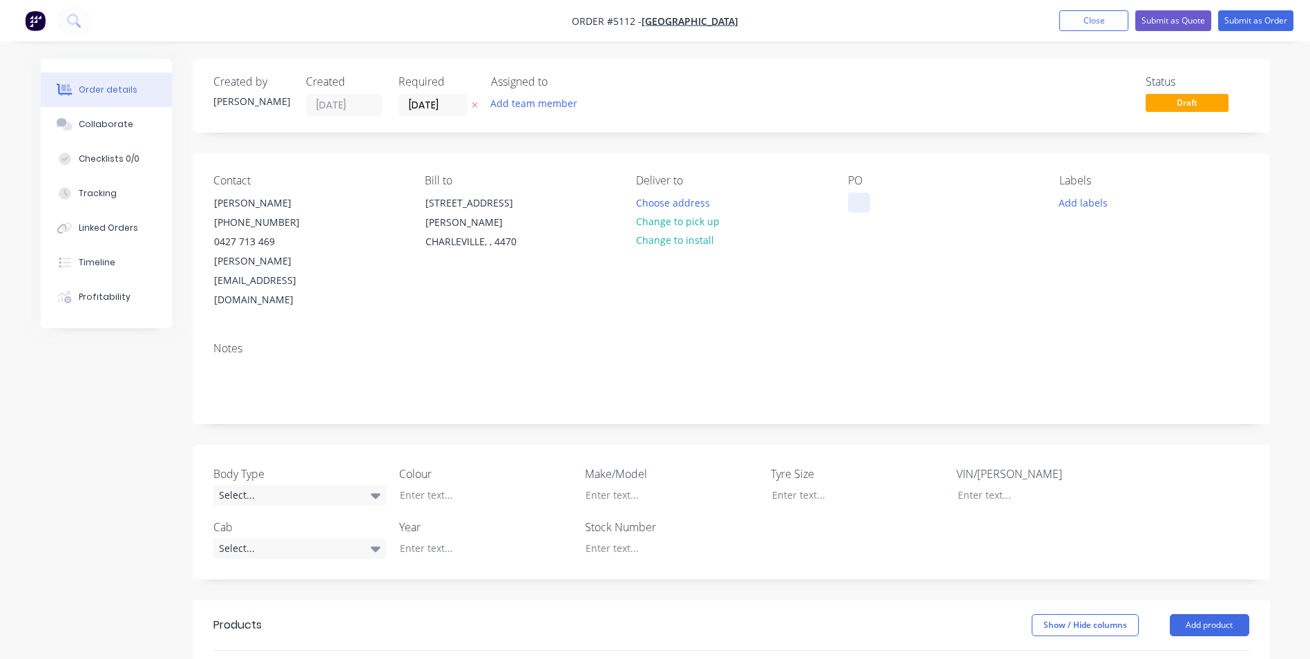
click at [866, 195] on div at bounding box center [859, 203] width 22 height 20
click at [365, 485] on div "Select..." at bounding box center [299, 495] width 173 height 21
click at [472, 524] on div "Body Type Select... Colour Make/Model Tyre Size VIN/[PERSON_NAME] Cab Select...…" at bounding box center [731, 512] width 1077 height 135
click at [349, 538] on div "Select..." at bounding box center [299, 548] width 173 height 21
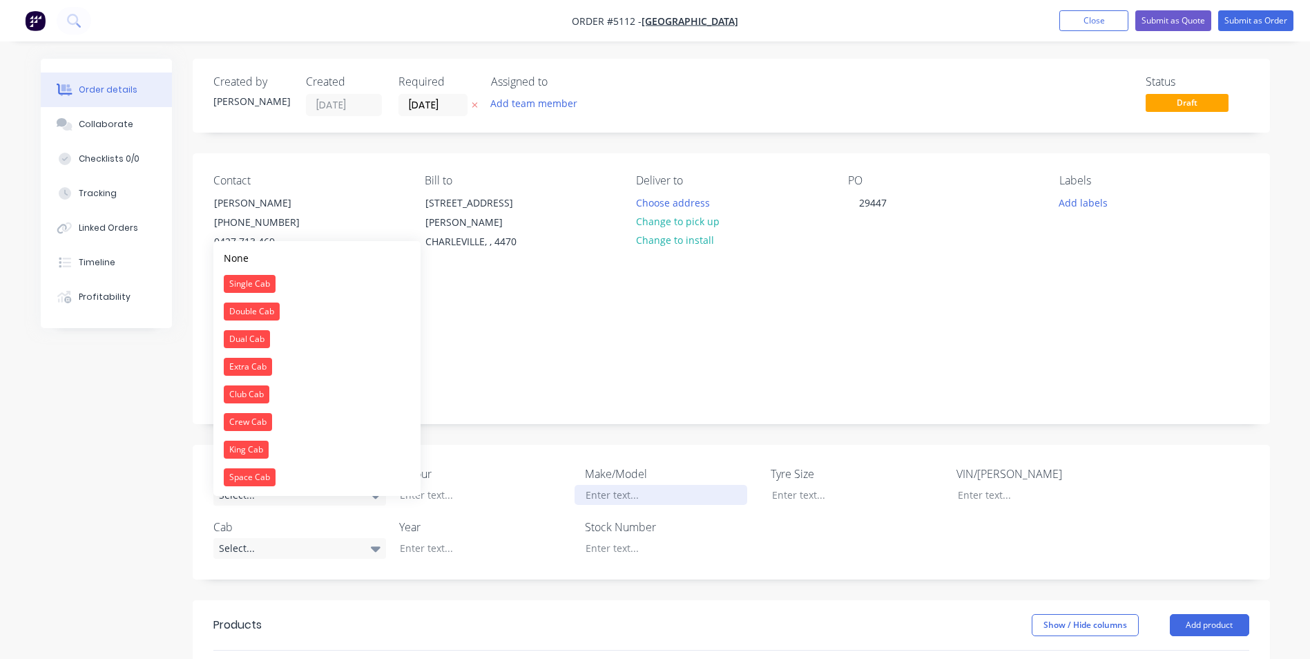
click at [629, 485] on div at bounding box center [660, 495] width 173 height 20
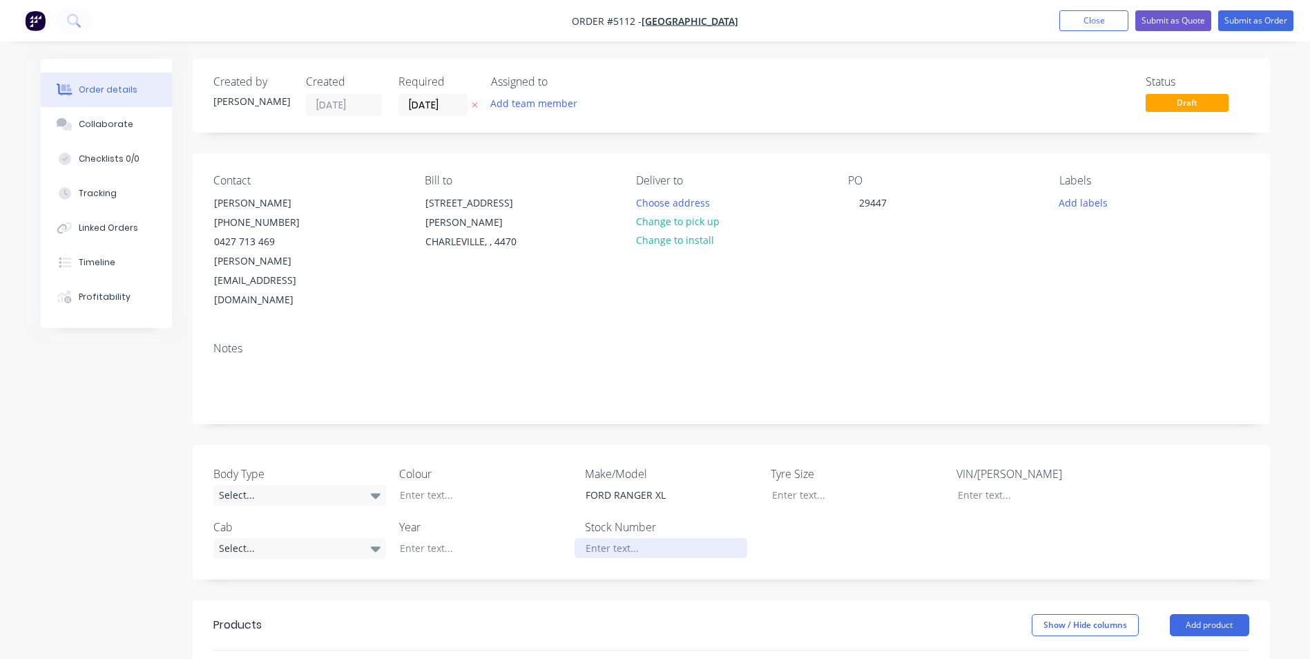
click at [624, 538] on div at bounding box center [660, 548] width 173 height 20
click at [449, 538] on div at bounding box center [475, 548] width 173 height 20
click at [431, 485] on div at bounding box center [475, 495] width 173 height 20
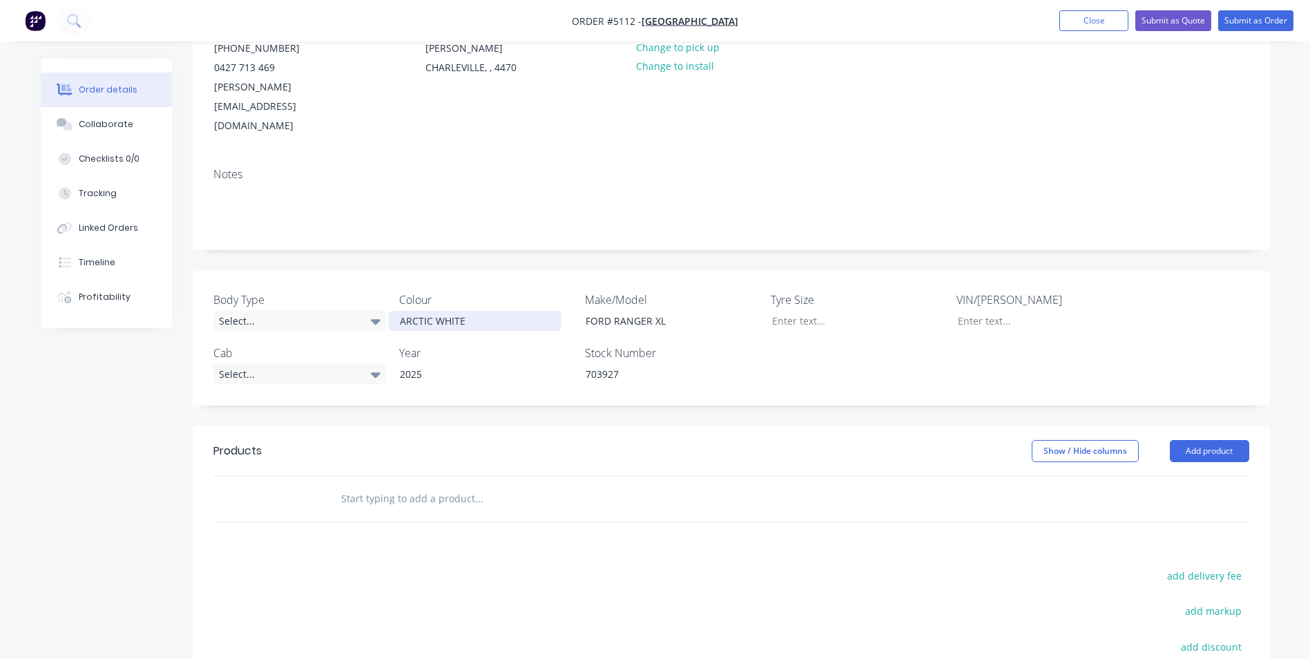
scroll to position [207, 0]
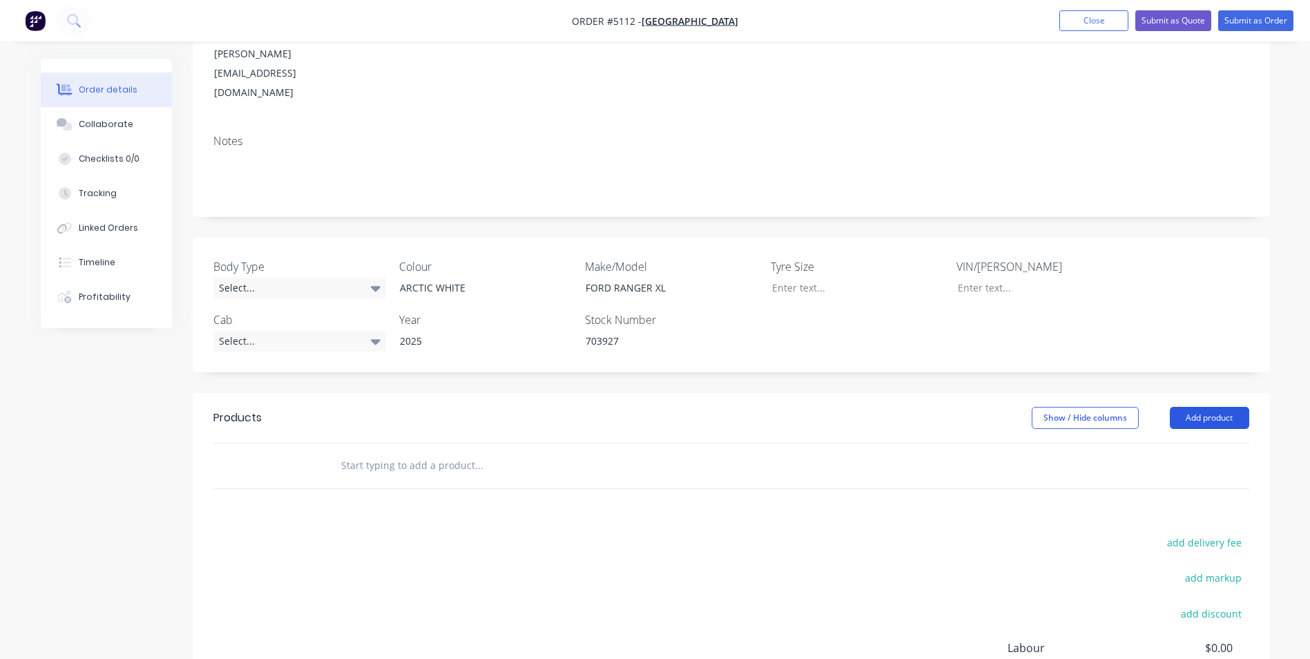
click at [1219, 407] on button "Add product" at bounding box center [1209, 418] width 79 height 22
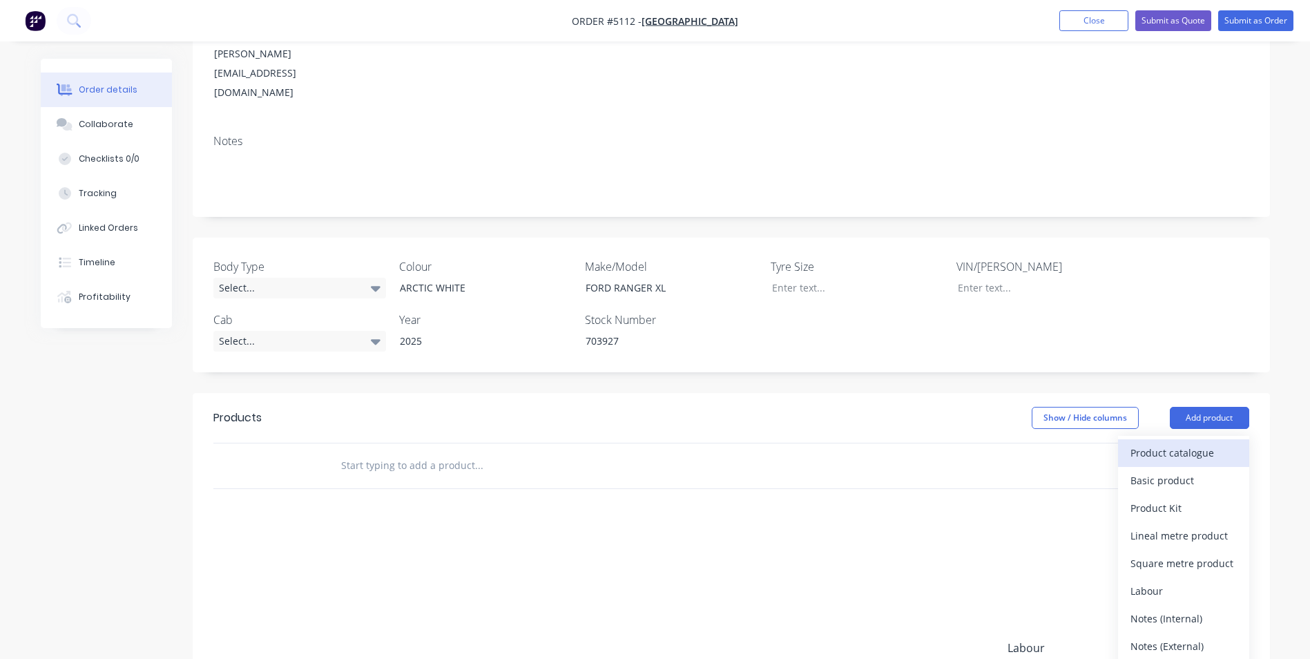
click at [1161, 443] on div "Product catalogue" at bounding box center [1183, 453] width 106 height 20
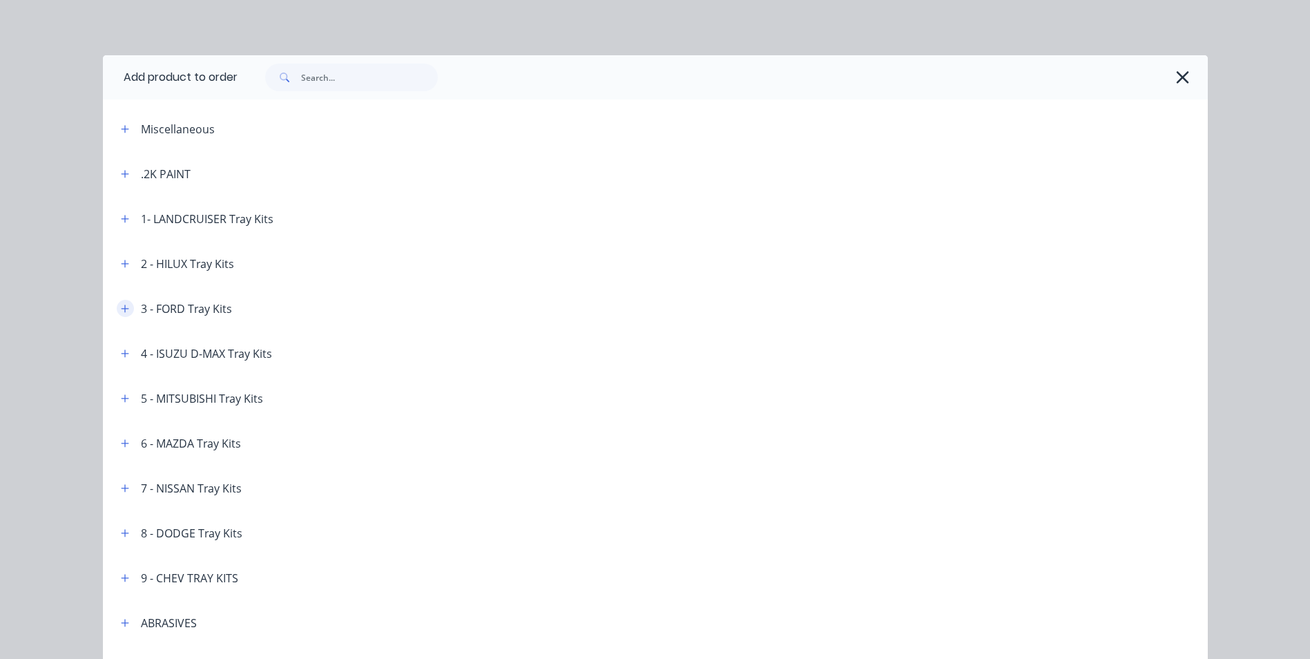
click at [121, 305] on icon "button" at bounding box center [125, 308] width 8 height 8
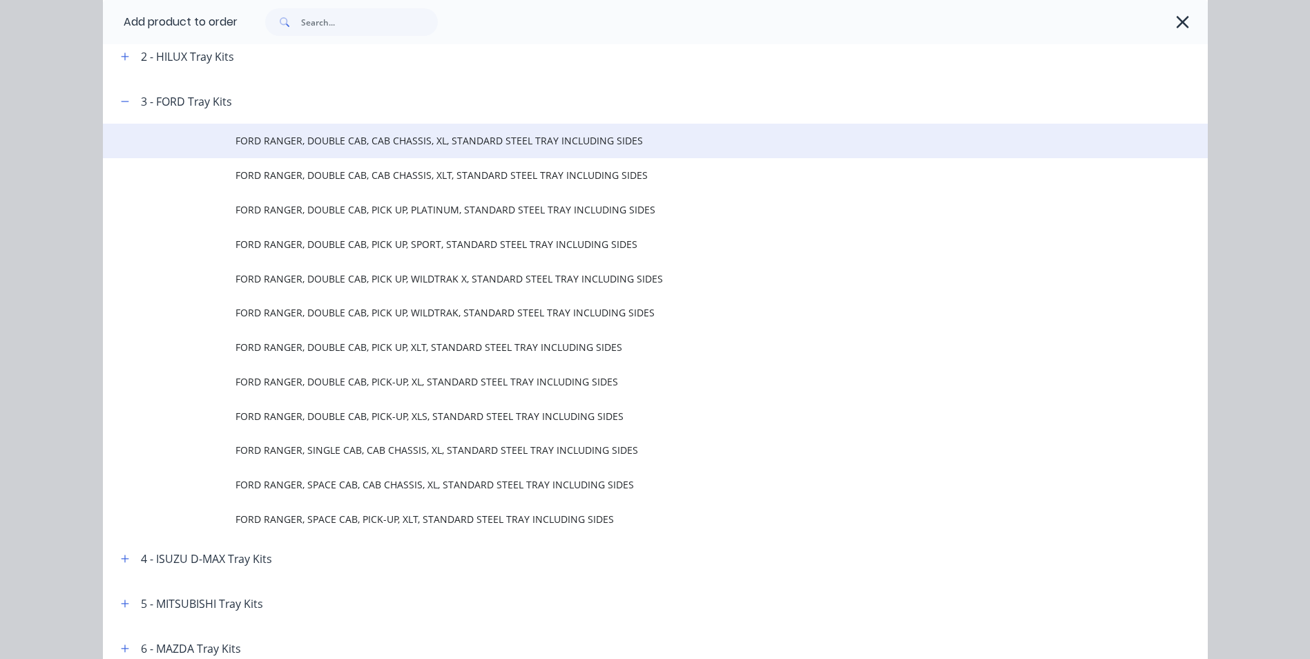
click at [521, 146] on span "FORD RANGER, DOUBLE CAB, CAB CHASSIS, XL, STANDARD STEEL TRAY INCLUDING SIDES" at bounding box center [623, 140] width 777 height 14
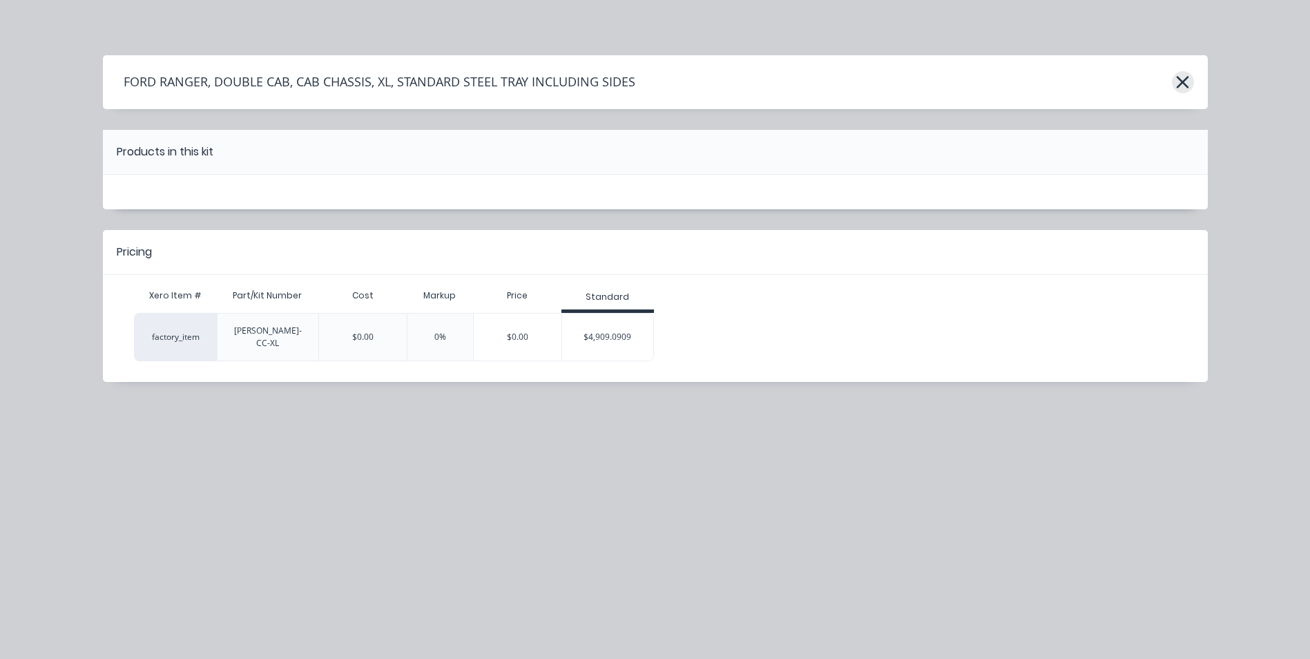
click at [1185, 85] on icon "button" at bounding box center [1183, 82] width 12 height 12
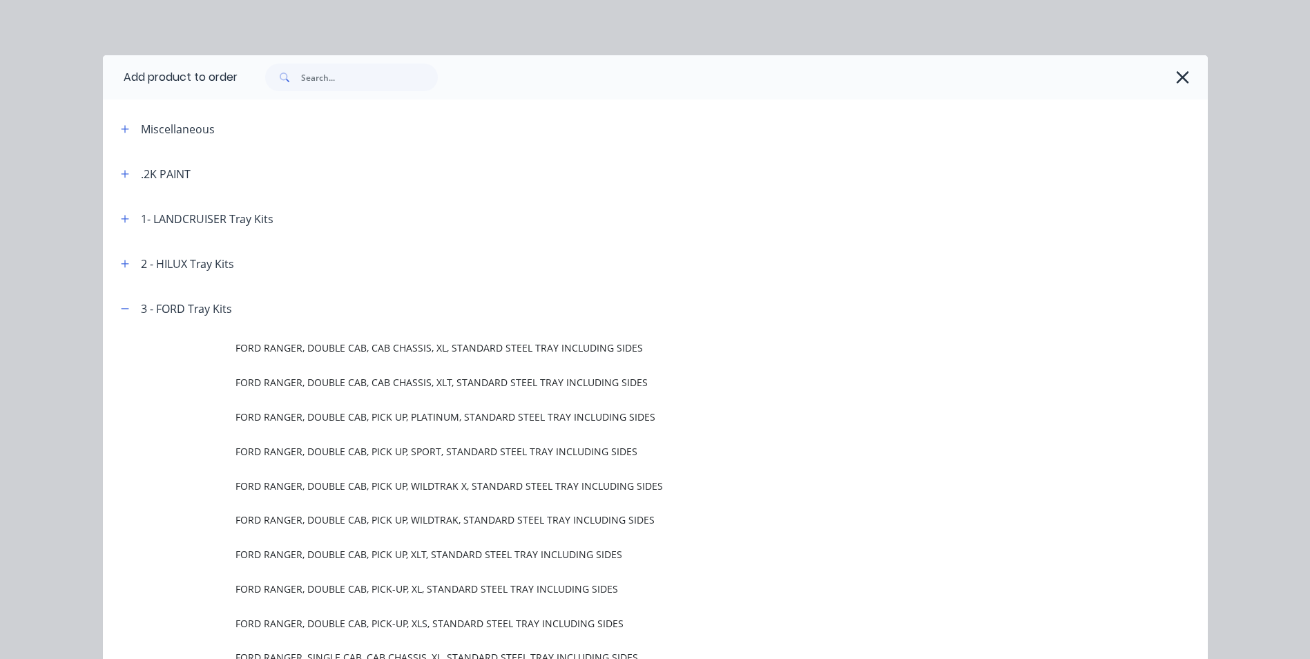
scroll to position [286, 0]
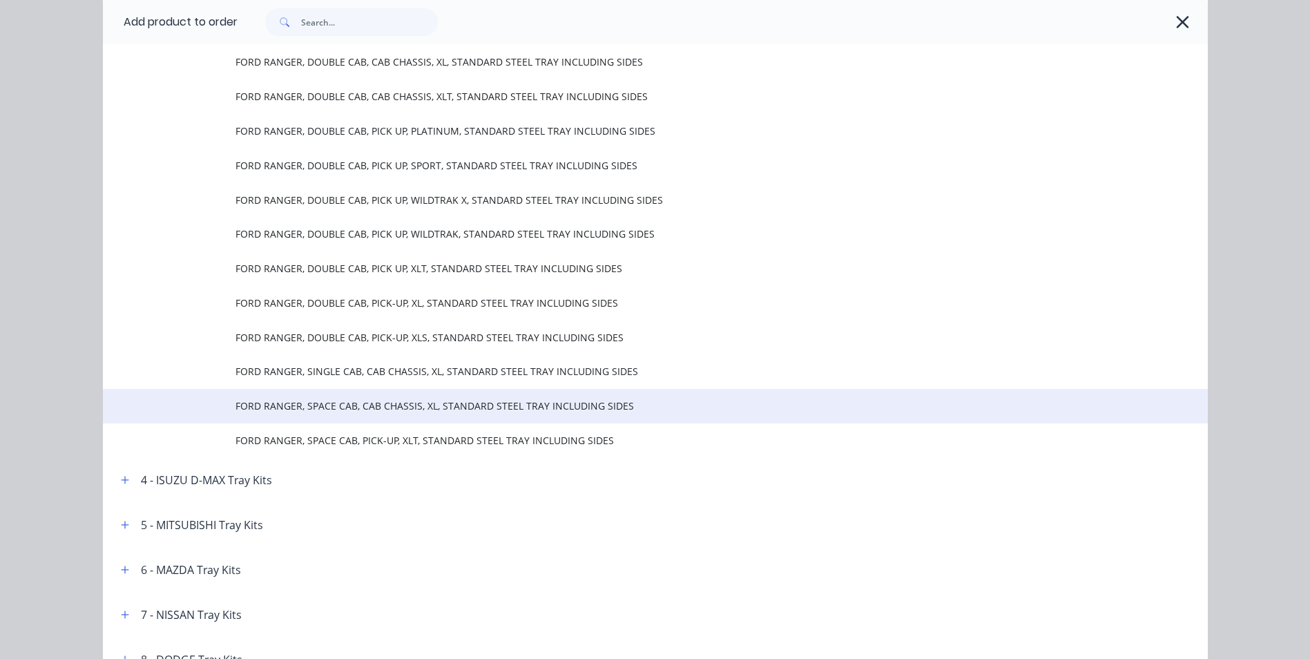
click at [518, 412] on span "FORD RANGER, SPACE CAB, CAB CHASSIS, XL, STANDARD STEEL TRAY INCLUDING SIDES" at bounding box center [623, 405] width 777 height 14
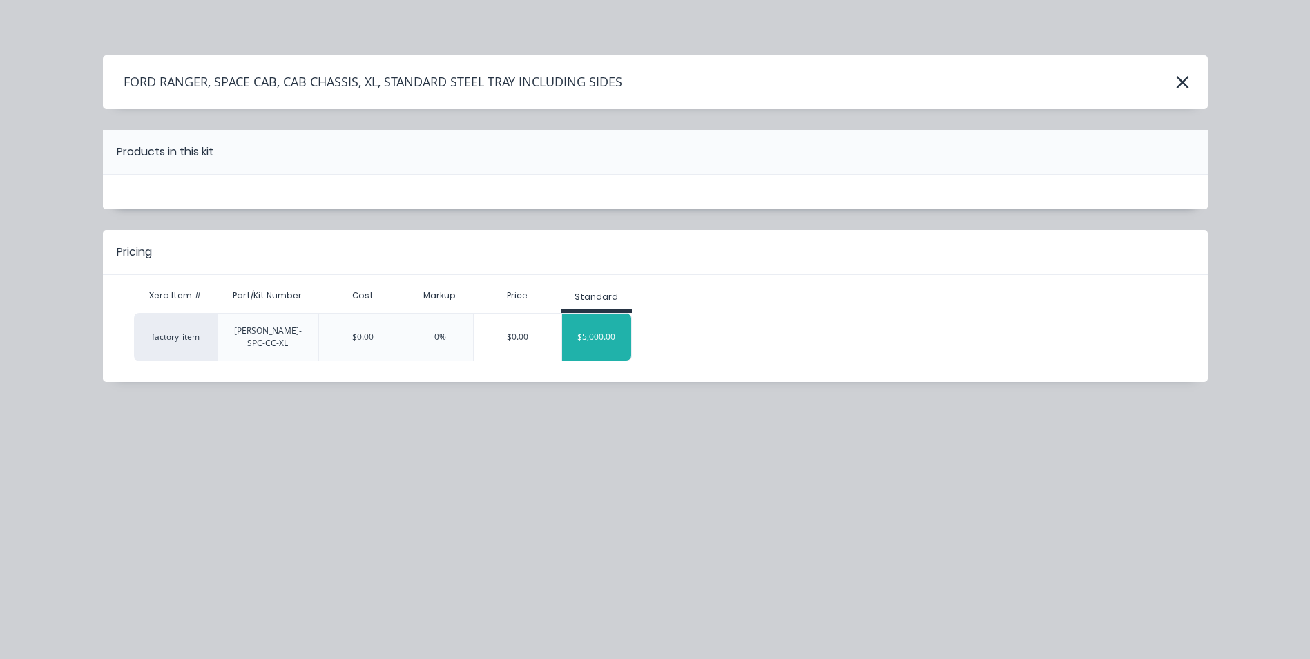
click at [620, 330] on div "$5,000.00" at bounding box center [596, 337] width 69 height 35
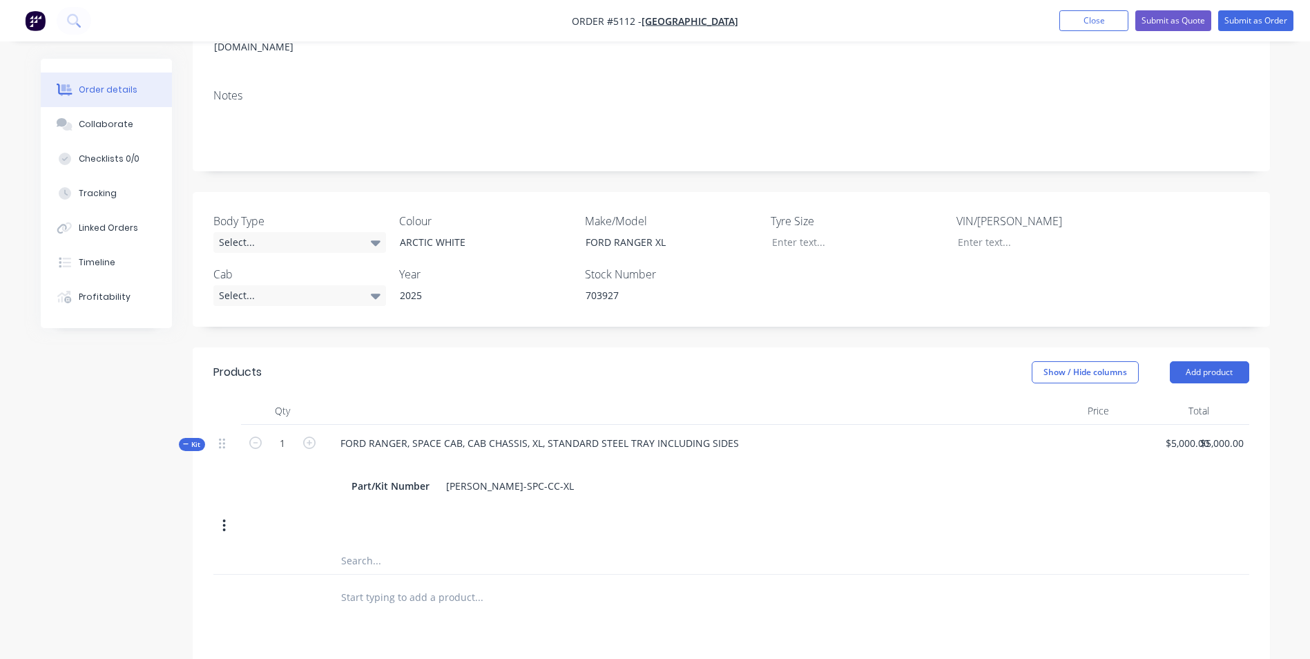
scroll to position [276, 0]
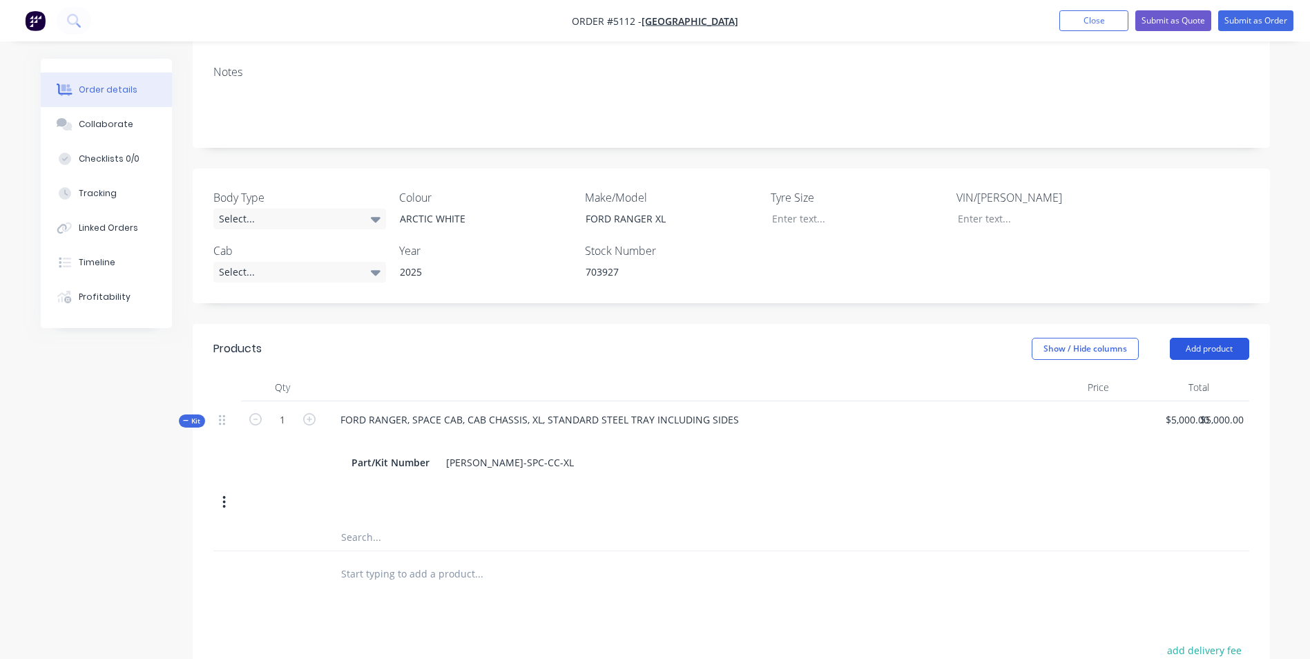
click at [1239, 338] on button "Add product" at bounding box center [1209, 349] width 79 height 22
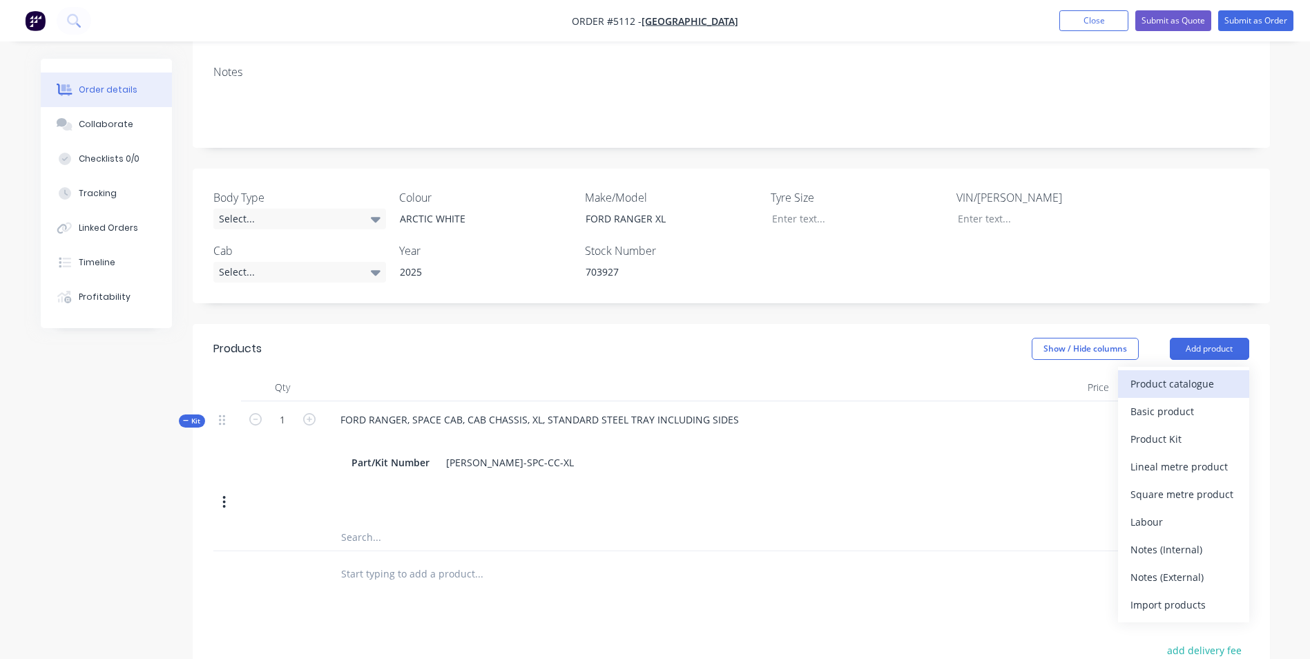
click at [1201, 374] on div "Product catalogue" at bounding box center [1183, 384] width 106 height 20
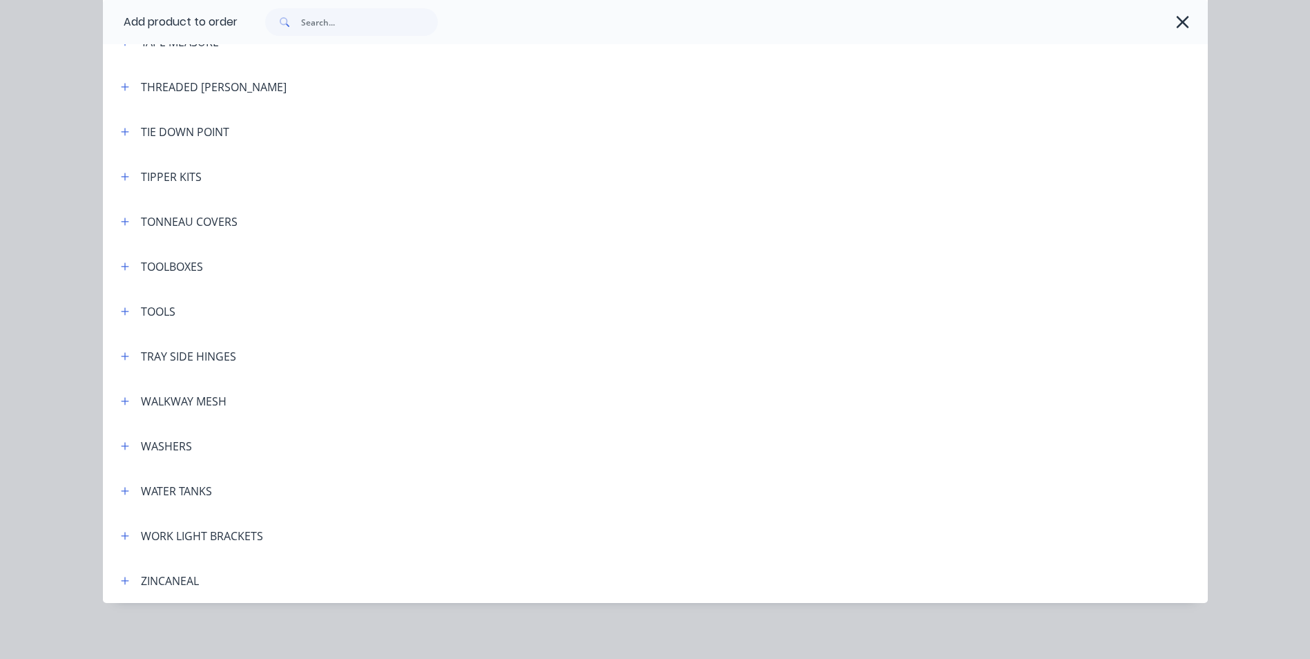
scroll to position [4580, 0]
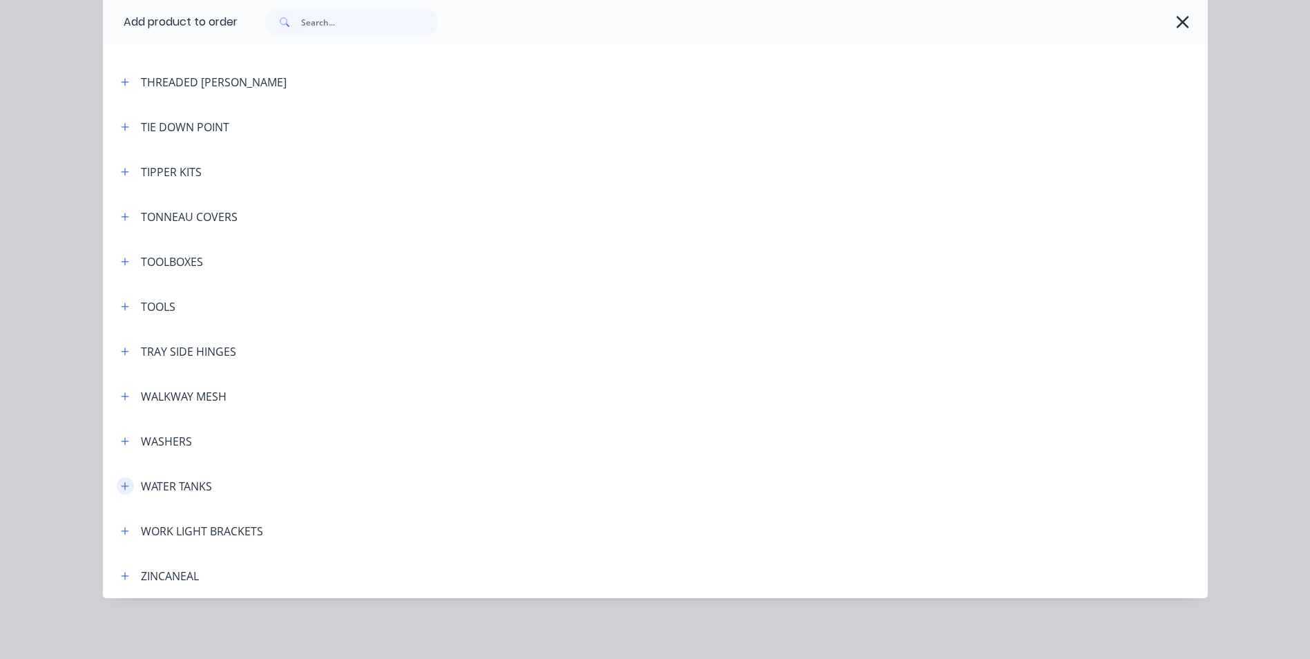
click at [121, 483] on icon "button" at bounding box center [125, 486] width 8 height 10
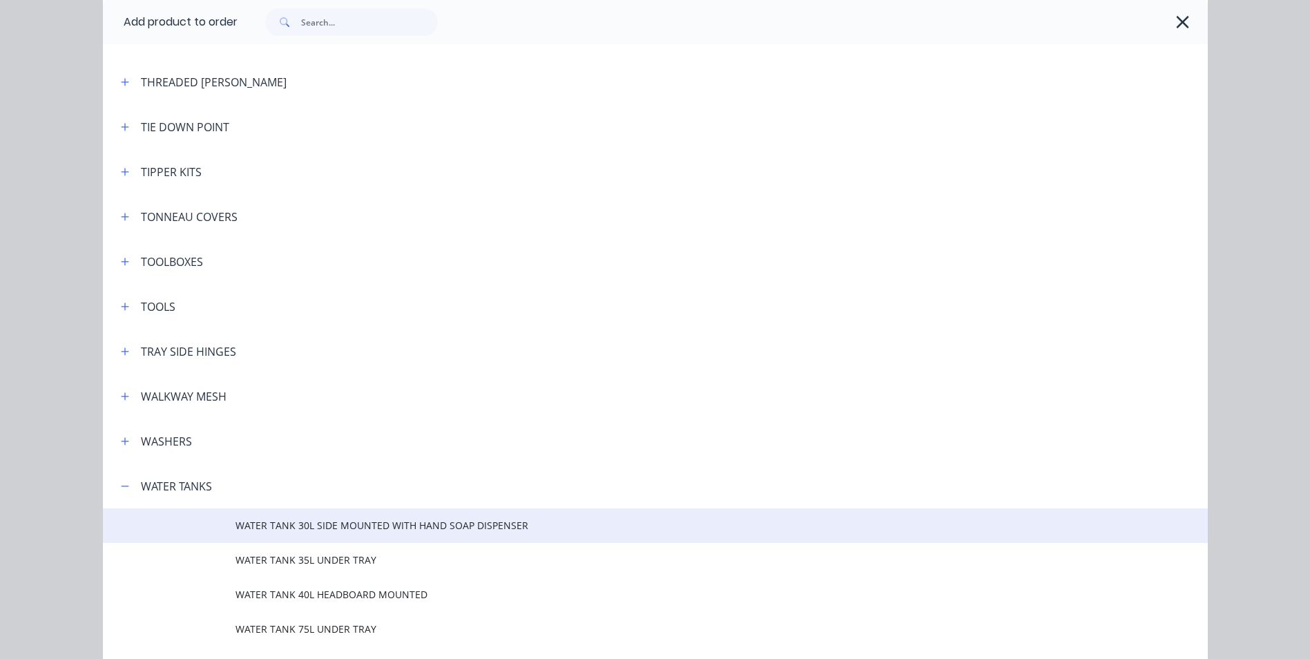
click at [303, 528] on span "WATER TANK 30L SIDE MOUNTED WITH HAND SOAP DISPENSER" at bounding box center [623, 525] width 777 height 14
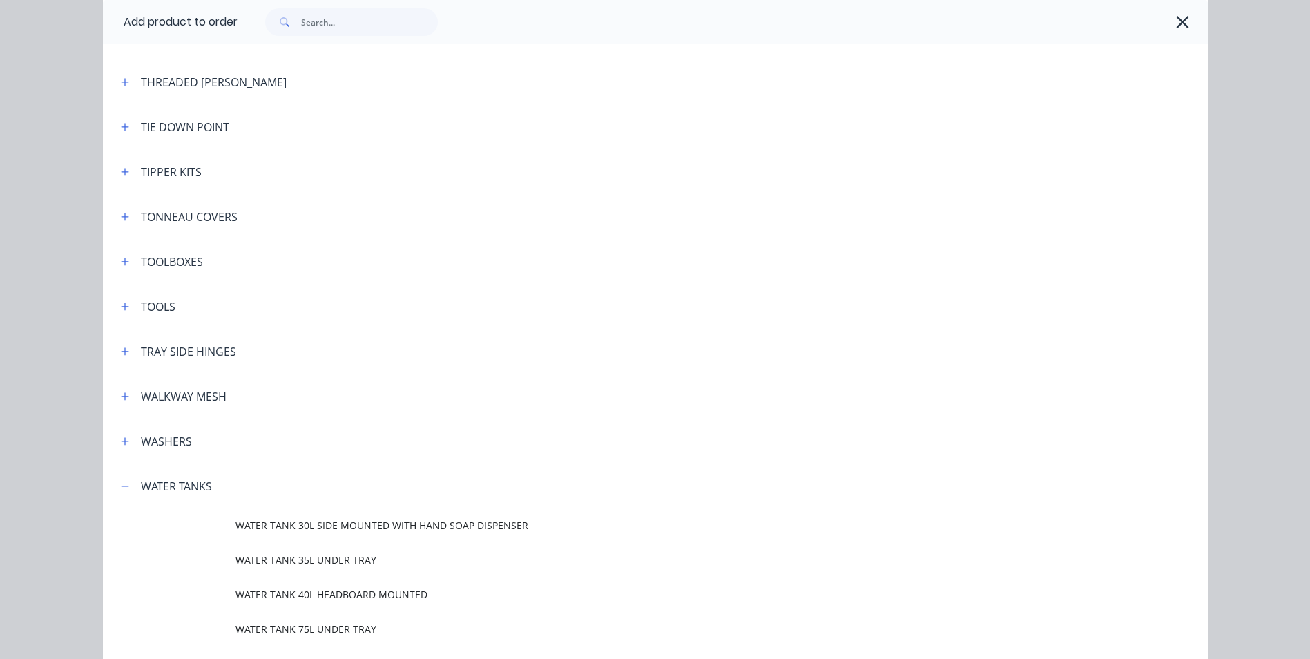
scroll to position [0, 0]
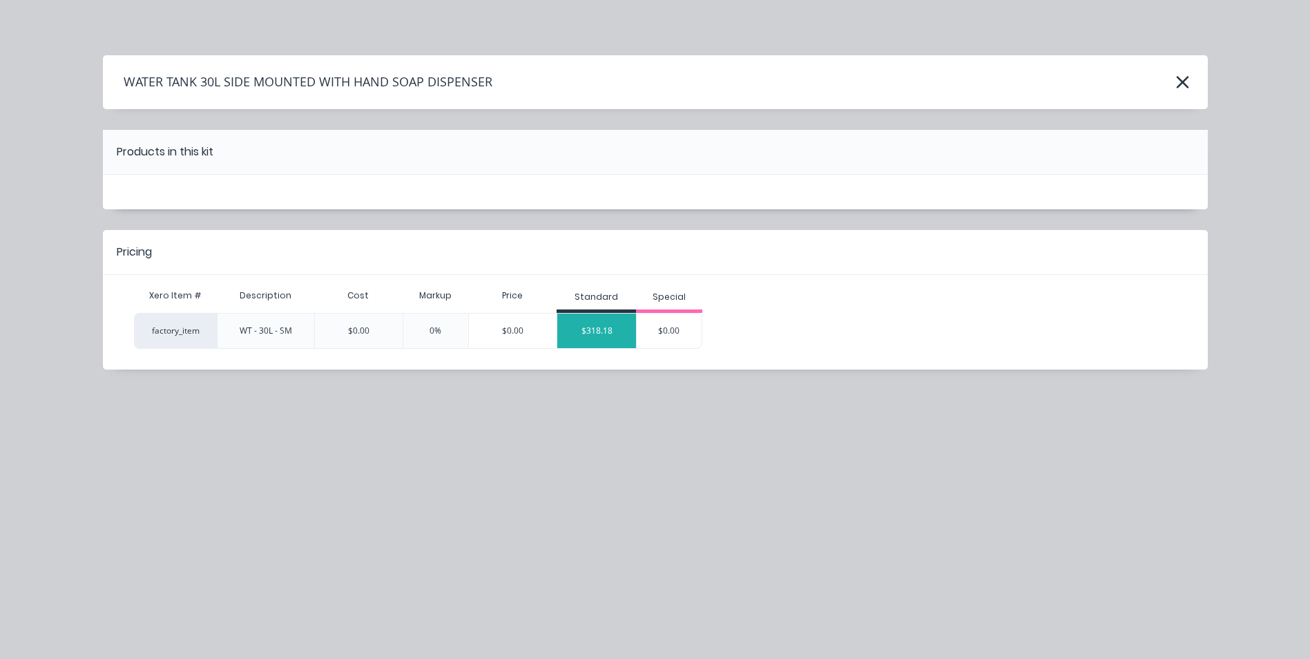
click at [596, 338] on div "$318.18" at bounding box center [596, 330] width 79 height 35
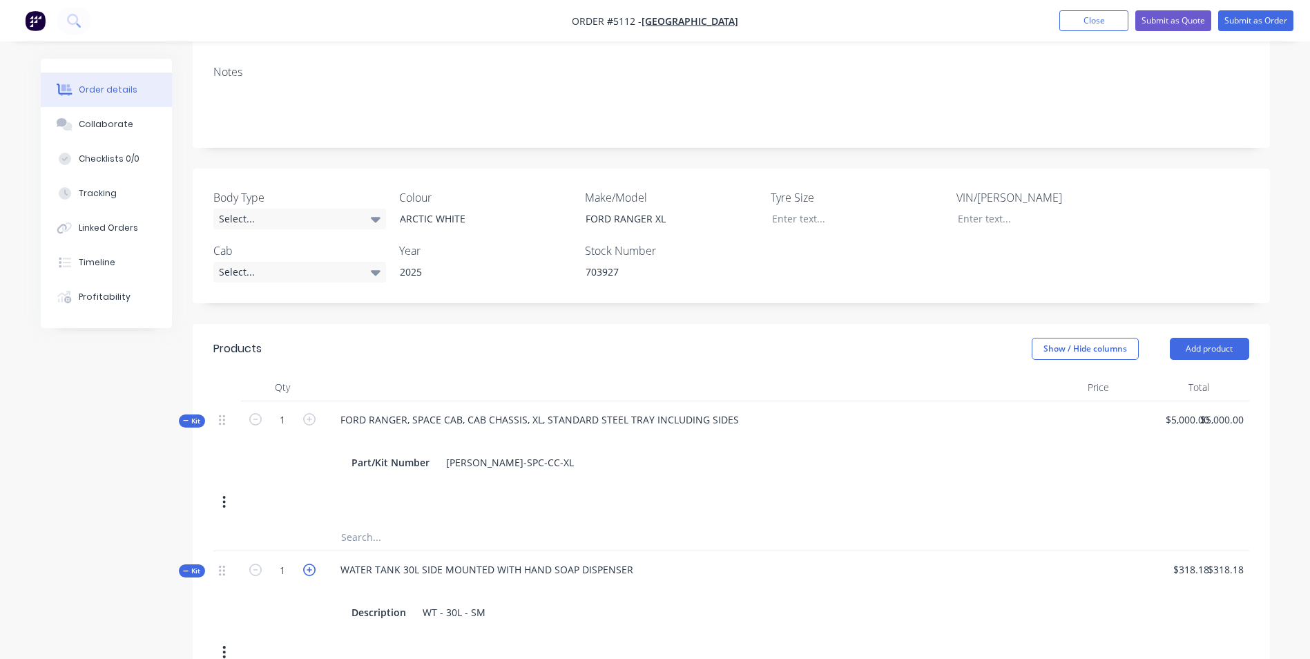
click at [309, 563] on icon "button" at bounding box center [309, 569] width 12 height 12
type input "2"
type input "$636.36"
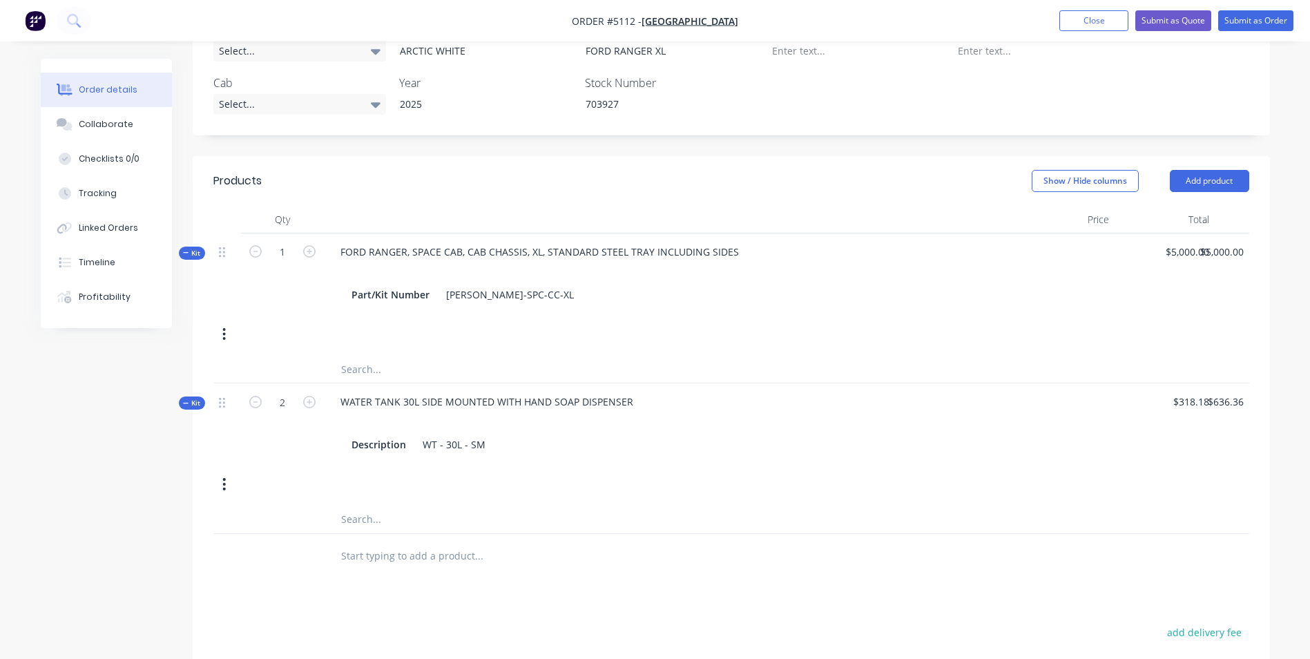
scroll to position [414, 0]
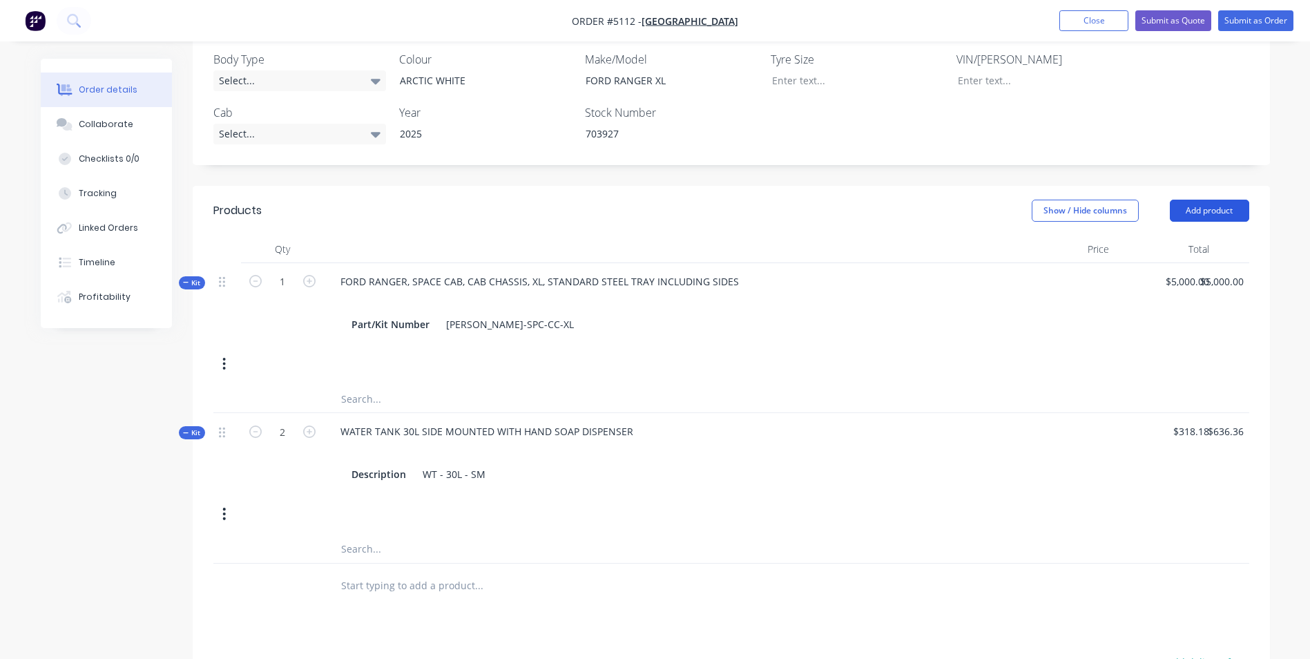
click at [1207, 200] on button "Add product" at bounding box center [1209, 211] width 79 height 22
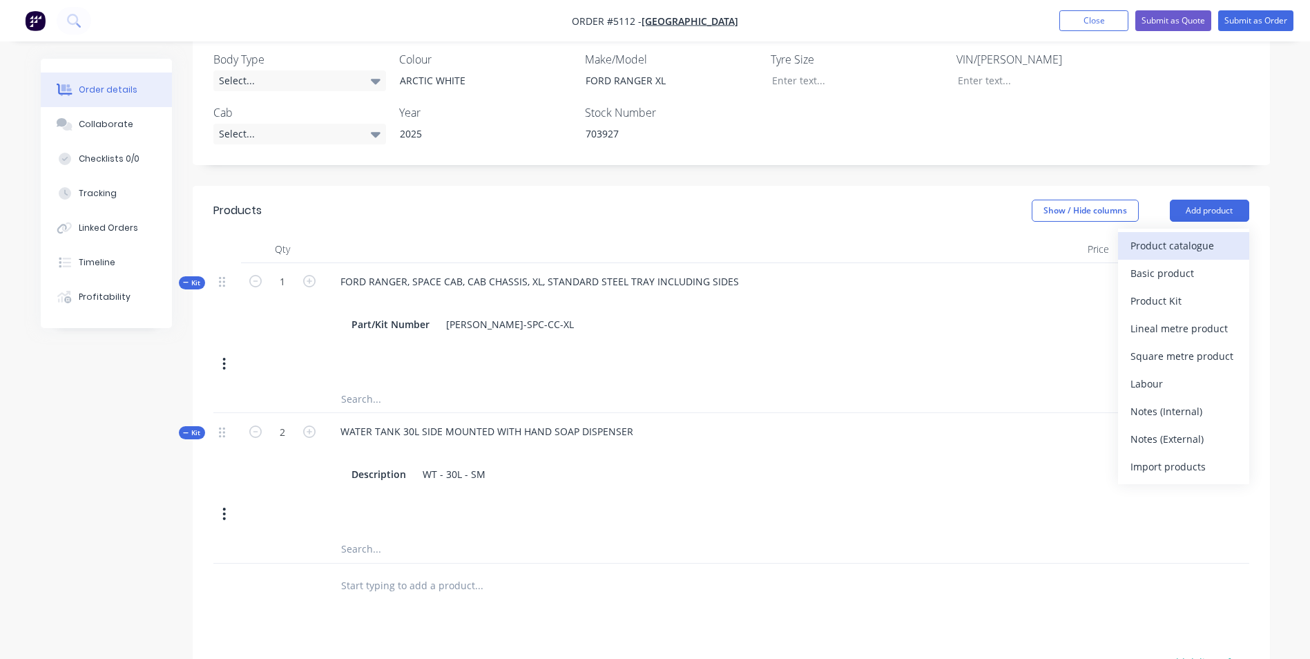
click at [1165, 235] on div "Product catalogue" at bounding box center [1183, 245] width 106 height 20
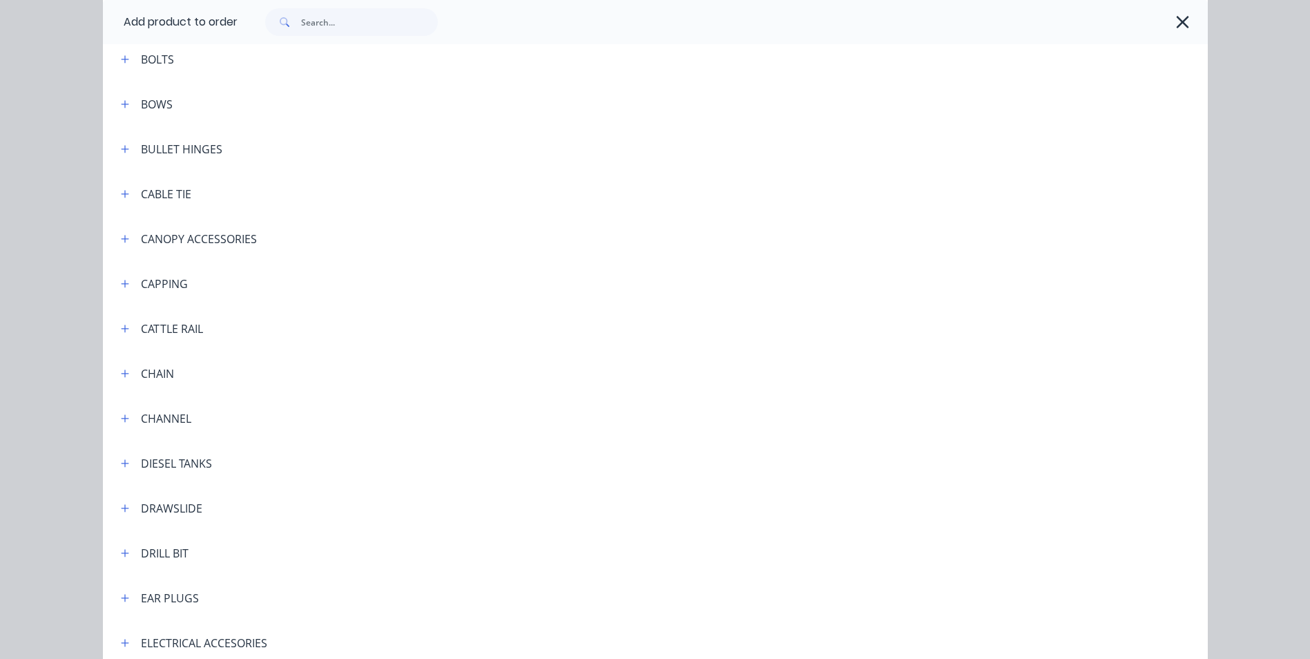
scroll to position [967, 0]
click at [121, 287] on icon "button" at bounding box center [125, 285] width 8 height 10
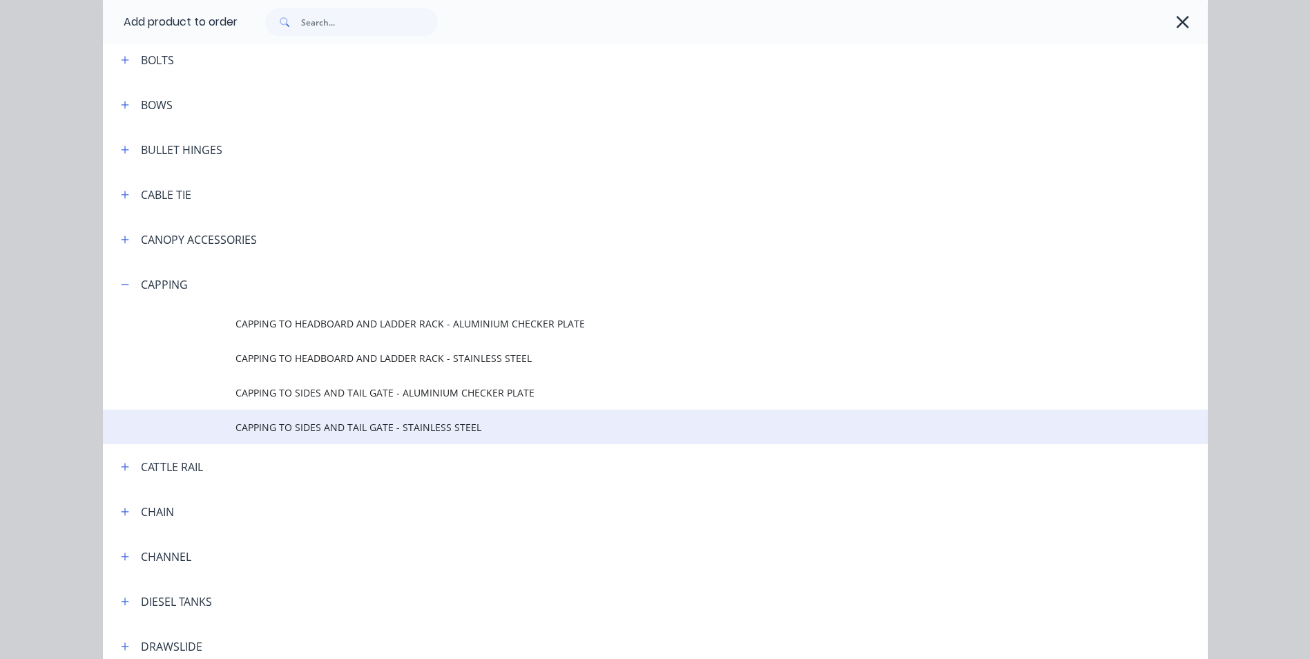
click at [342, 429] on span "CAPPING TO SIDES AND TAIL GATE - STAINLESS STEEL" at bounding box center [623, 427] width 777 height 14
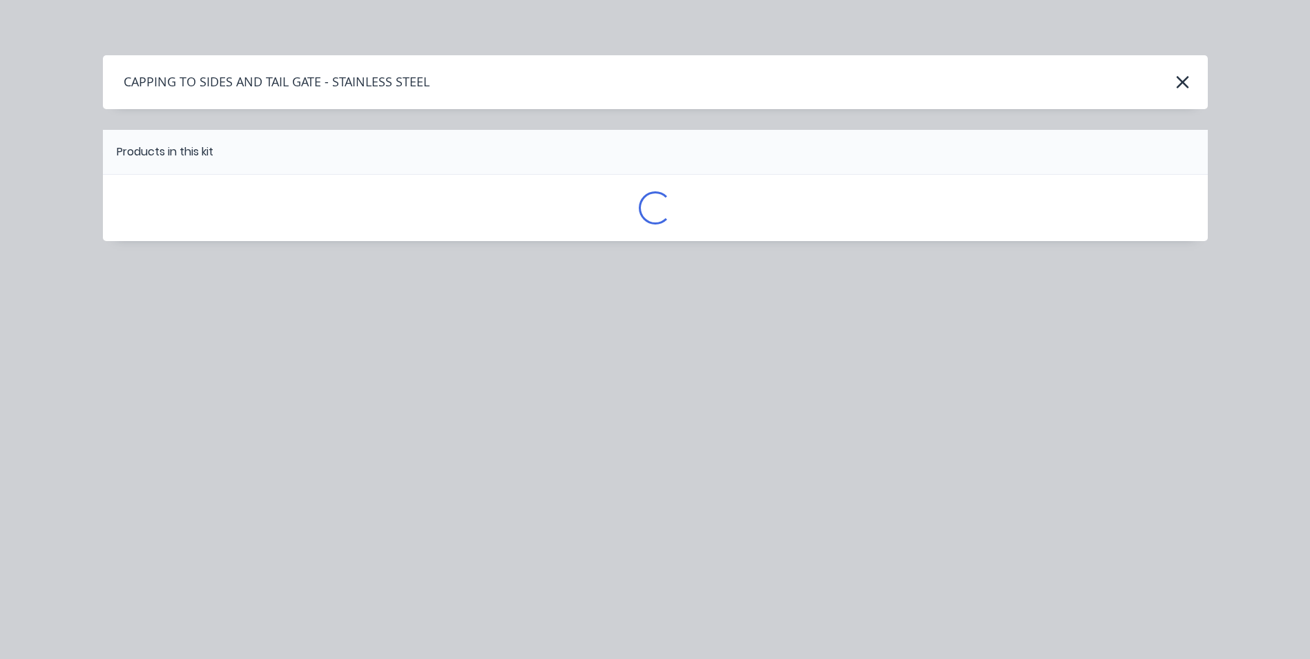
scroll to position [0, 0]
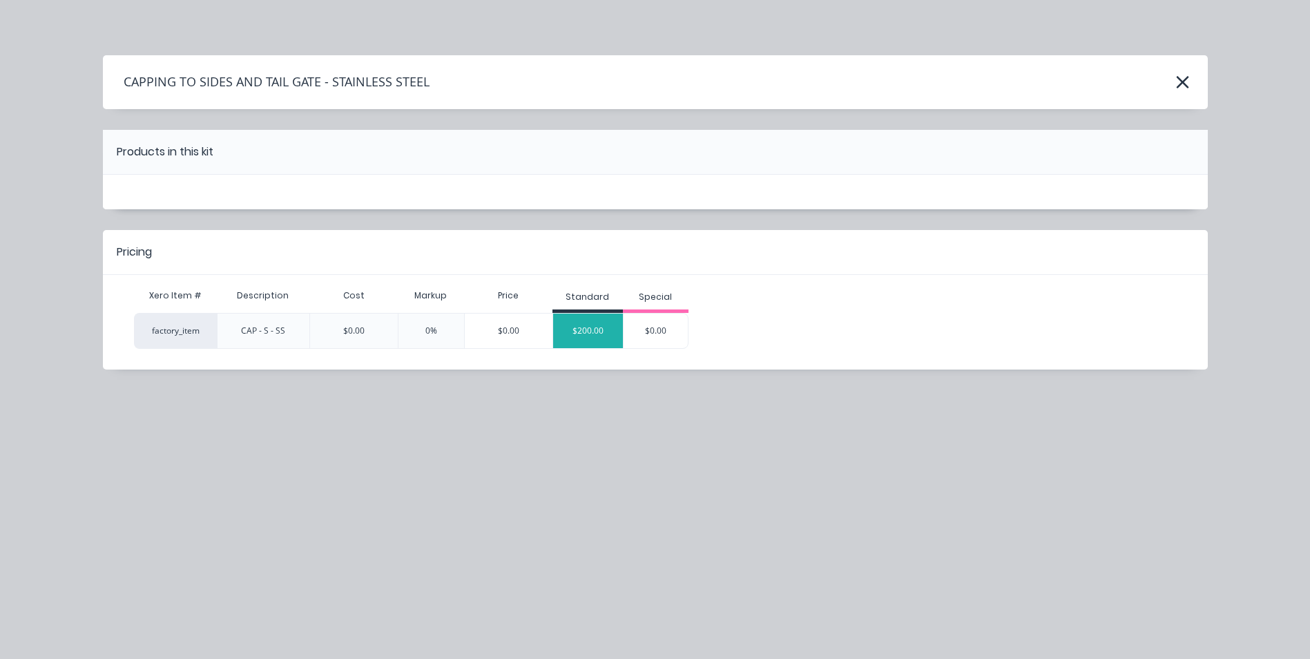
click at [581, 335] on div "$200.00" at bounding box center [588, 330] width 70 height 35
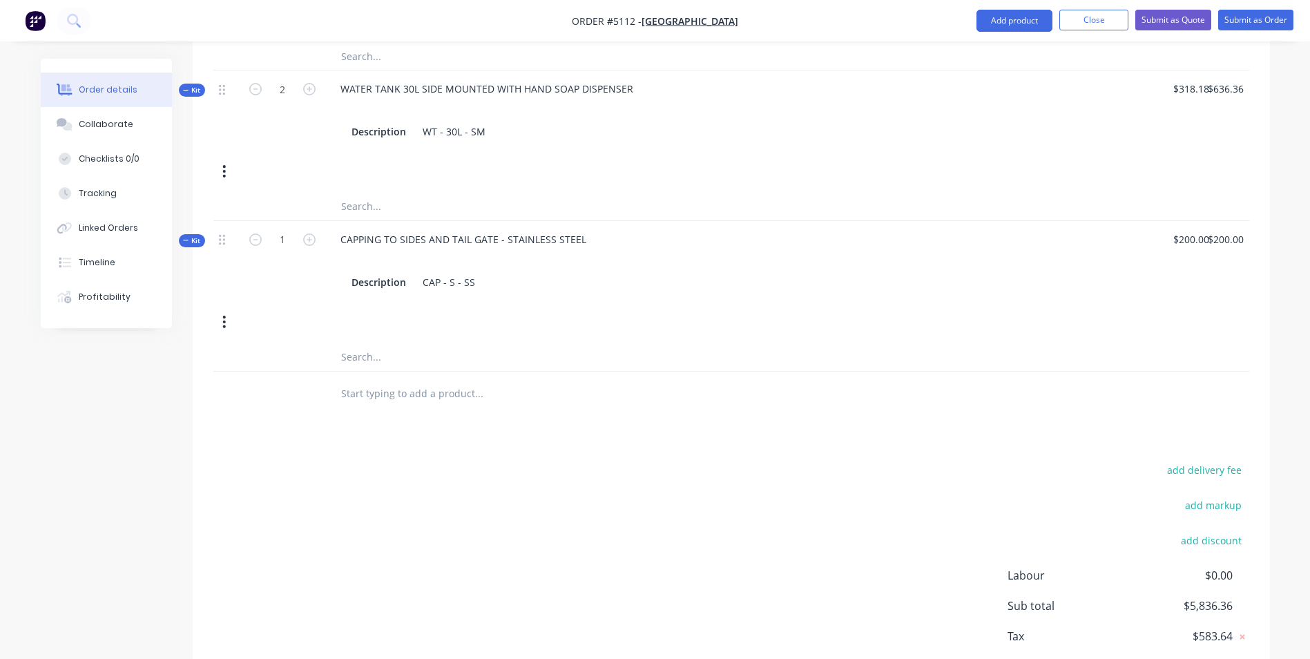
scroll to position [759, 0]
click at [1221, 528] on button "add discount" at bounding box center [1211, 537] width 75 height 19
type input "DEALER DISCOUNT"
type input "10.00%"
click input "submit" at bounding box center [0, 0] width 0 height 0
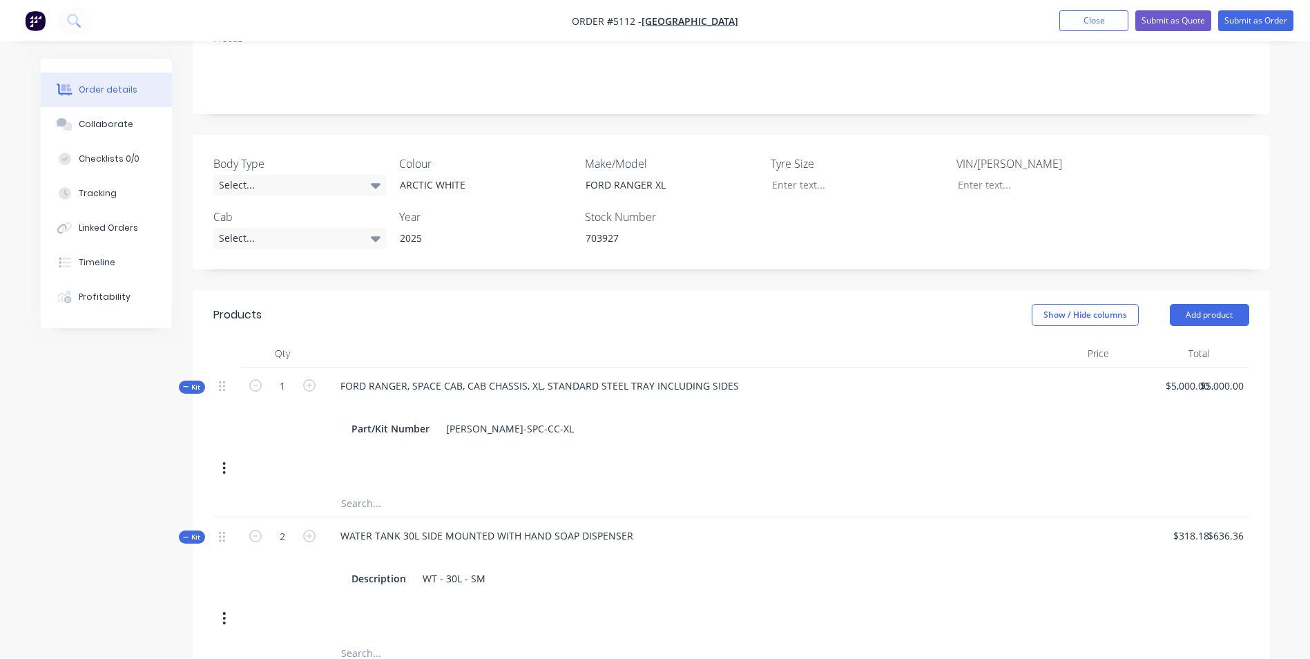
scroll to position [277, 0]
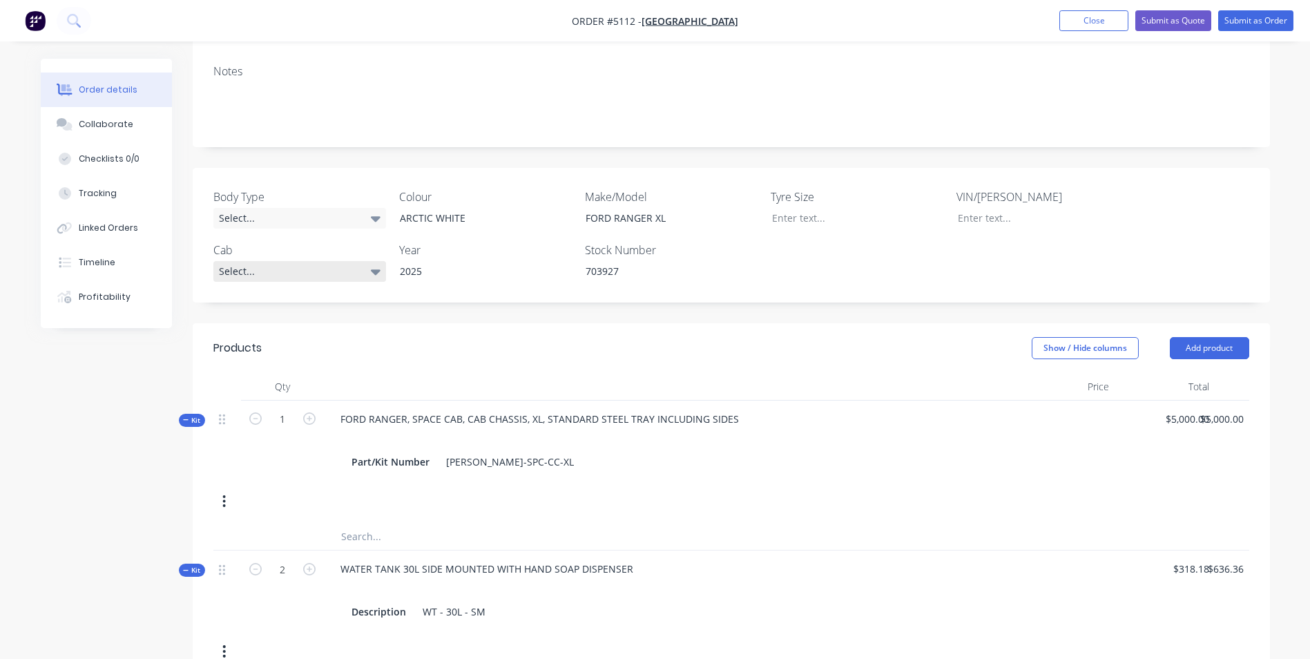
click at [371, 264] on icon at bounding box center [376, 271] width 10 height 15
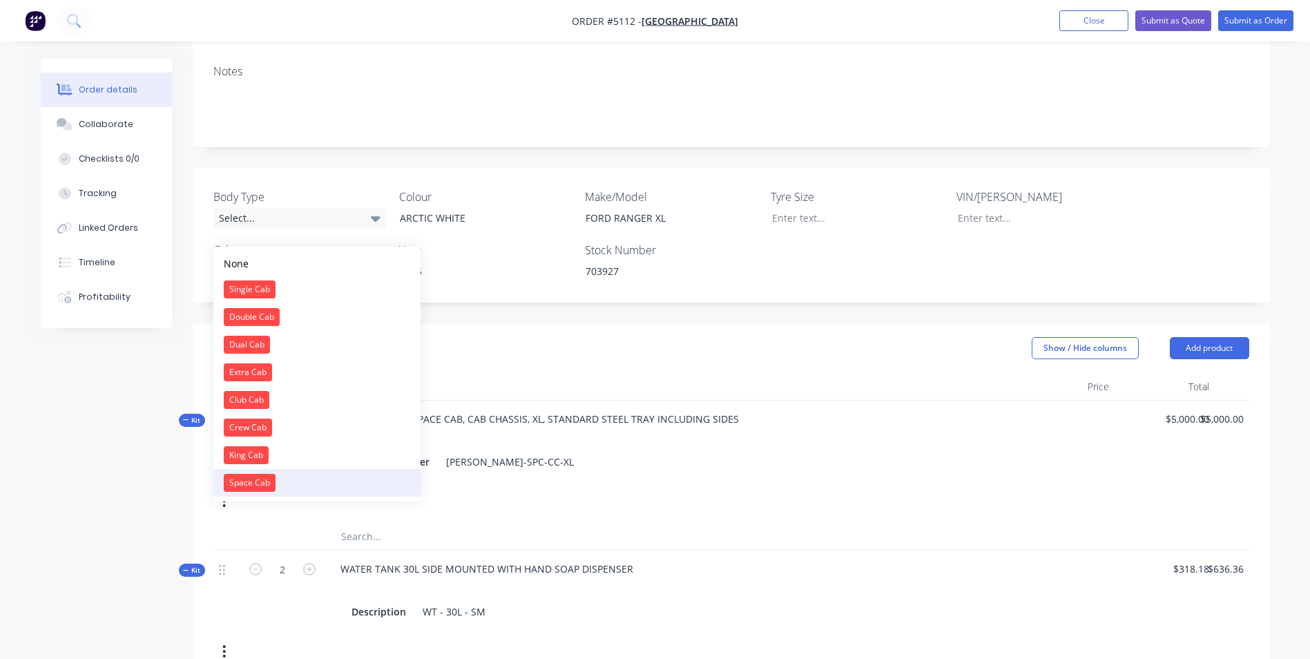
drag, startPoint x: 280, startPoint y: 481, endPoint x: 281, endPoint y: 472, distance: 9.7
click at [280, 480] on button "Space Cab" at bounding box center [316, 483] width 207 height 28
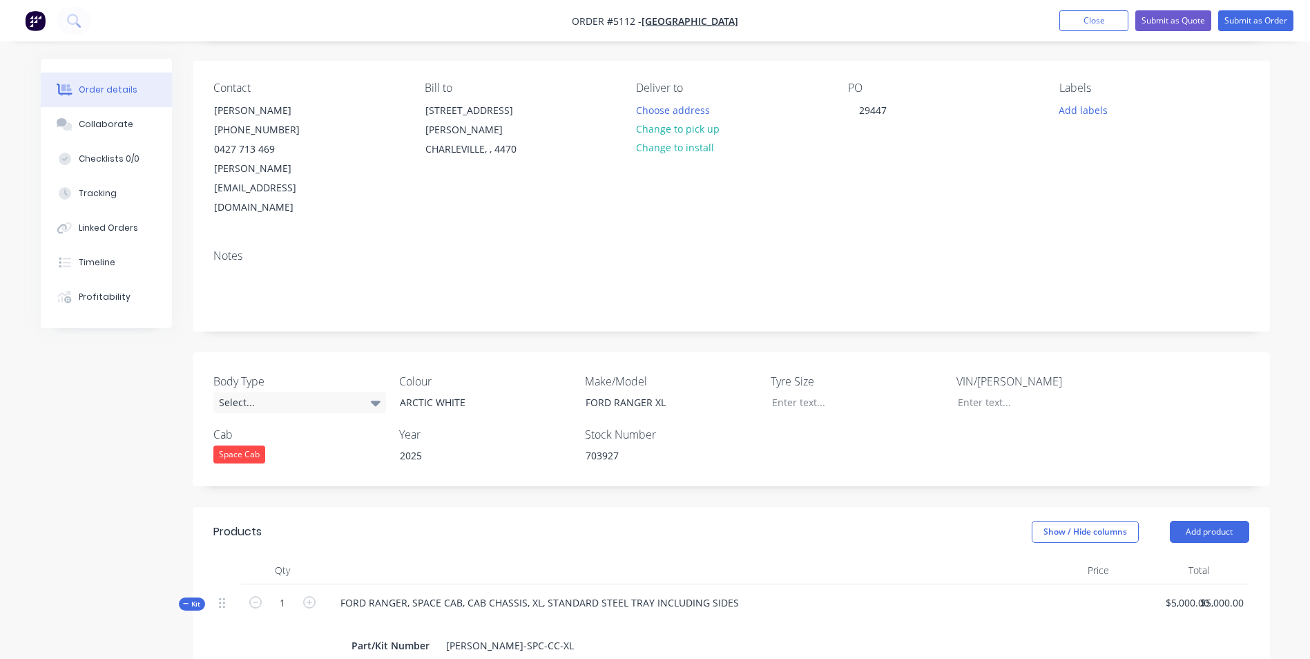
scroll to position [0, 0]
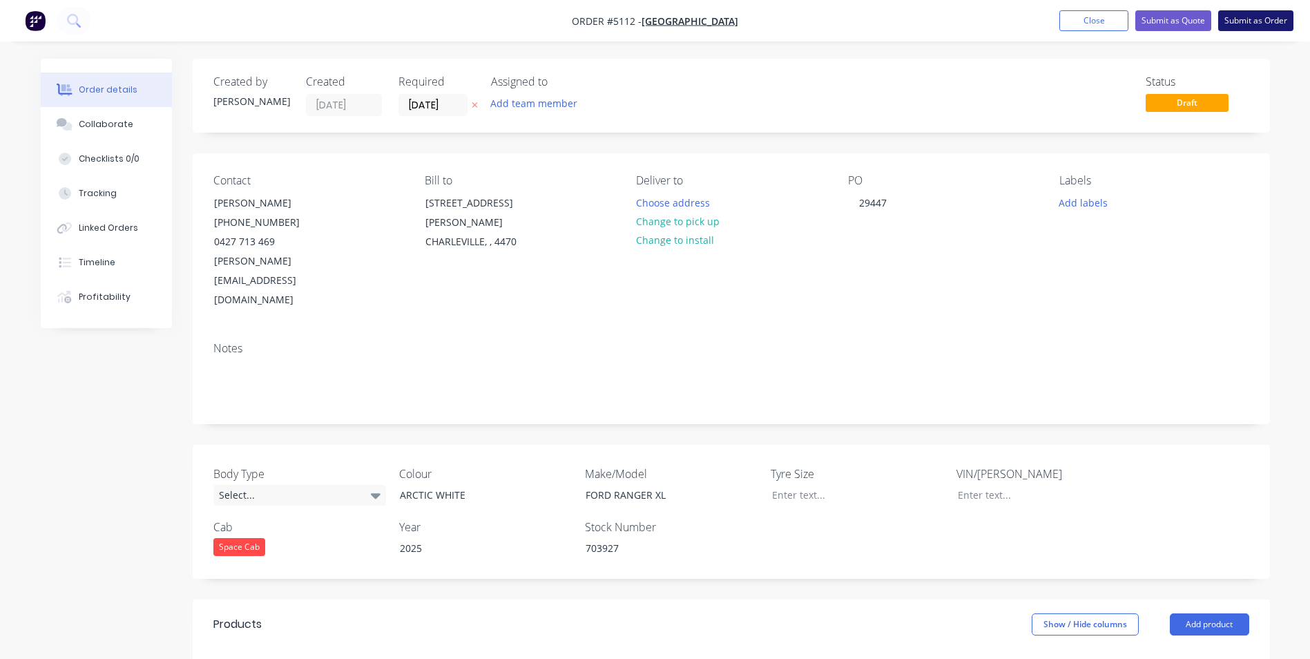
click at [1275, 20] on button "Submit as Order" at bounding box center [1255, 20] width 75 height 21
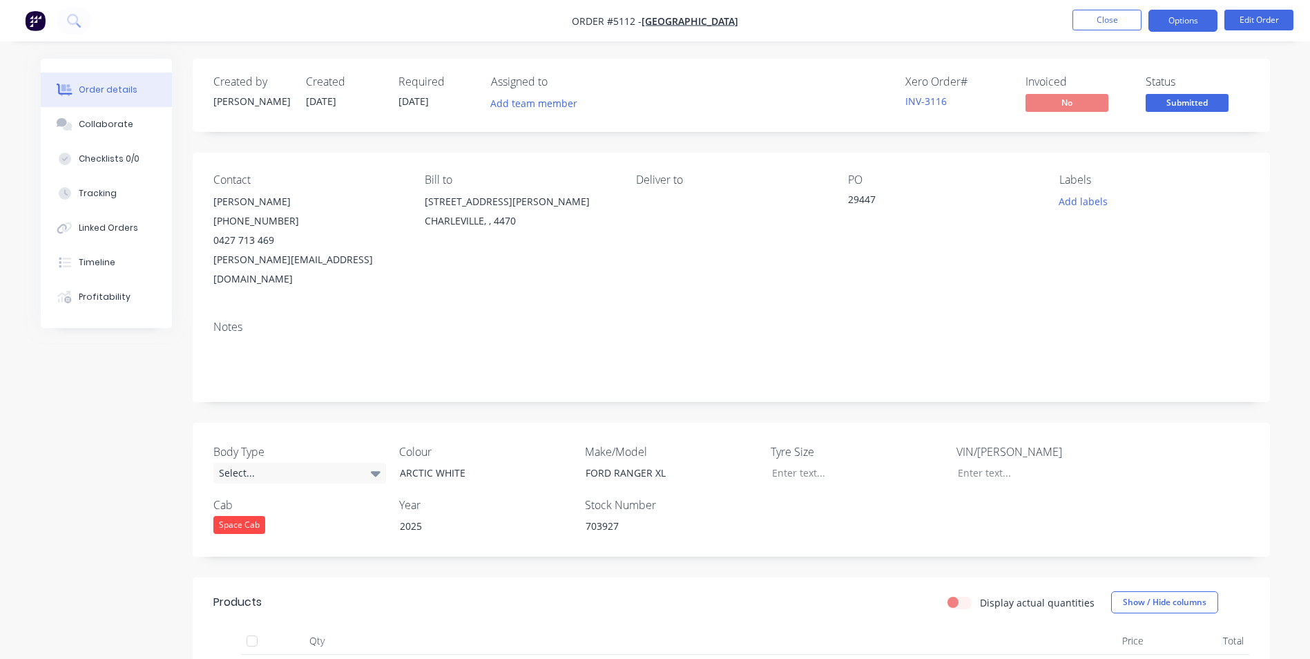
click at [1176, 23] on button "Options" at bounding box center [1182, 21] width 69 height 22
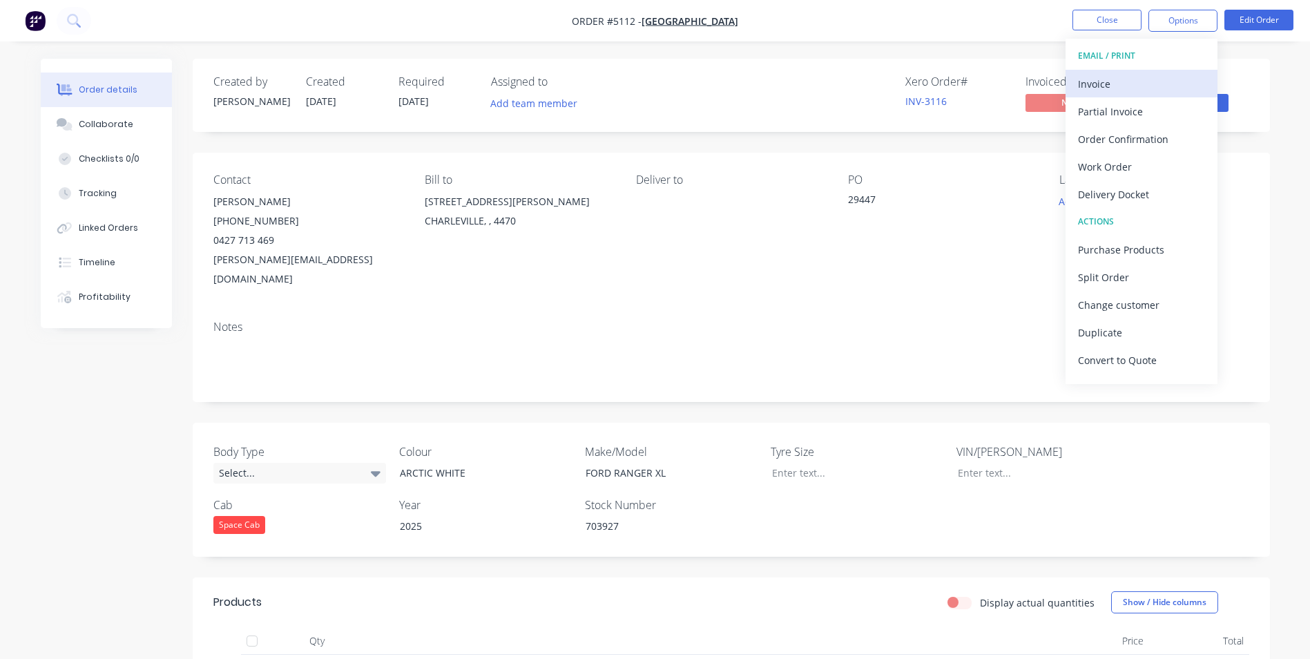
click at [1113, 81] on div "Invoice" at bounding box center [1141, 84] width 127 height 20
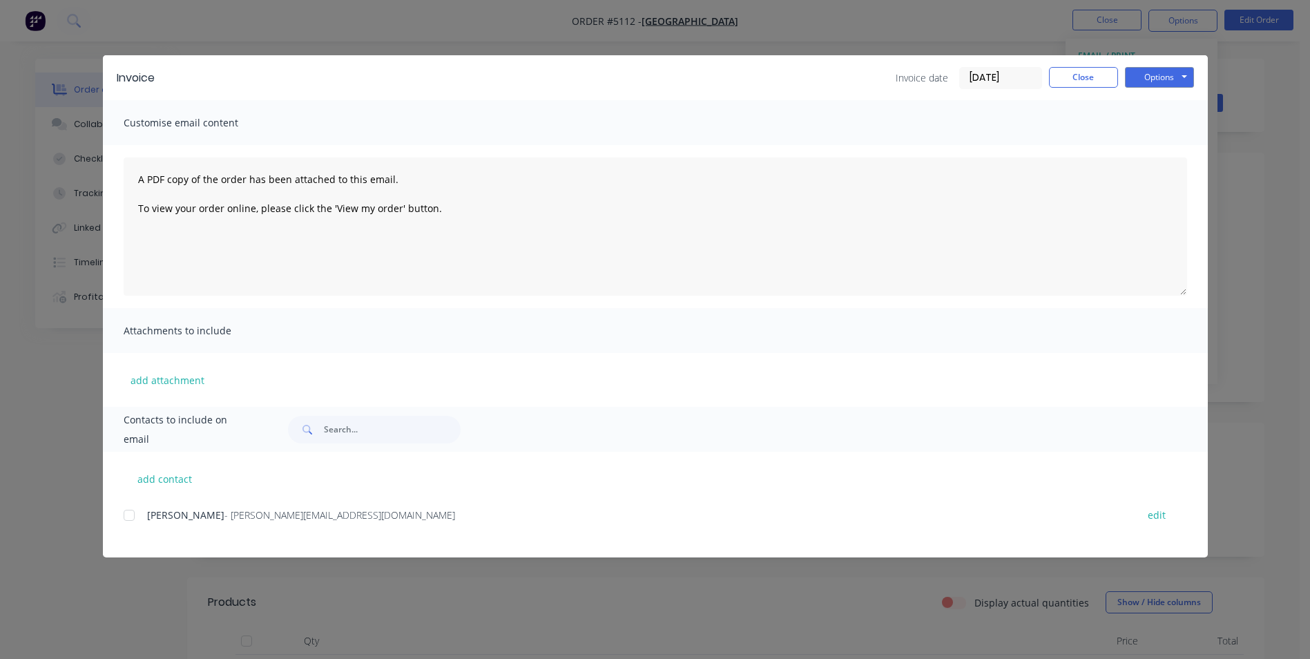
click at [127, 515] on div at bounding box center [129, 515] width 28 height 28
click at [1179, 79] on button "Options" at bounding box center [1159, 77] width 69 height 21
click at [1166, 149] on button "Email" at bounding box center [1169, 147] width 88 height 23
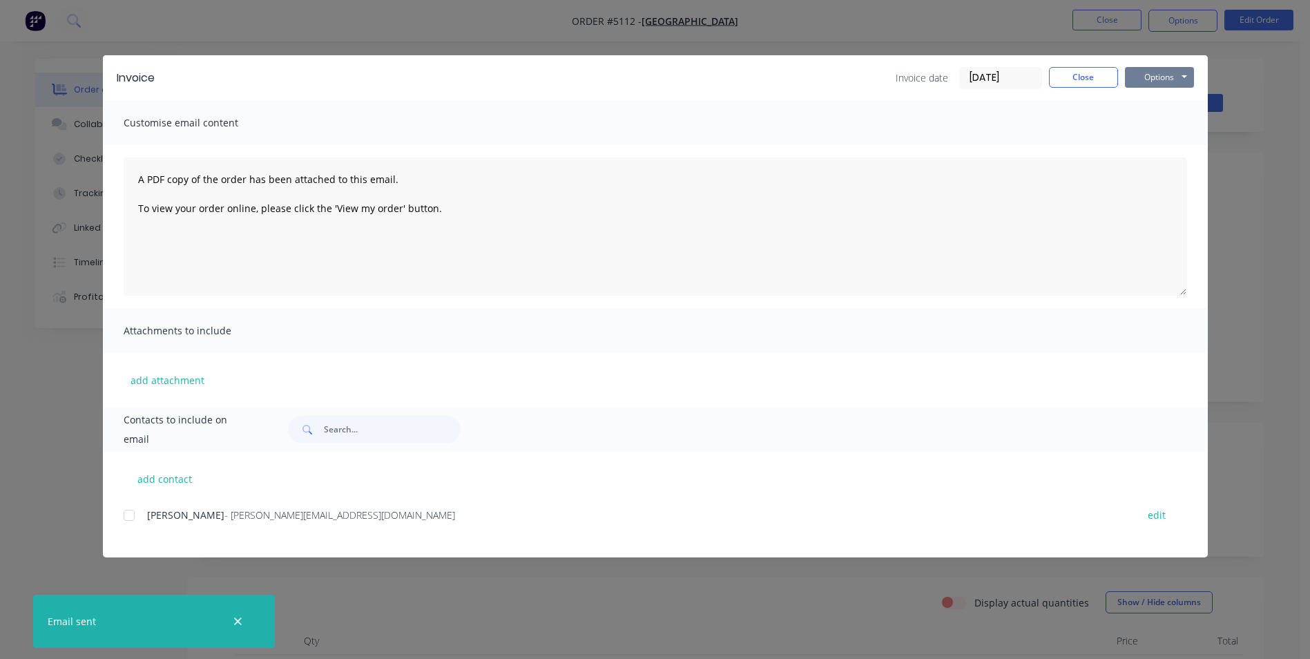
click at [1167, 75] on button "Options" at bounding box center [1159, 77] width 69 height 21
click at [1165, 122] on button "Print" at bounding box center [1169, 124] width 88 height 23
click at [1098, 77] on button "Close" at bounding box center [1083, 77] width 69 height 21
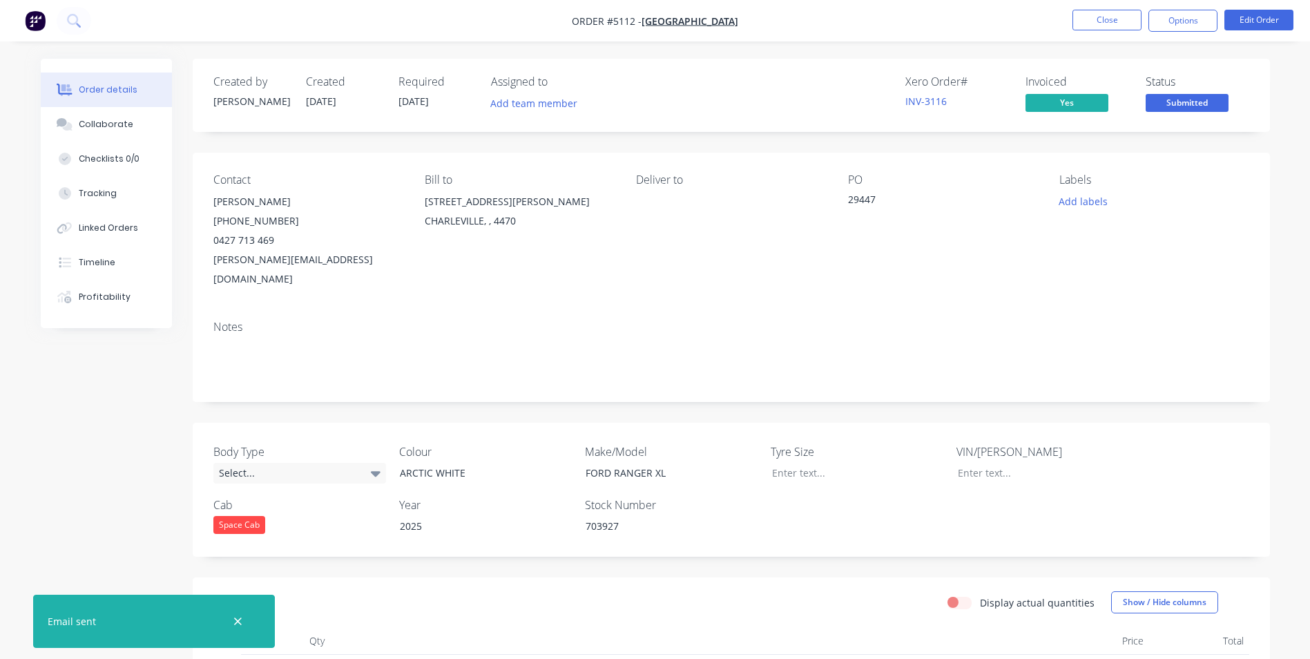
click at [429, 101] on span "[DATE]" at bounding box center [413, 101] width 30 height 13
drag, startPoint x: 436, startPoint y: 101, endPoint x: 521, endPoint y: 135, distance: 91.7
click at [521, 135] on div "Created by [PERSON_NAME] Created [DATE] Required [DATE] Assigned to Add team me…" at bounding box center [731, 611] width 1077 height 1105
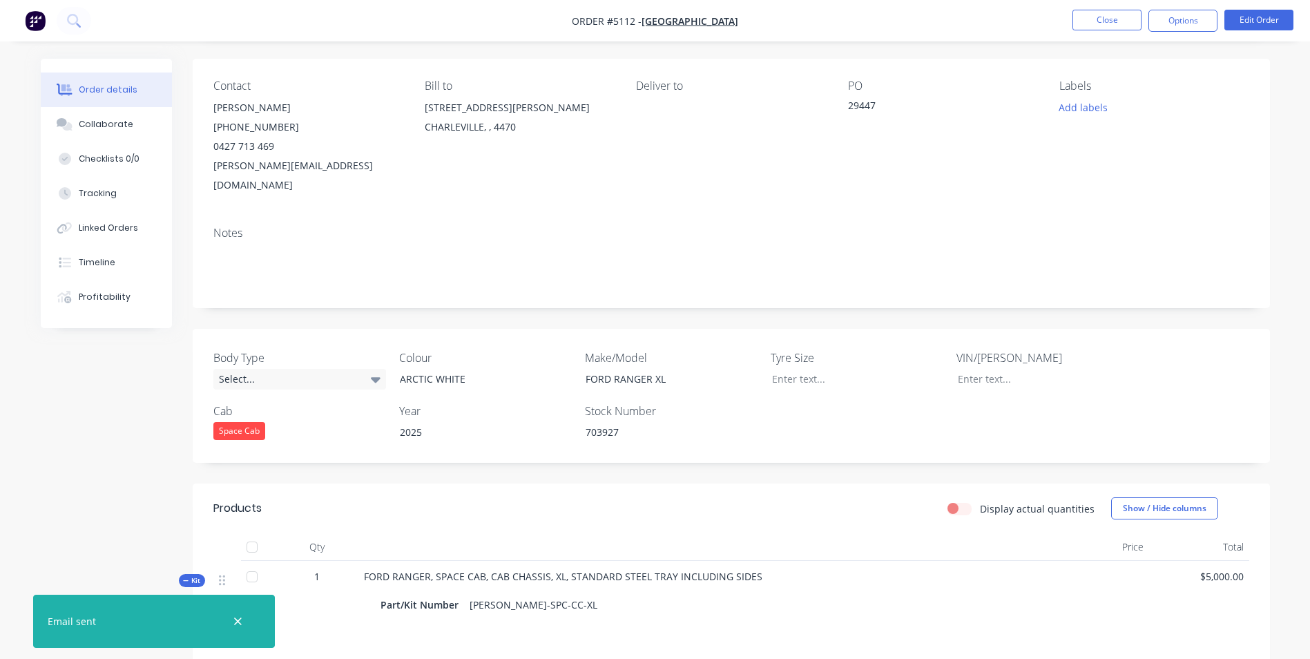
scroll to position [92, 0]
click at [1083, 20] on button "Close" at bounding box center [1106, 20] width 69 height 21
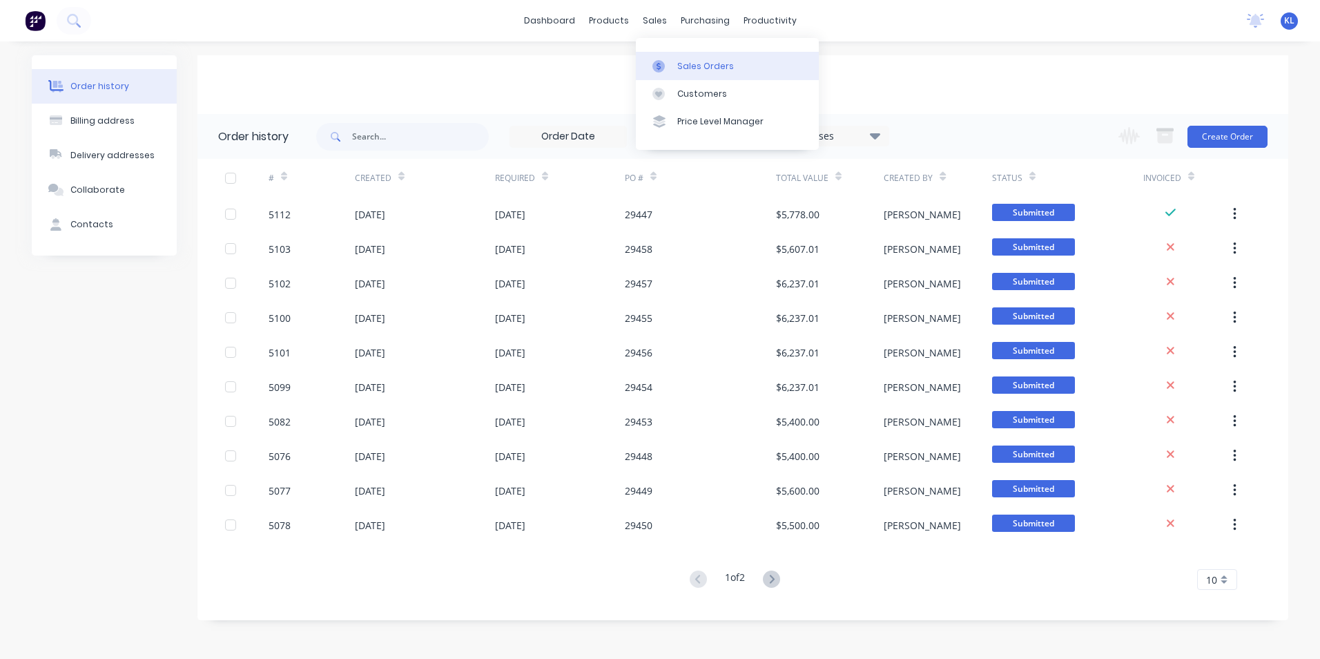
click at [702, 68] on div "Sales Orders" at bounding box center [705, 66] width 57 height 12
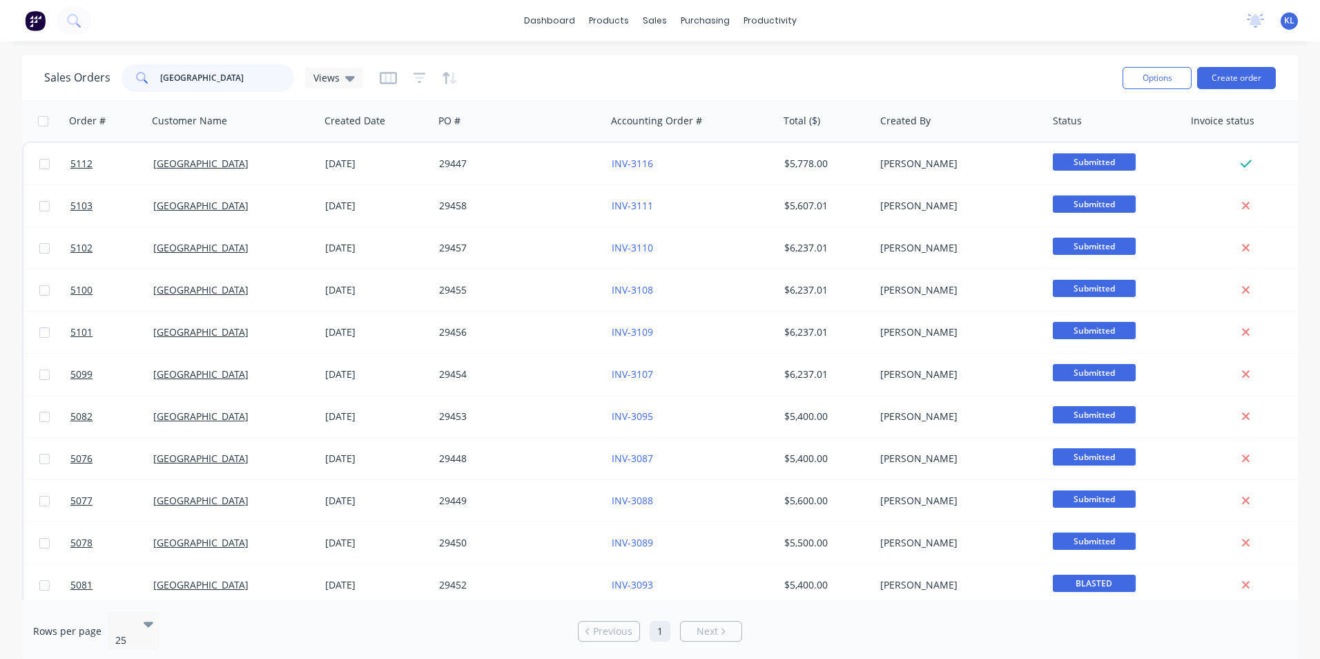
click at [224, 84] on input "[GEOGRAPHIC_DATA]" at bounding box center [227, 78] width 135 height 28
type input "s"
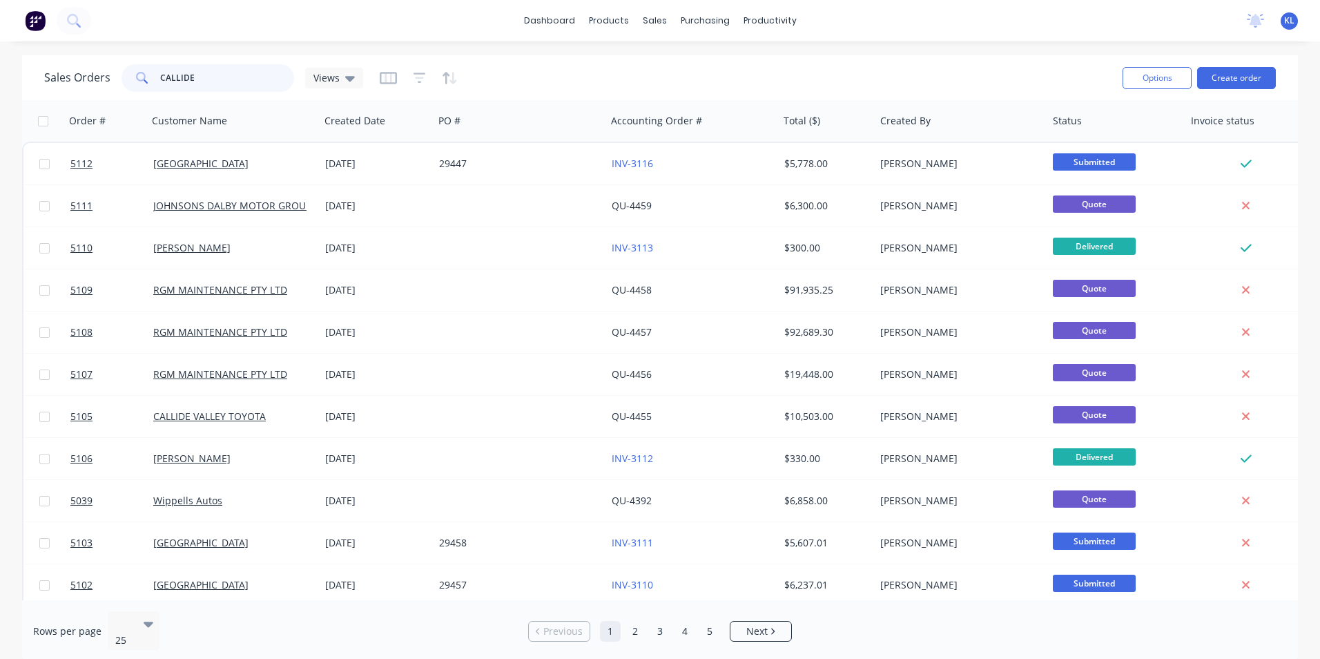
type input "CALLIDE"
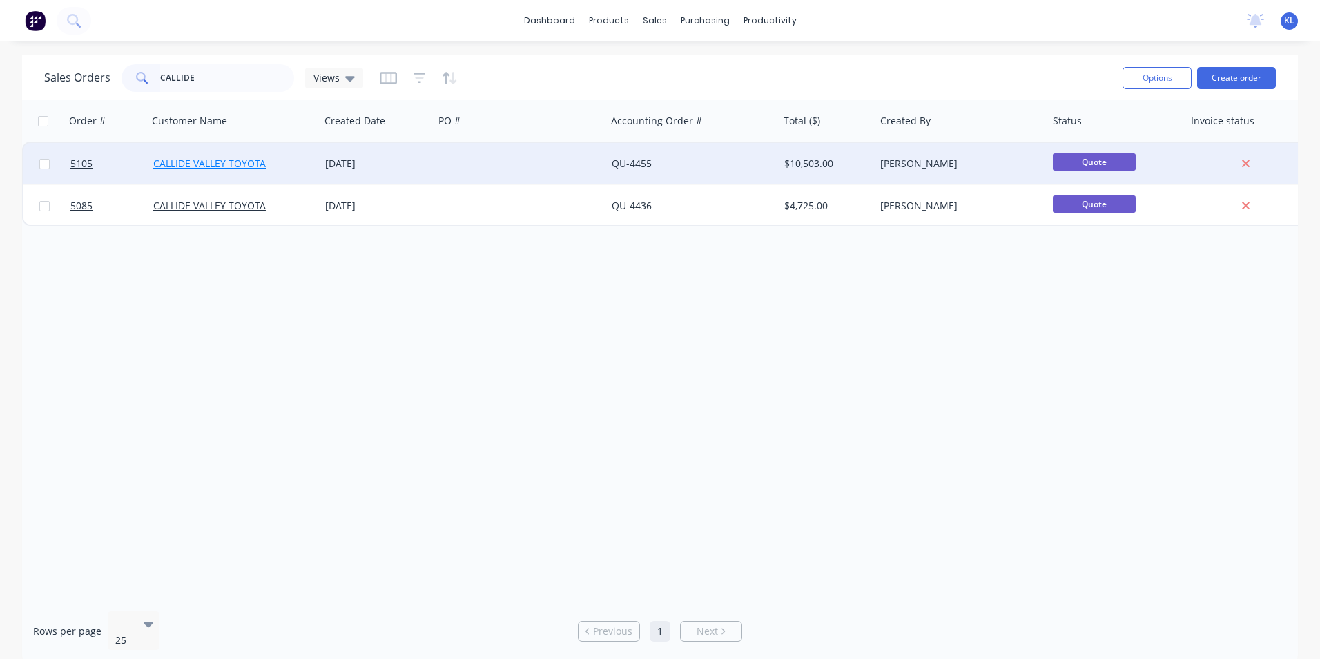
click at [205, 160] on link "CALLIDE VALLEY TOYOTA" at bounding box center [209, 163] width 113 height 13
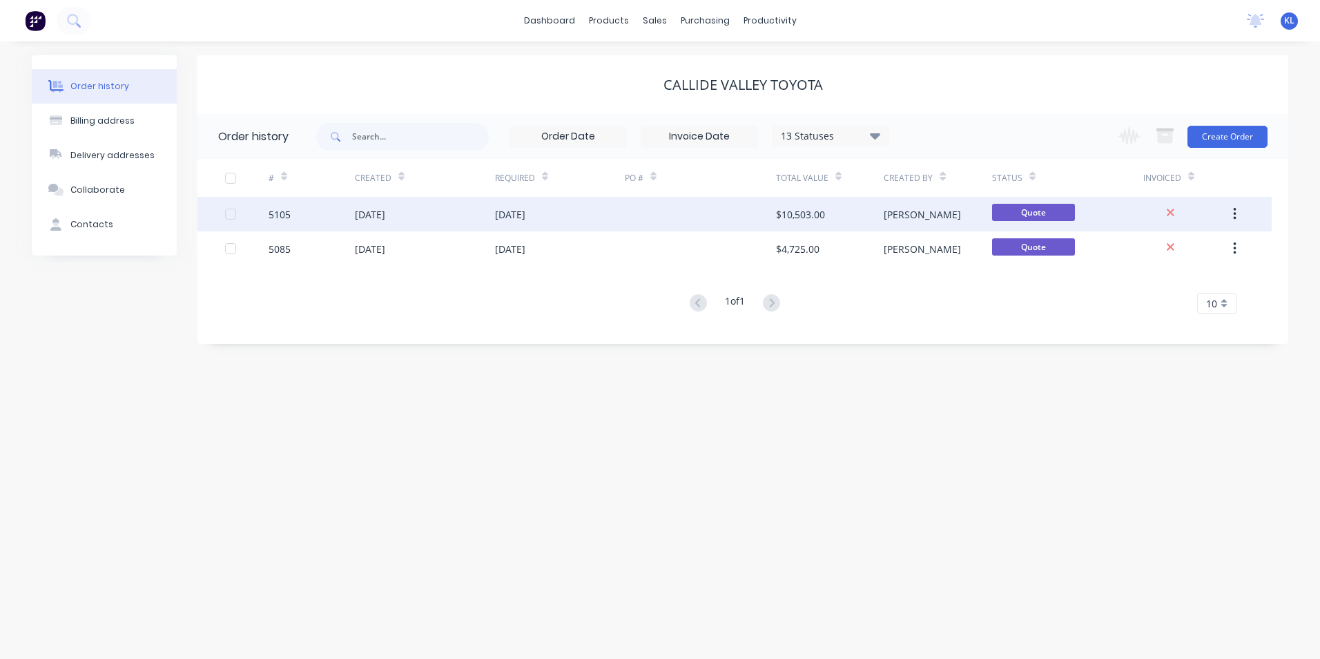
click at [454, 216] on div "[DATE]" at bounding box center [425, 214] width 140 height 35
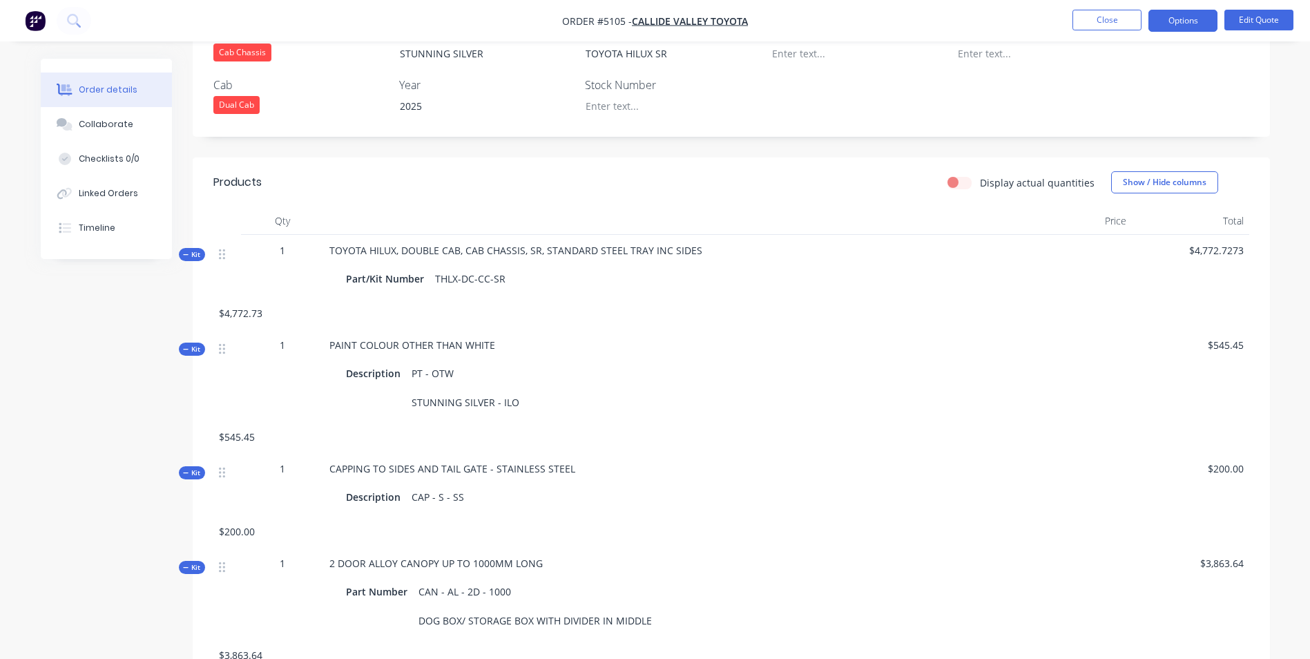
scroll to position [414, 0]
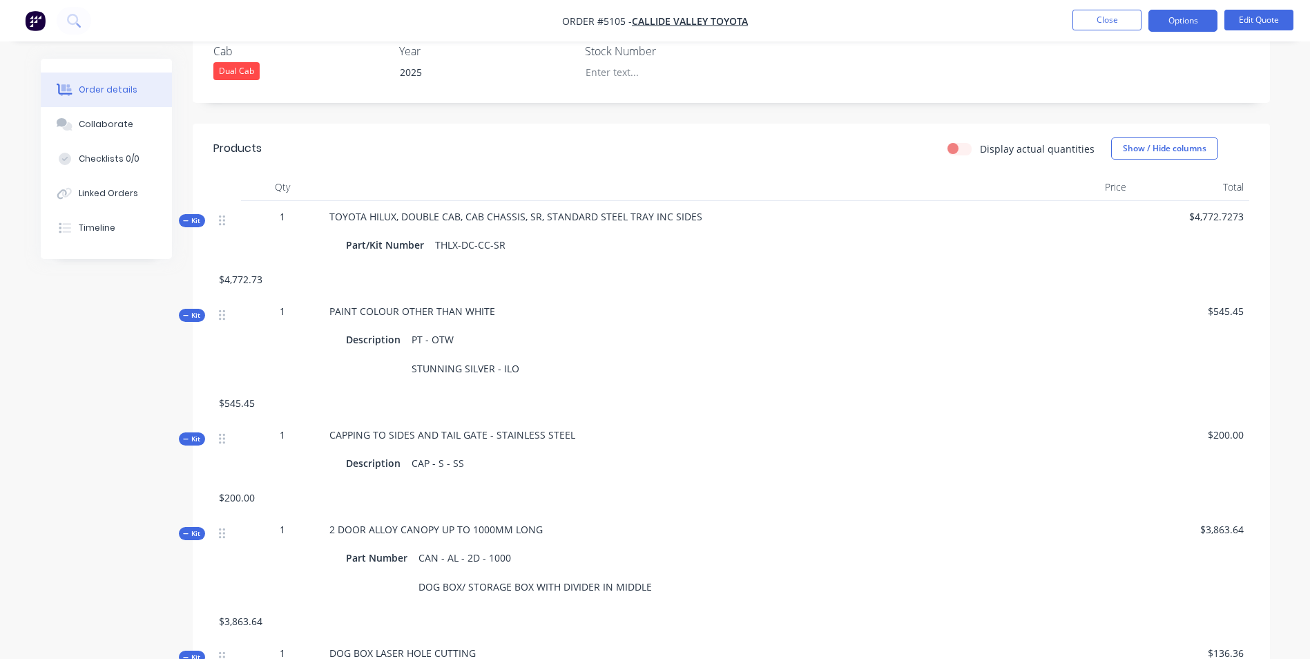
click at [507, 370] on div "PT - OTW STUNNING SILVER - ILO" at bounding box center [465, 353] width 119 height 49
click at [1256, 20] on button "Edit Quote" at bounding box center [1258, 20] width 69 height 21
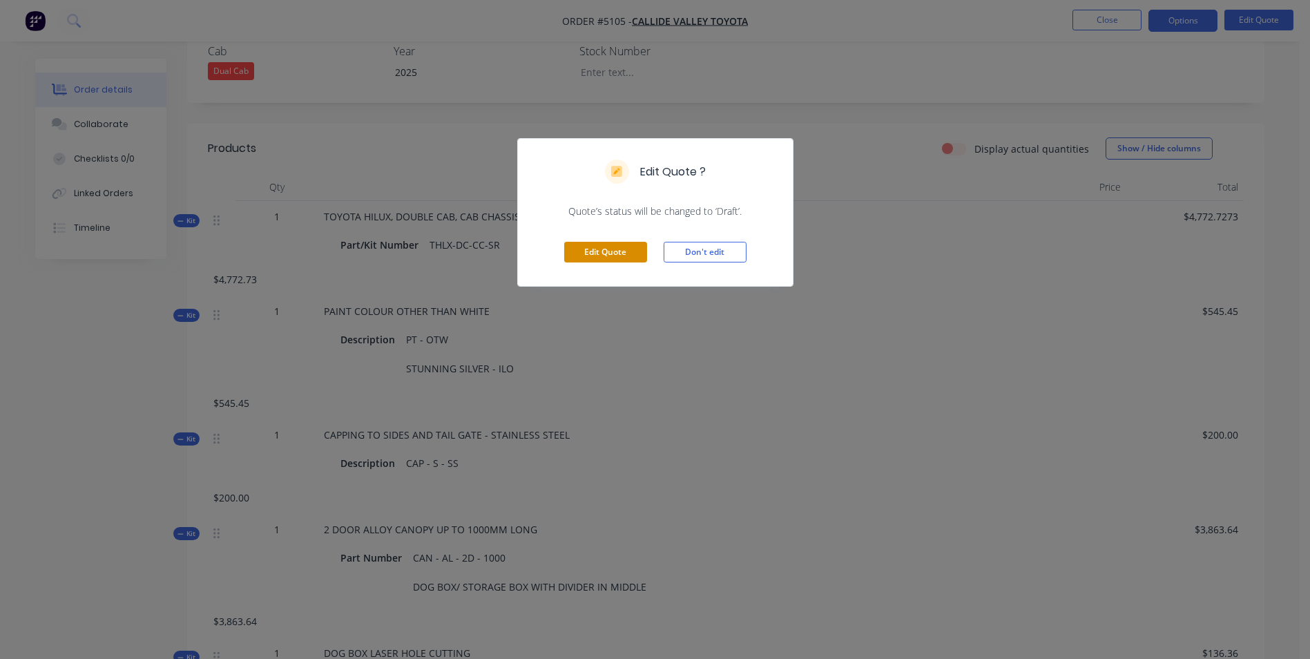
click at [605, 258] on button "Edit Quote" at bounding box center [605, 252] width 83 height 21
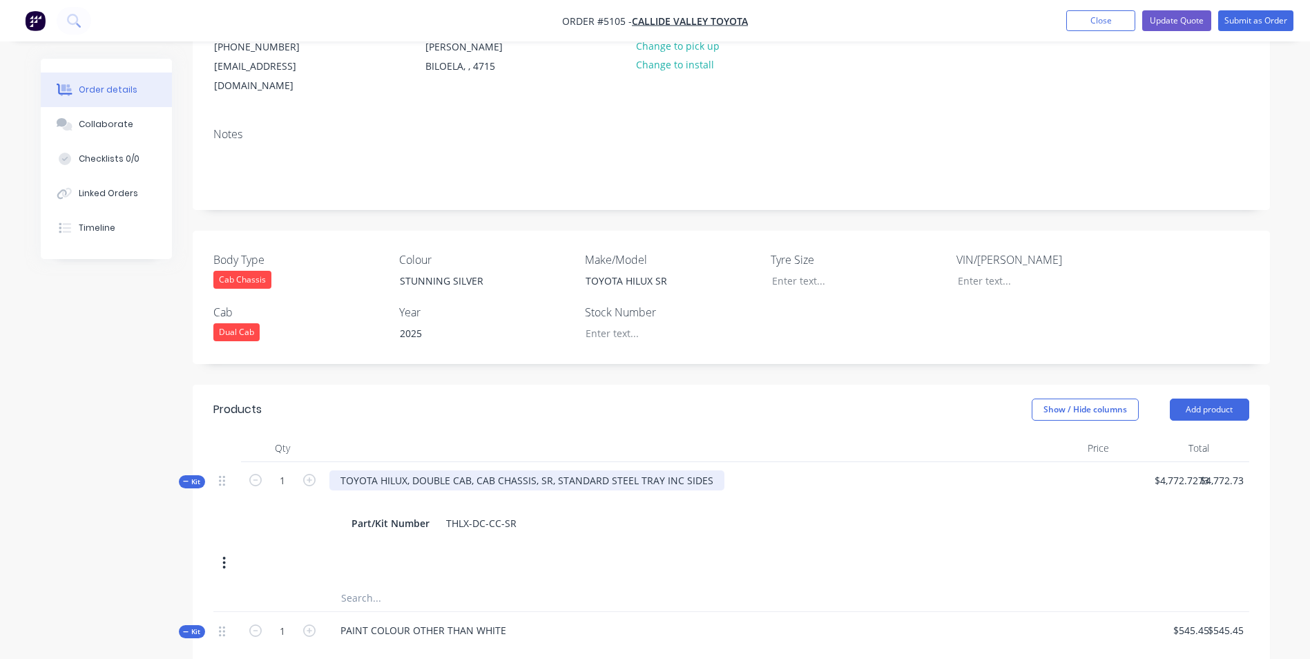
scroll to position [207, 0]
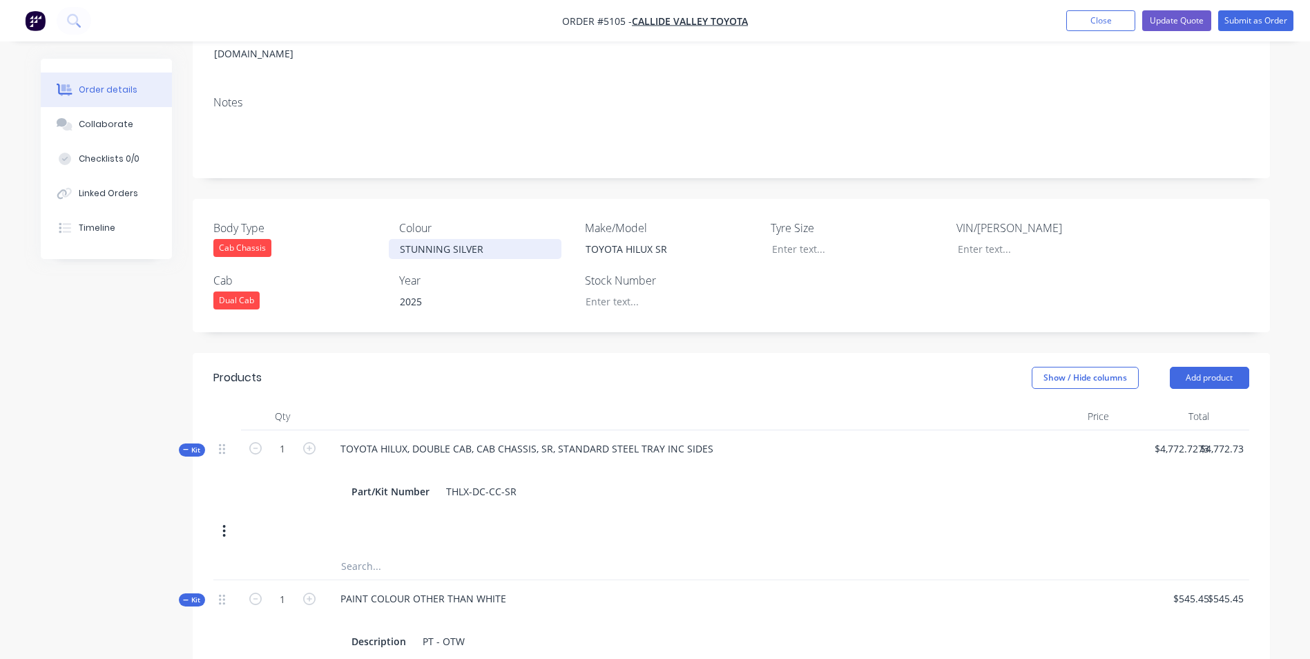
click at [486, 239] on div "STUNNING SILVER" at bounding box center [475, 249] width 173 height 20
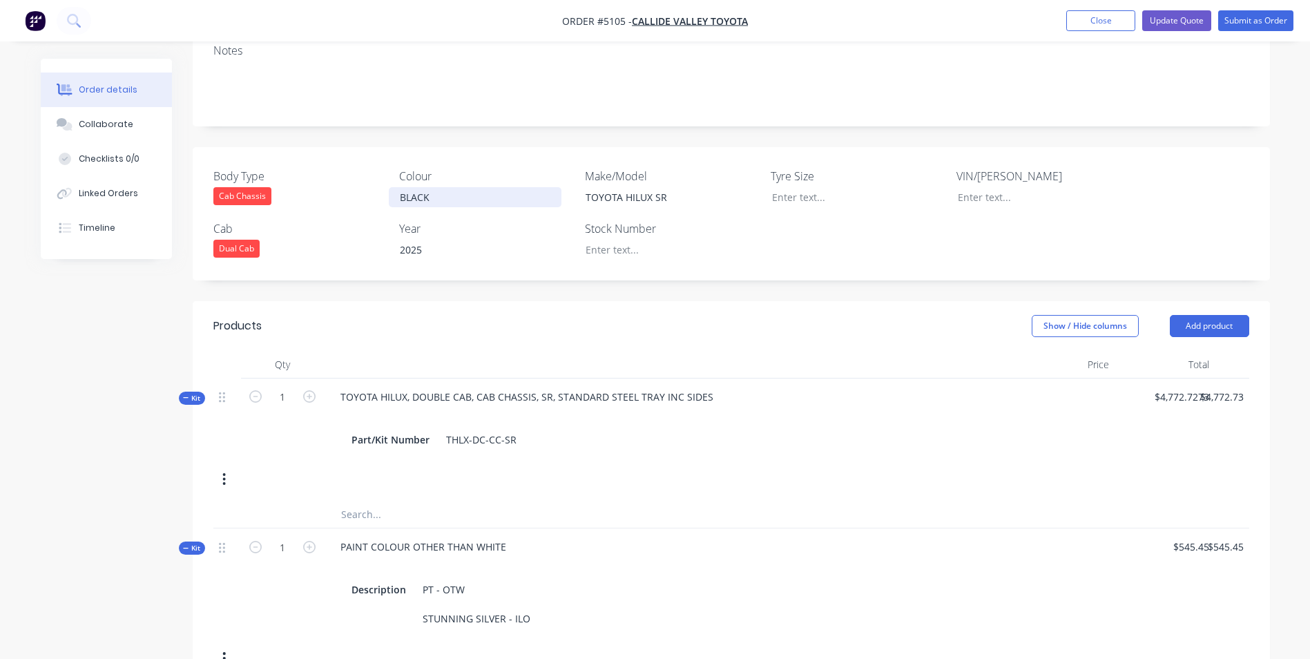
scroll to position [483, 0]
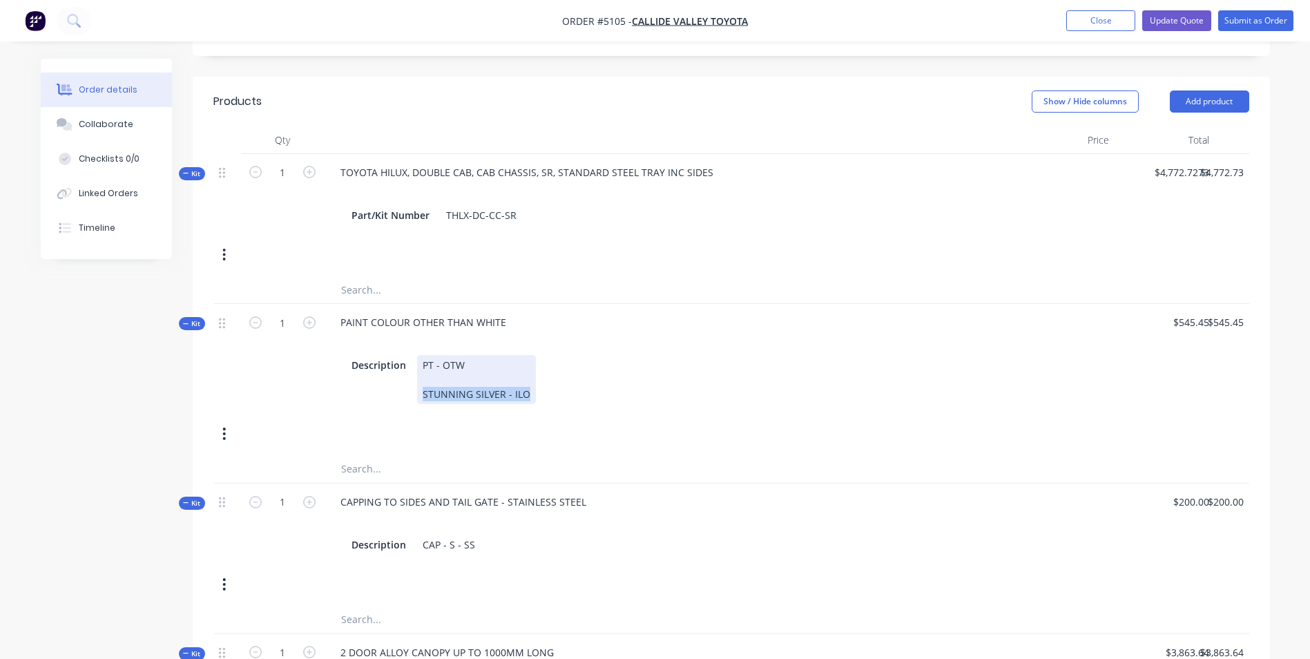
drag, startPoint x: 525, startPoint y: 376, endPoint x: 418, endPoint y: 376, distance: 107.7
click at [418, 376] on div "PT - OTW STUNNING SILVER - ILO" at bounding box center [476, 379] width 119 height 49
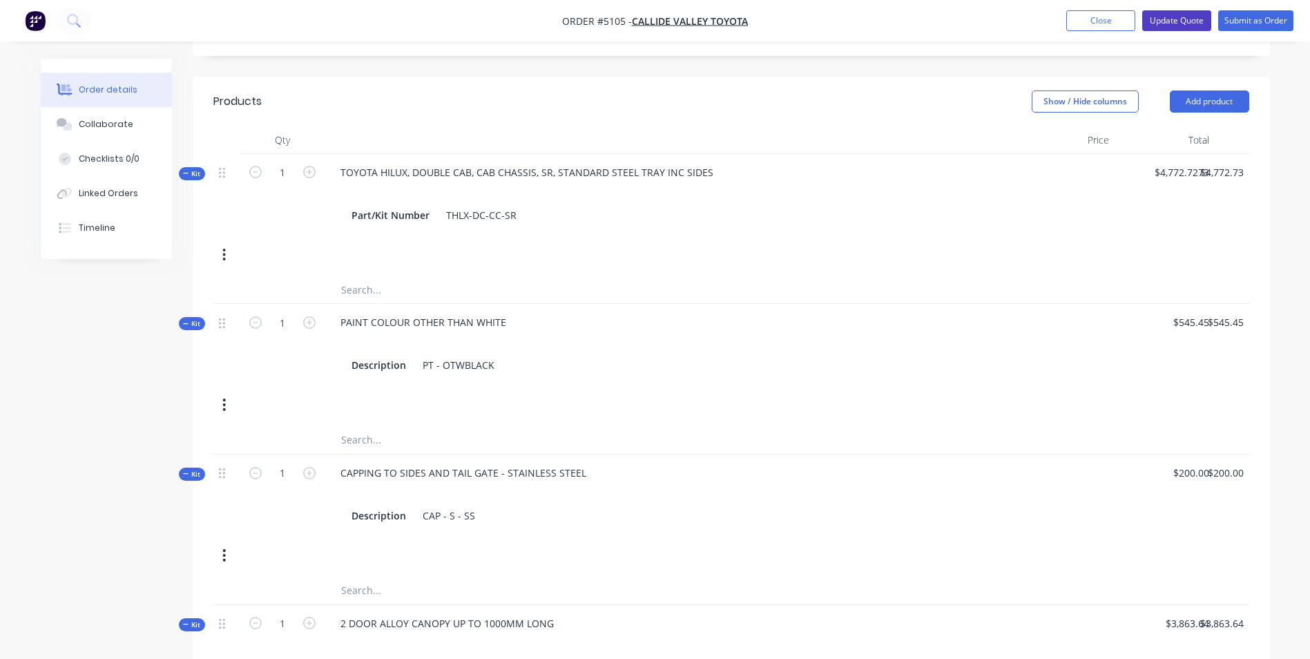
click at [1161, 21] on button "Update Quote" at bounding box center [1176, 20] width 69 height 21
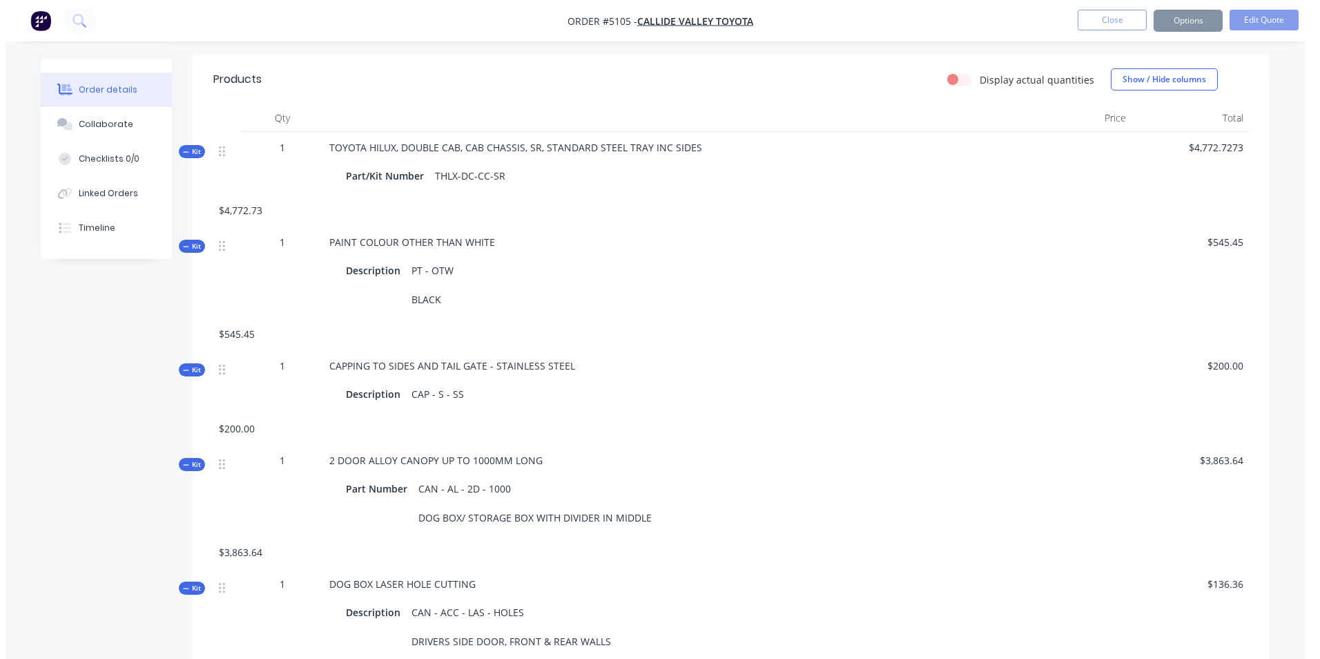
scroll to position [0, 0]
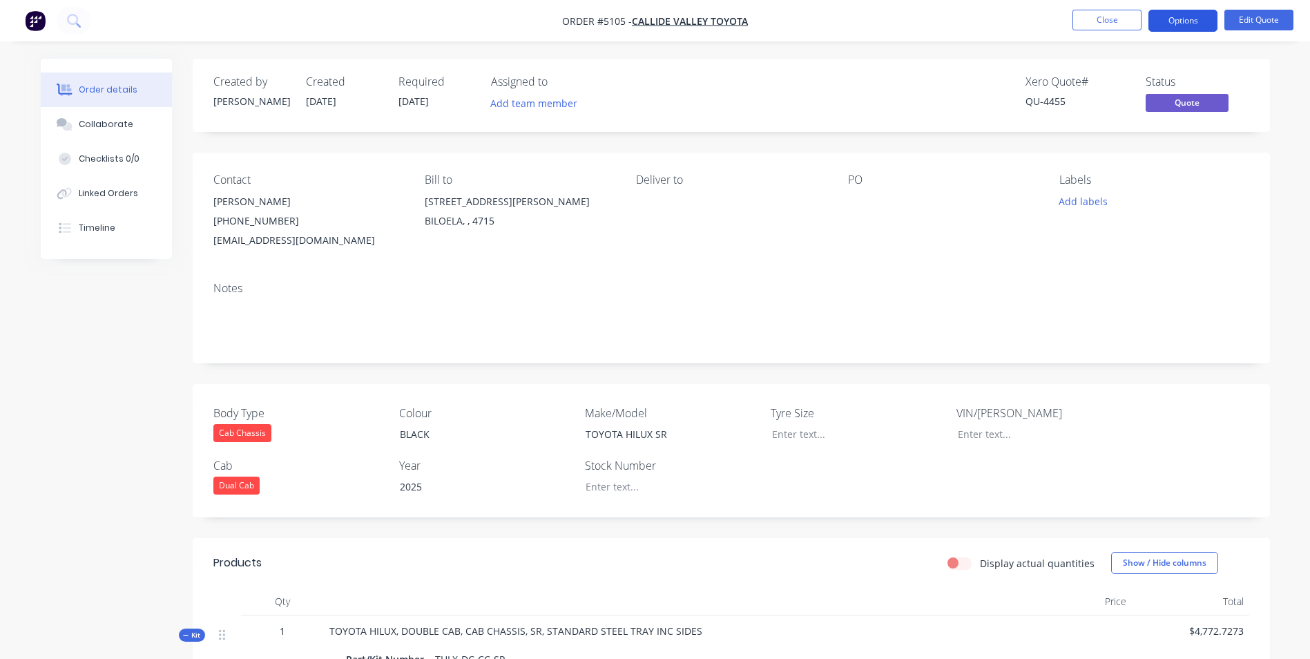
click at [1167, 19] on button "Options" at bounding box center [1182, 21] width 69 height 22
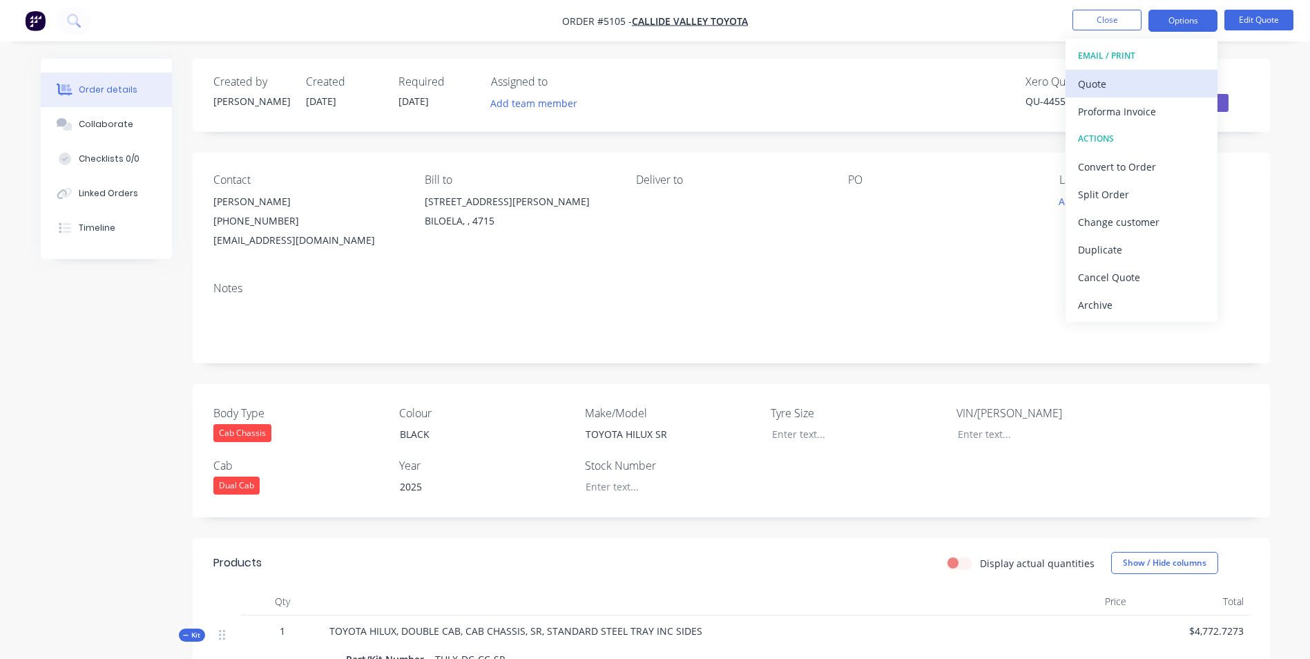
click at [1110, 83] on div "Quote" at bounding box center [1141, 84] width 127 height 20
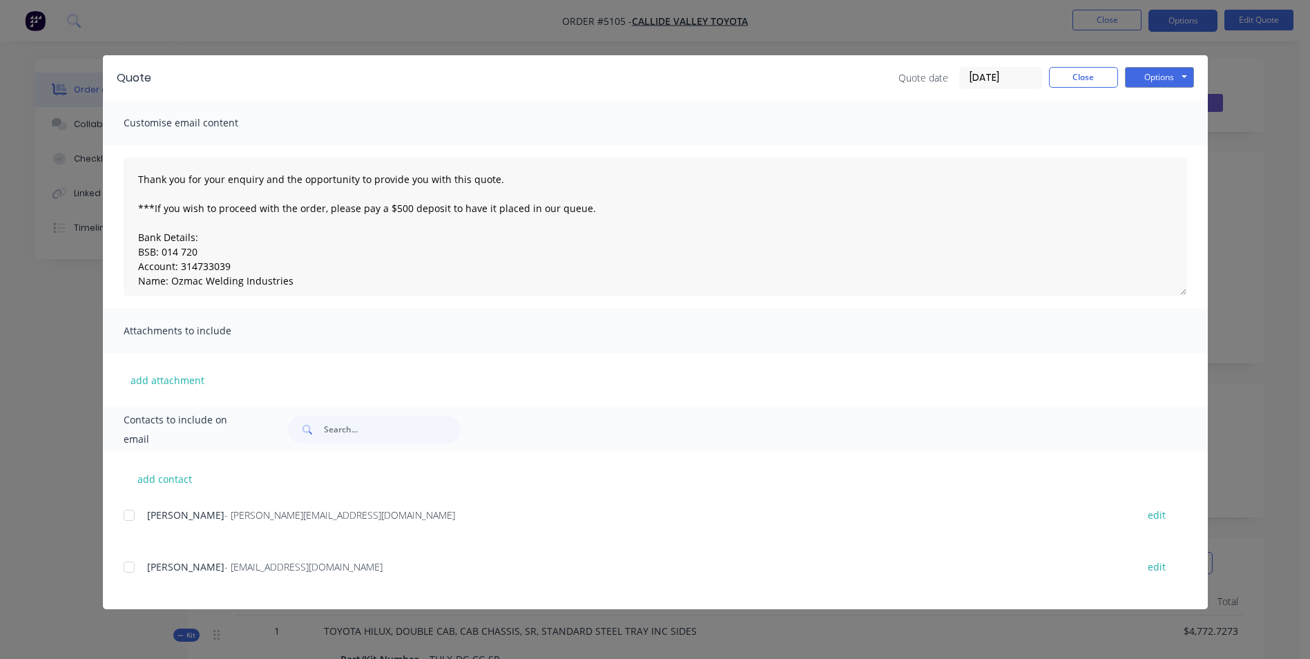
click at [166, 572] on span "[PERSON_NAME]" at bounding box center [185, 566] width 77 height 13
click at [130, 563] on div at bounding box center [129, 567] width 28 height 28
click at [1162, 81] on button "Options" at bounding box center [1159, 77] width 69 height 21
click at [1170, 147] on button "Email" at bounding box center [1169, 147] width 88 height 23
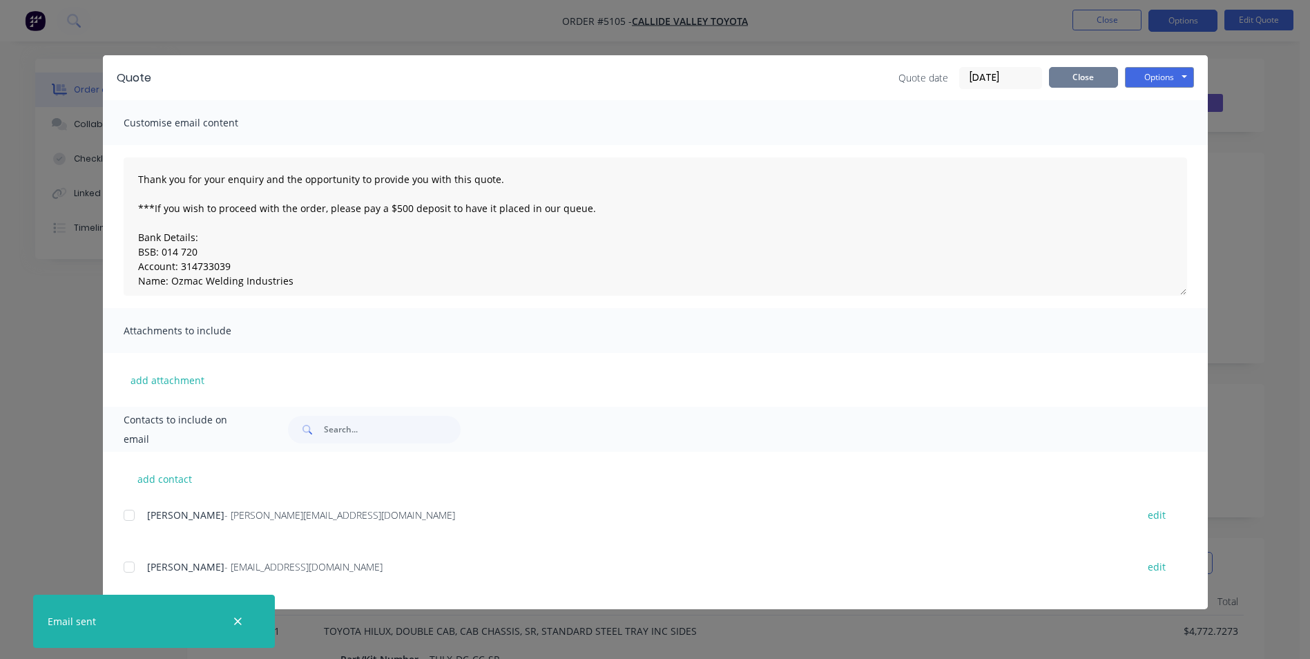
click at [1108, 74] on button "Close" at bounding box center [1083, 77] width 69 height 21
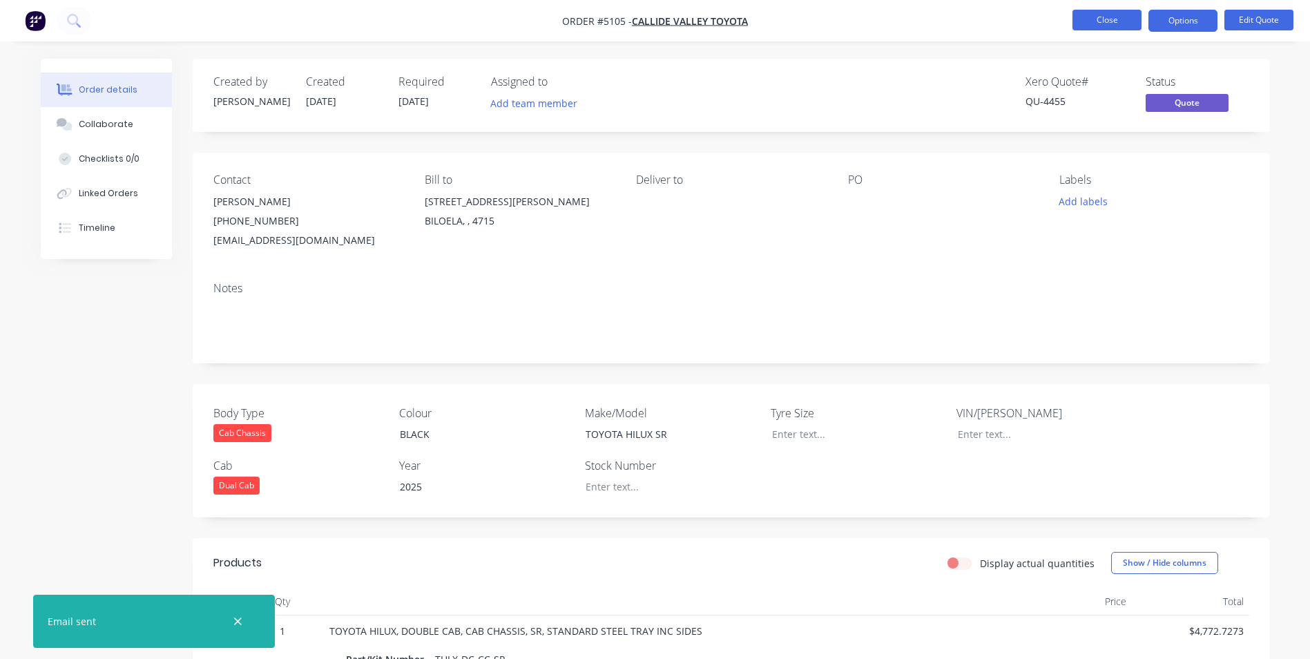
click at [1110, 23] on button "Close" at bounding box center [1106, 20] width 69 height 21
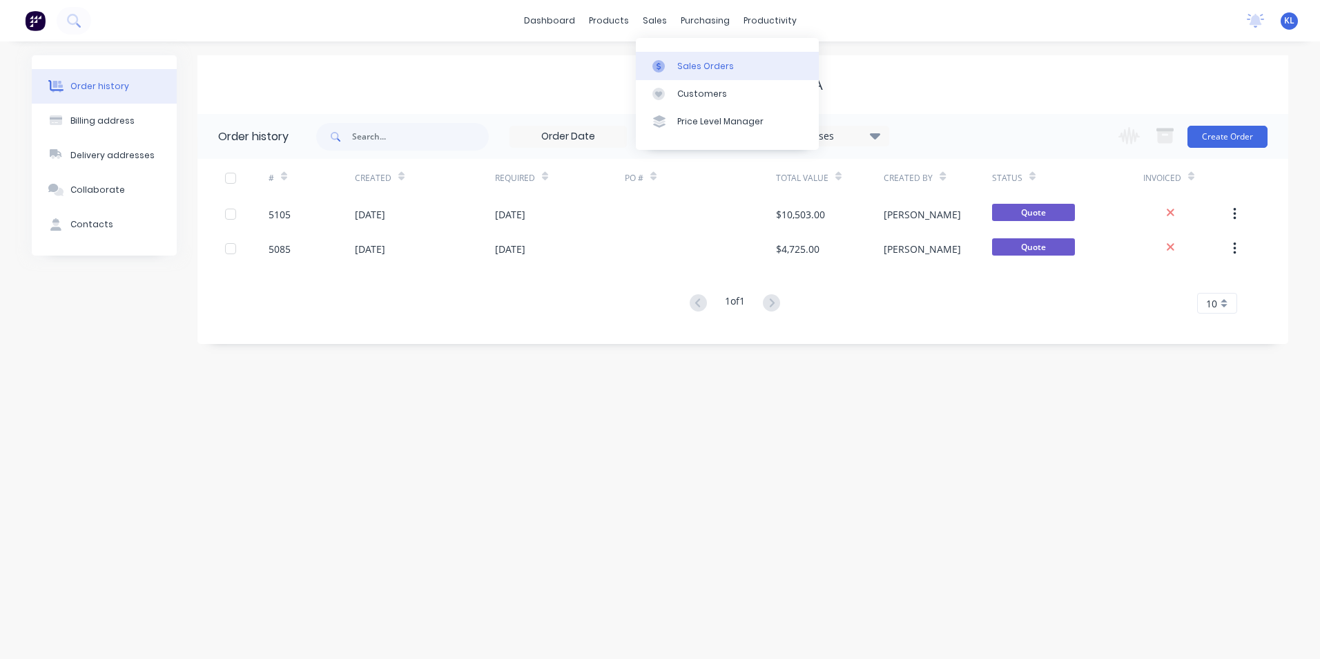
click at [687, 64] on div "Sales Orders" at bounding box center [705, 66] width 57 height 12
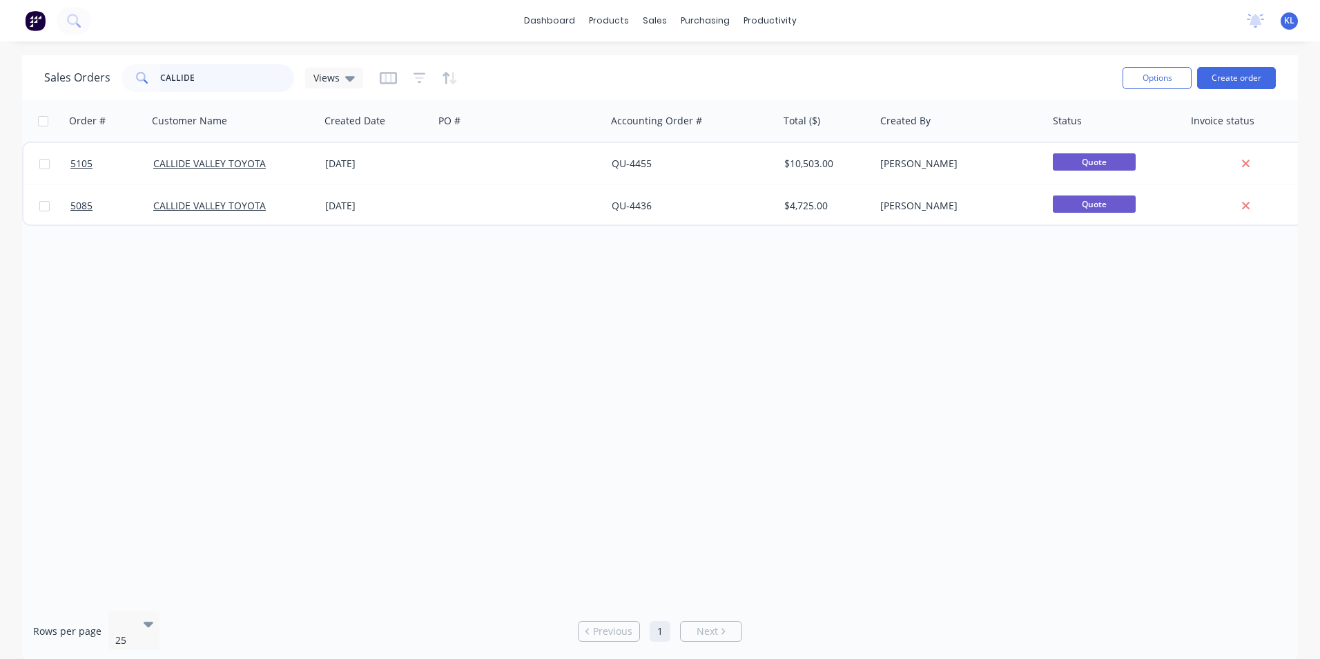
click at [235, 75] on input "CALLIDE" at bounding box center [227, 78] width 135 height 28
type input "C"
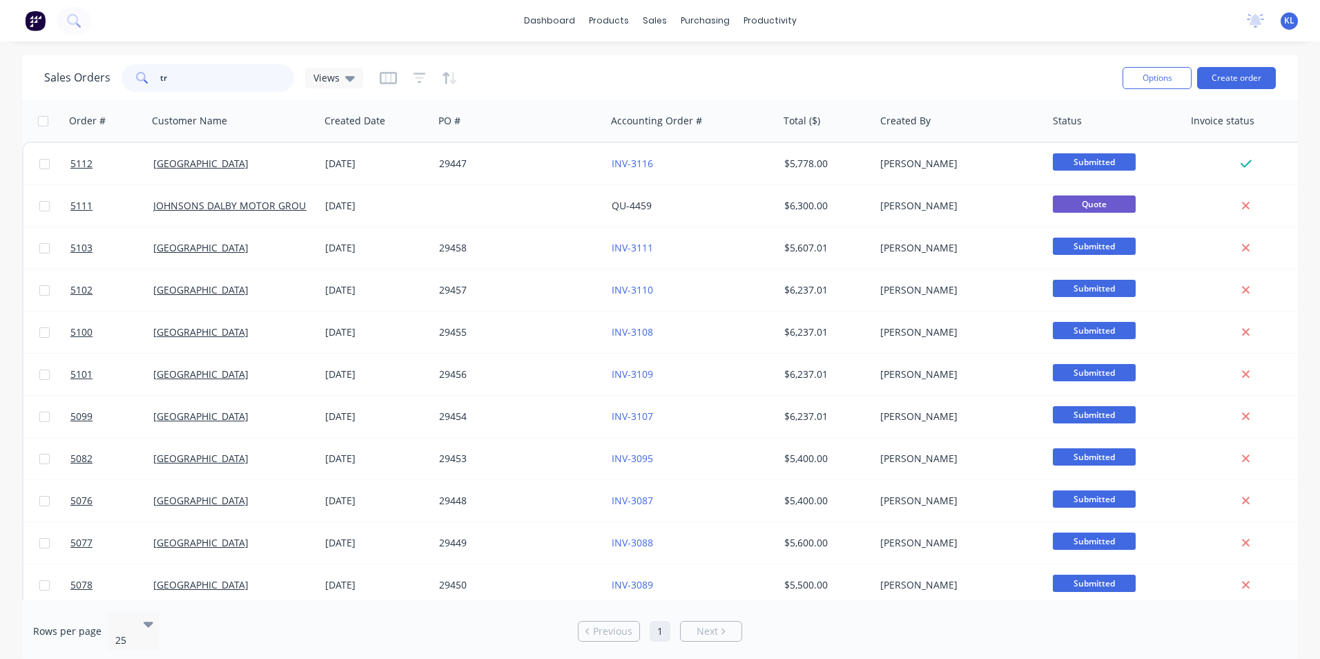
type input "t"
